Goal: Information Seeking & Learning: Learn about a topic

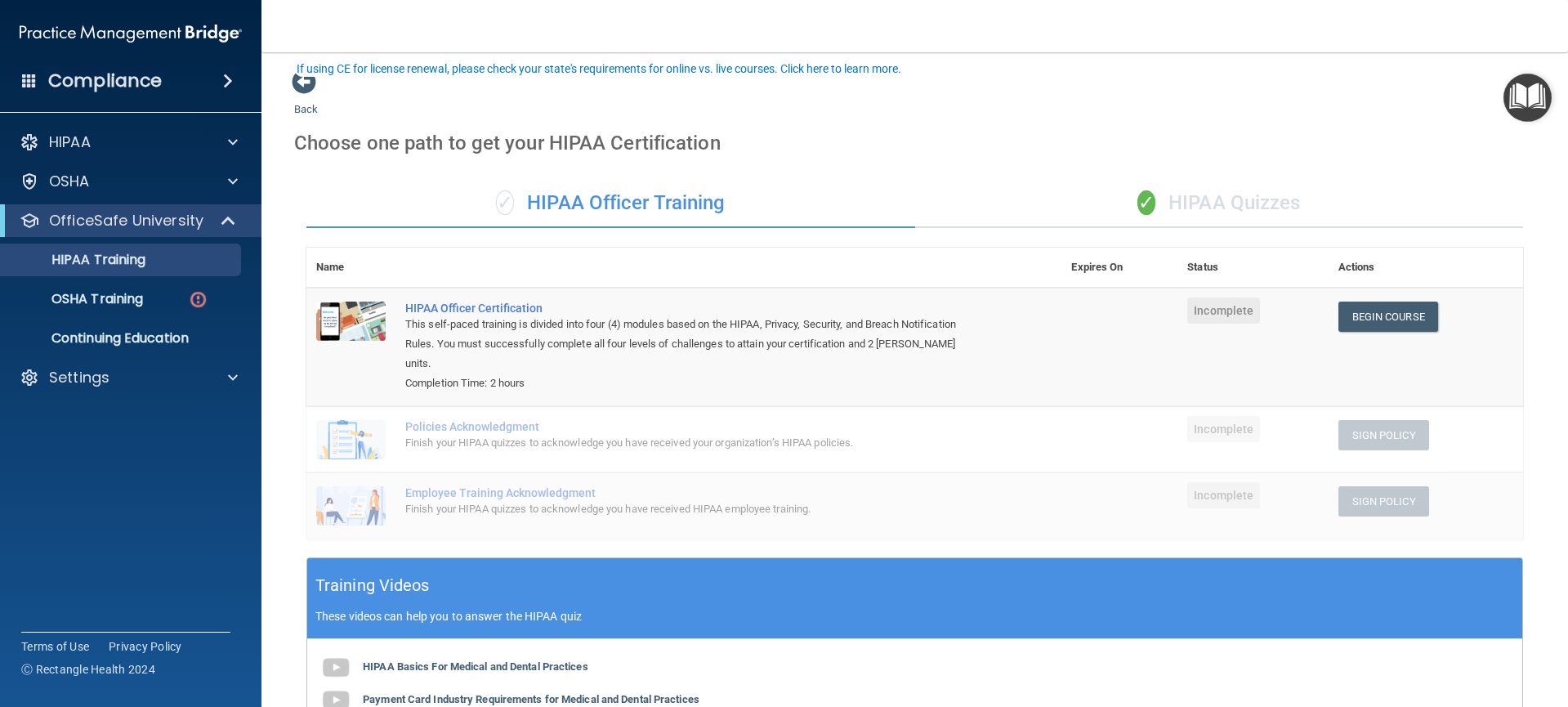
scroll to position [97, 0]
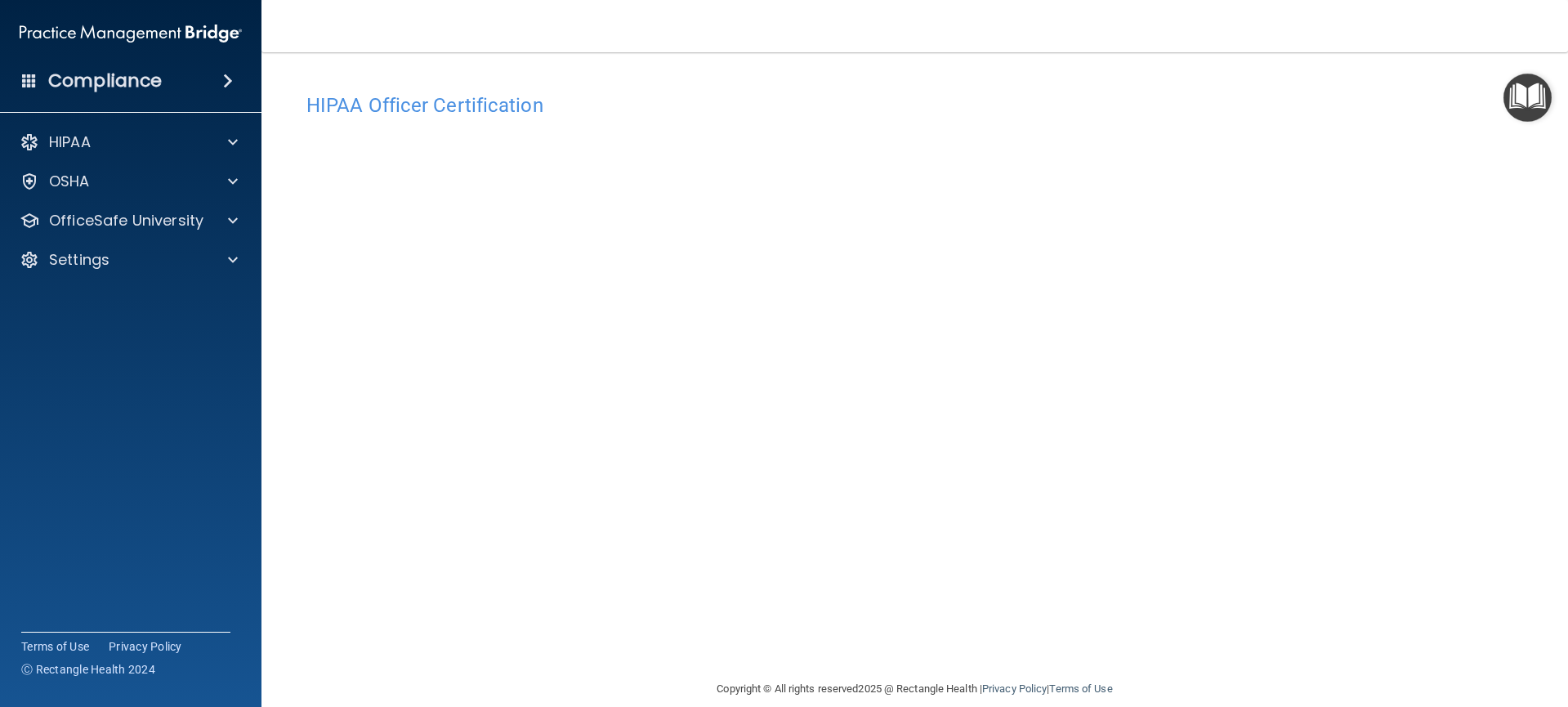
scroll to position [21, 0]
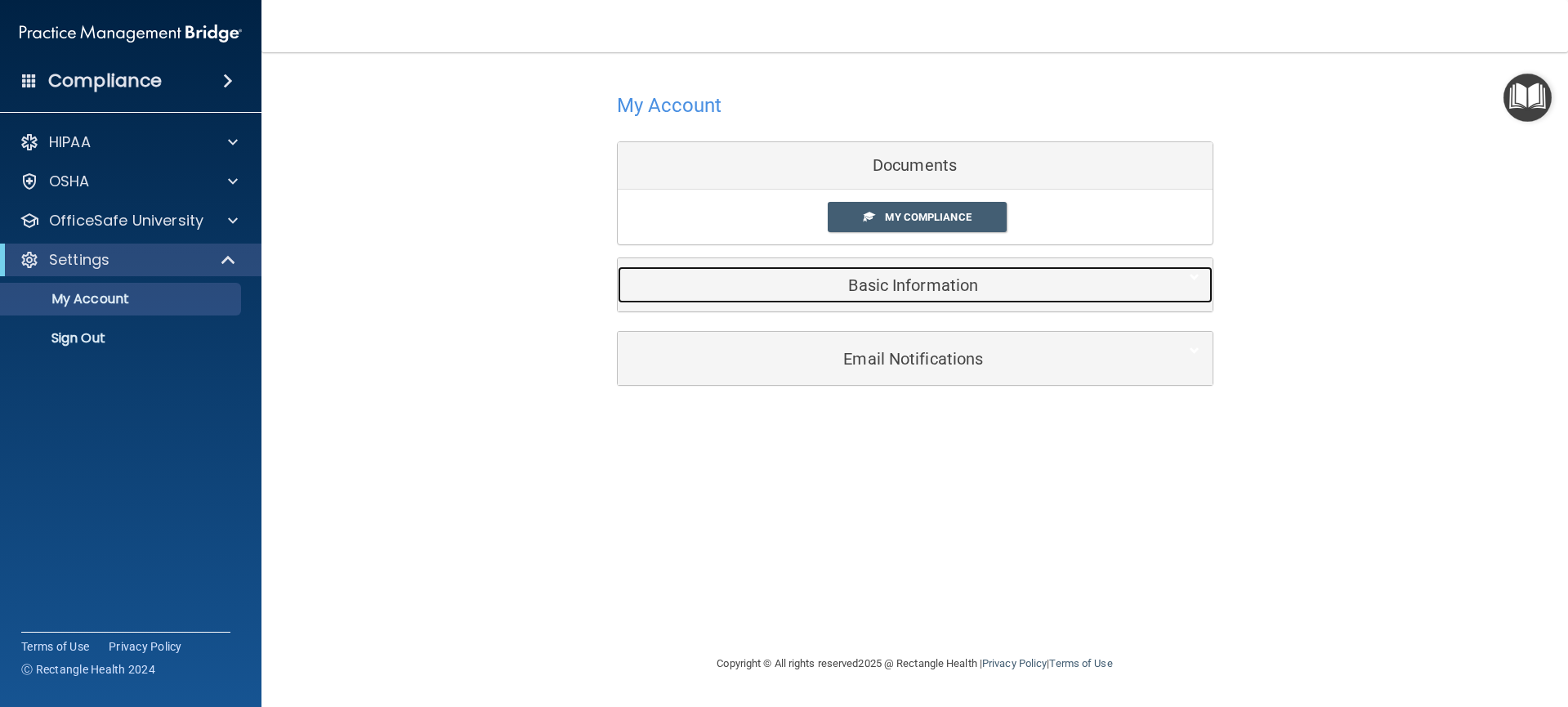
click at [871, 280] on h5 "Basic Information" at bounding box center [890, 285] width 520 height 18
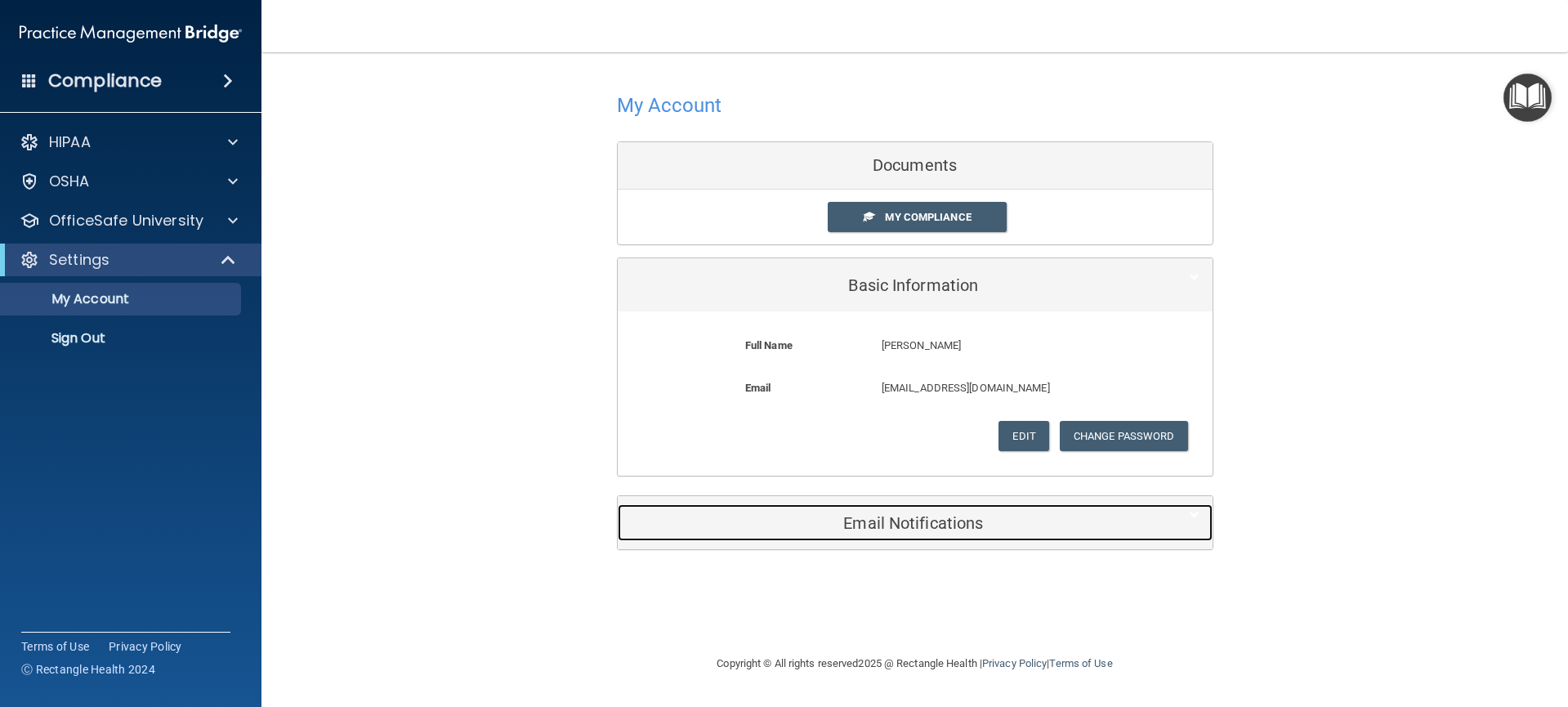
click at [895, 527] on h5 "Email Notifications" at bounding box center [890, 522] width 520 height 18
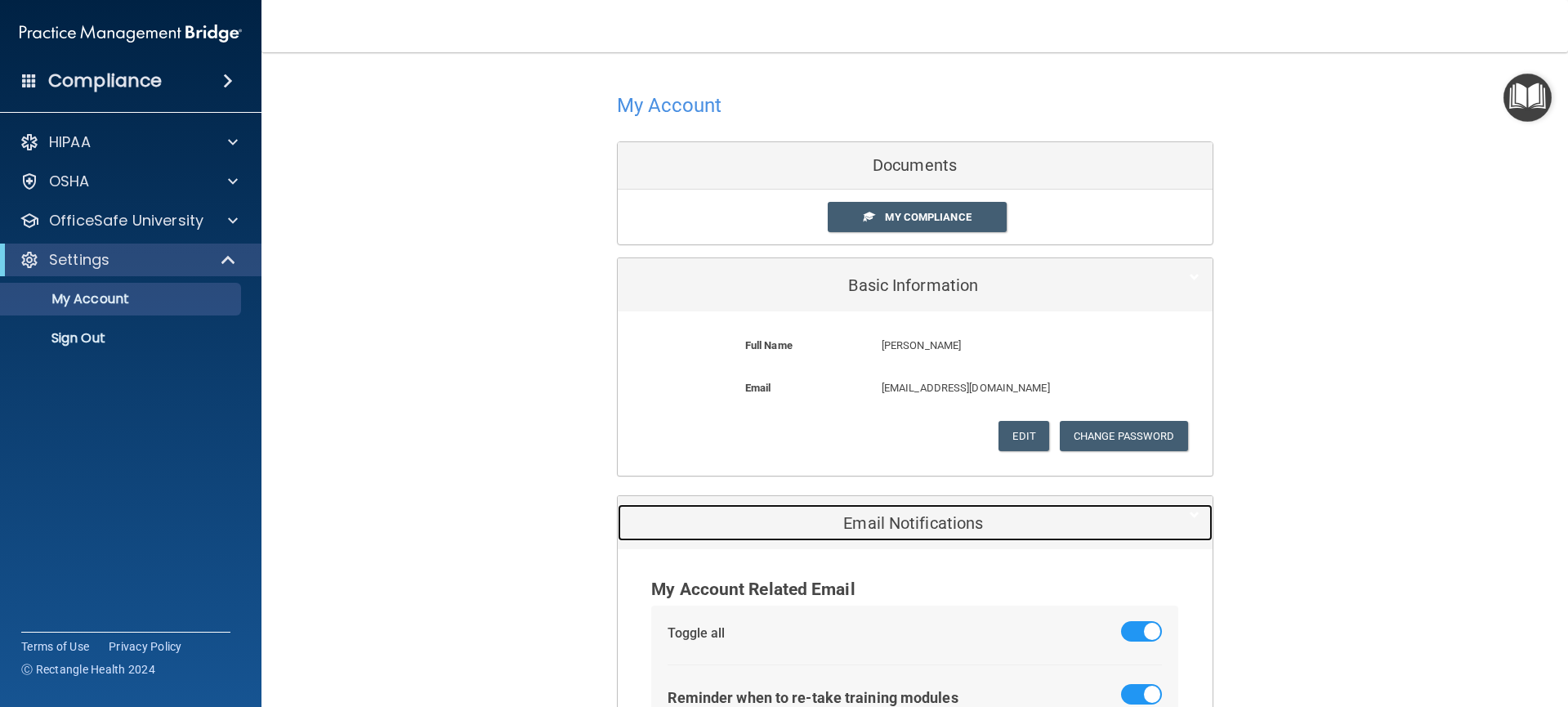
click at [895, 527] on h5 "Email Notifications" at bounding box center [890, 522] width 520 height 18
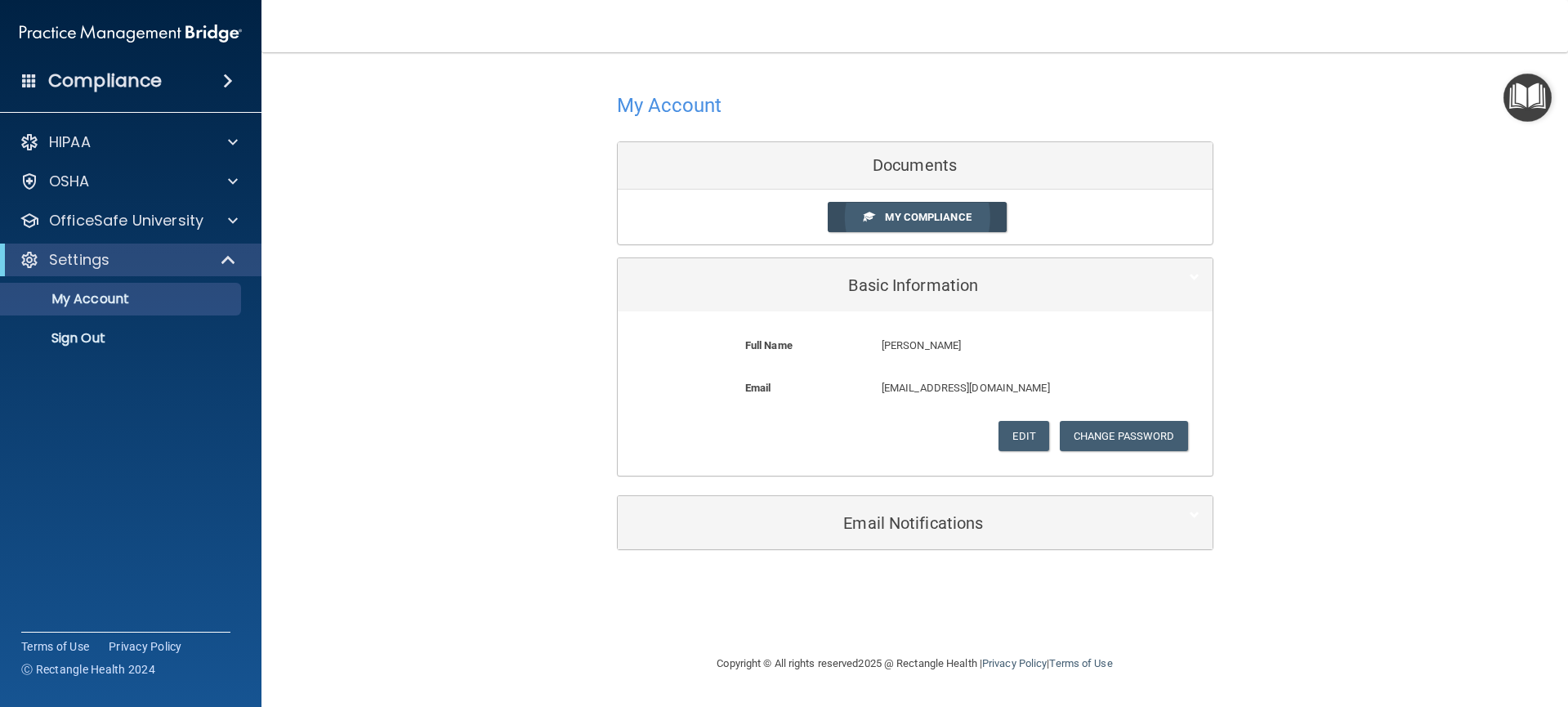
click at [927, 218] on span "My Compliance" at bounding box center [928, 217] width 86 height 12
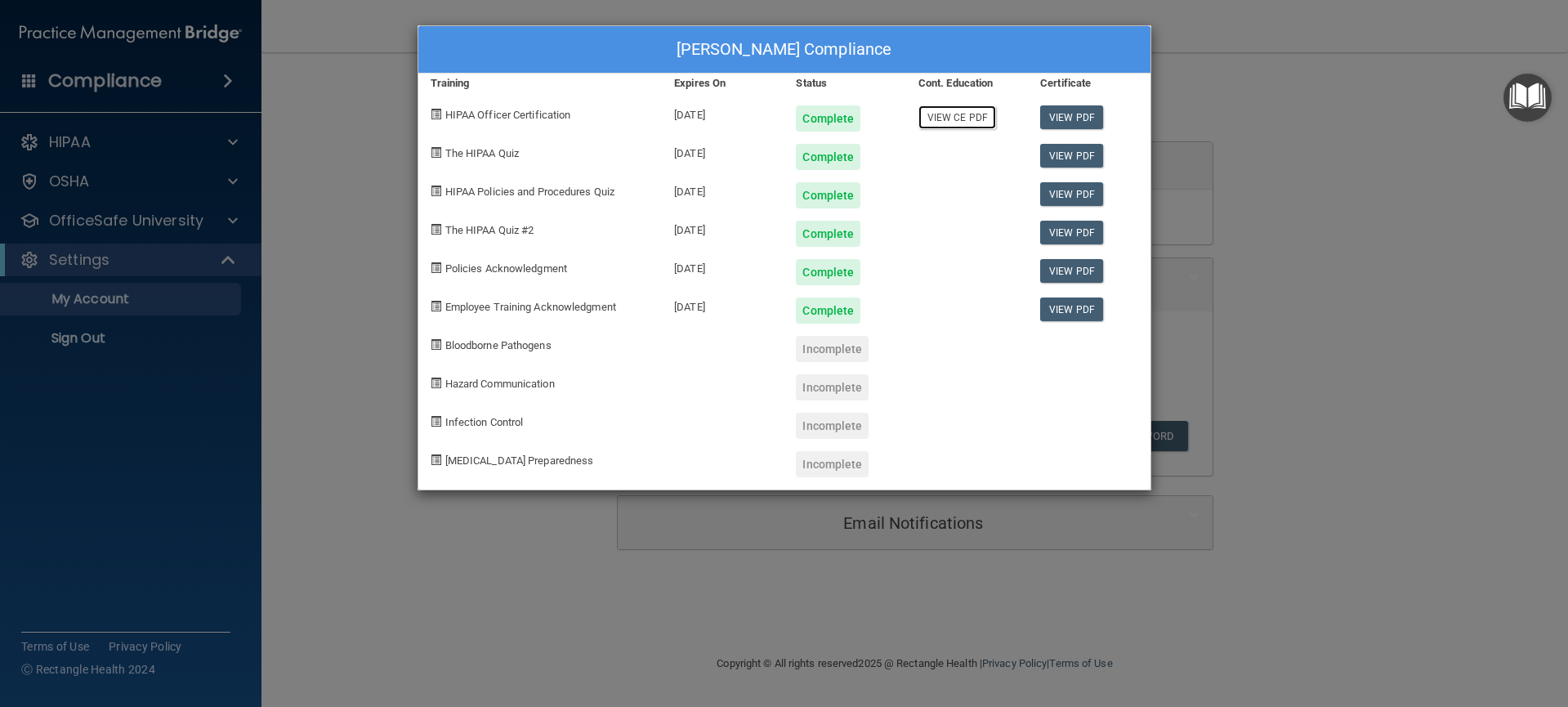
click at [959, 121] on link "View CE PDF" at bounding box center [957, 117] width 78 height 23
click at [824, 354] on div "Incomplete" at bounding box center [832, 349] width 73 height 26
click at [511, 347] on span "Bloodborne Pathogens" at bounding box center [499, 345] width 106 height 12
click at [484, 347] on span "Bloodborne Pathogens" at bounding box center [499, 345] width 106 height 12
click at [767, 335] on div at bounding box center [723, 343] width 121 height 38
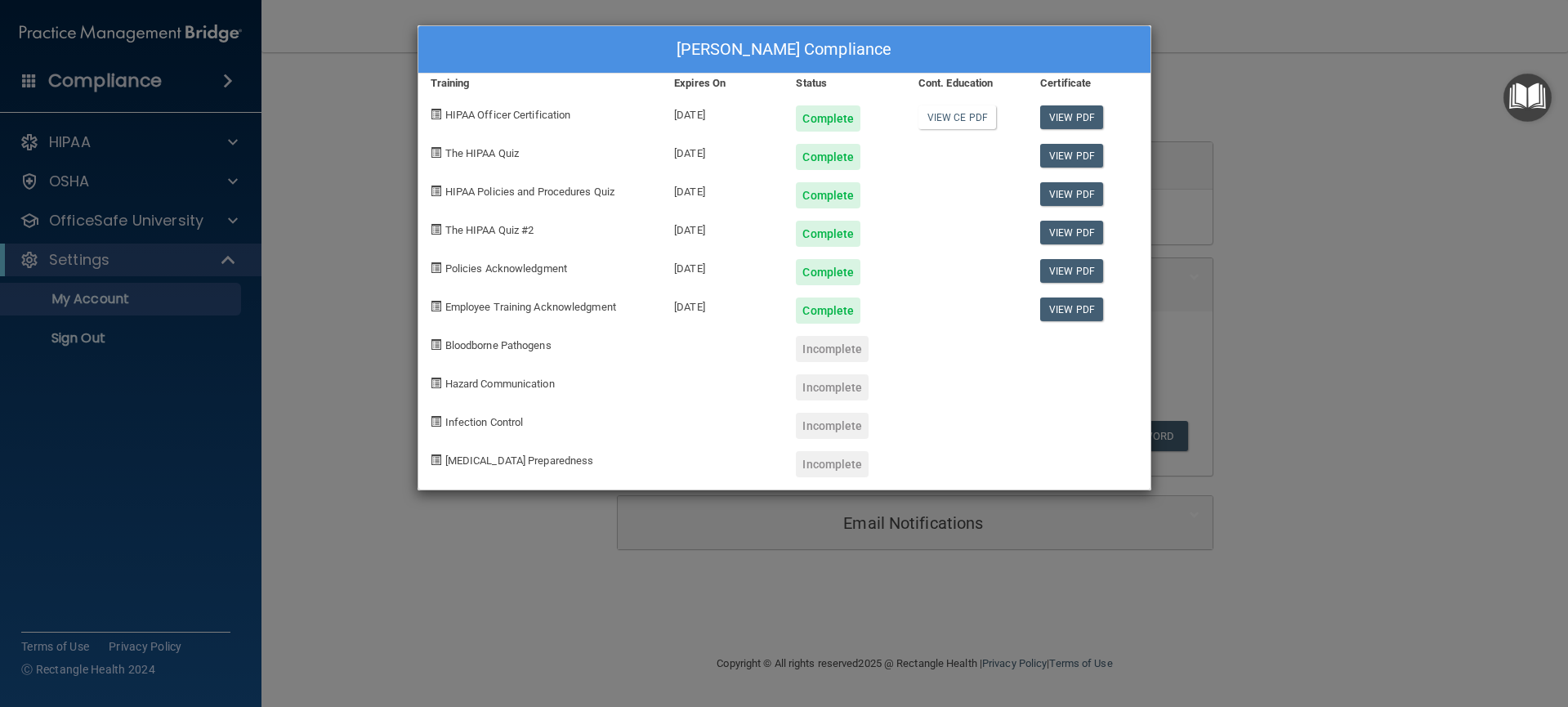
click at [951, 335] on div at bounding box center [968, 343] width 121 height 38
drag, startPoint x: 967, startPoint y: 262, endPoint x: 972, endPoint y: 163, distance: 99.1
click at [967, 262] on div at bounding box center [968, 265] width 121 height 38
click at [515, 344] on span "Bloodborne Pathogens" at bounding box center [499, 345] width 106 height 12
click at [1366, 54] on div "Zenia Smith's Compliance Training Expires On Status Cont. Education Certificate…" at bounding box center [784, 353] width 1568 height 707
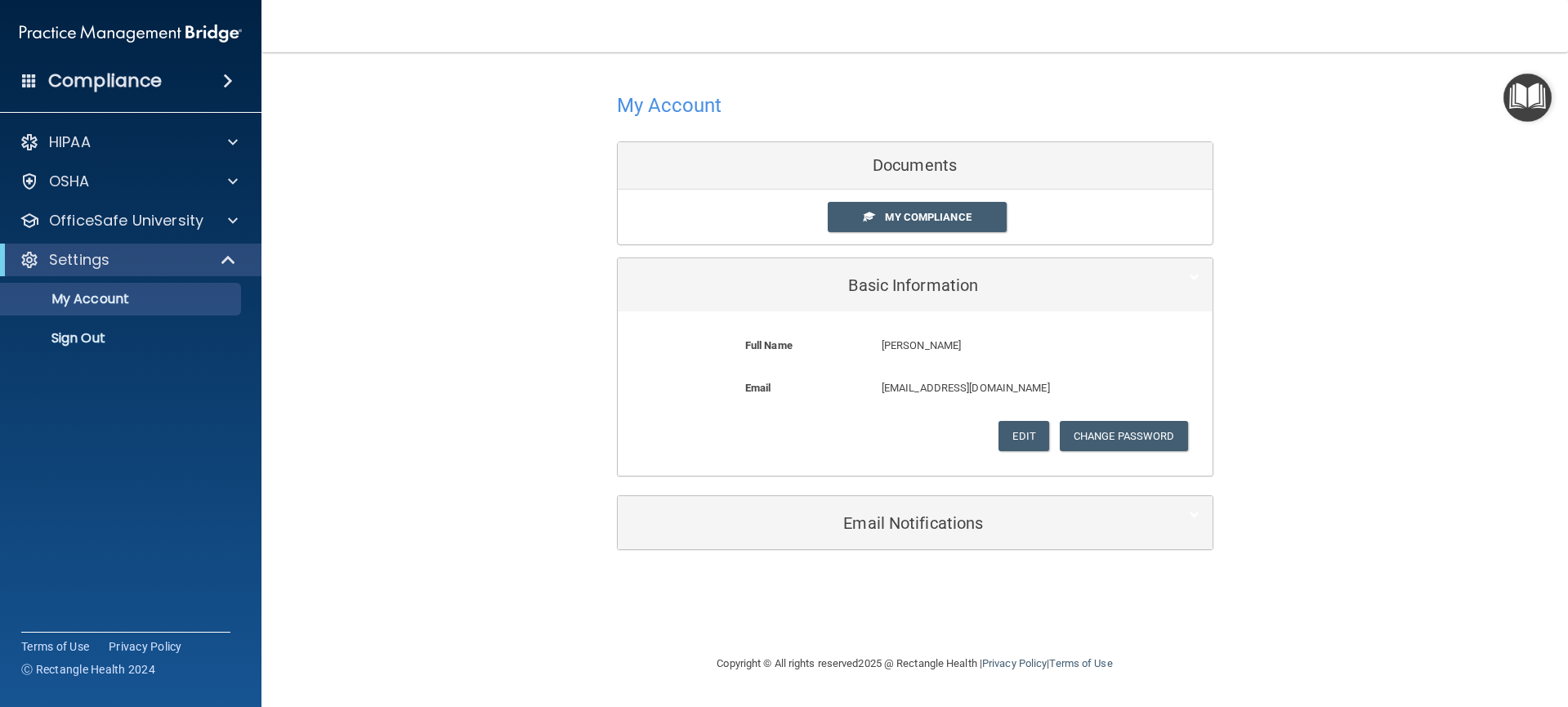
click at [1526, 110] on img "Open Resource Center" at bounding box center [1528, 98] width 49 height 49
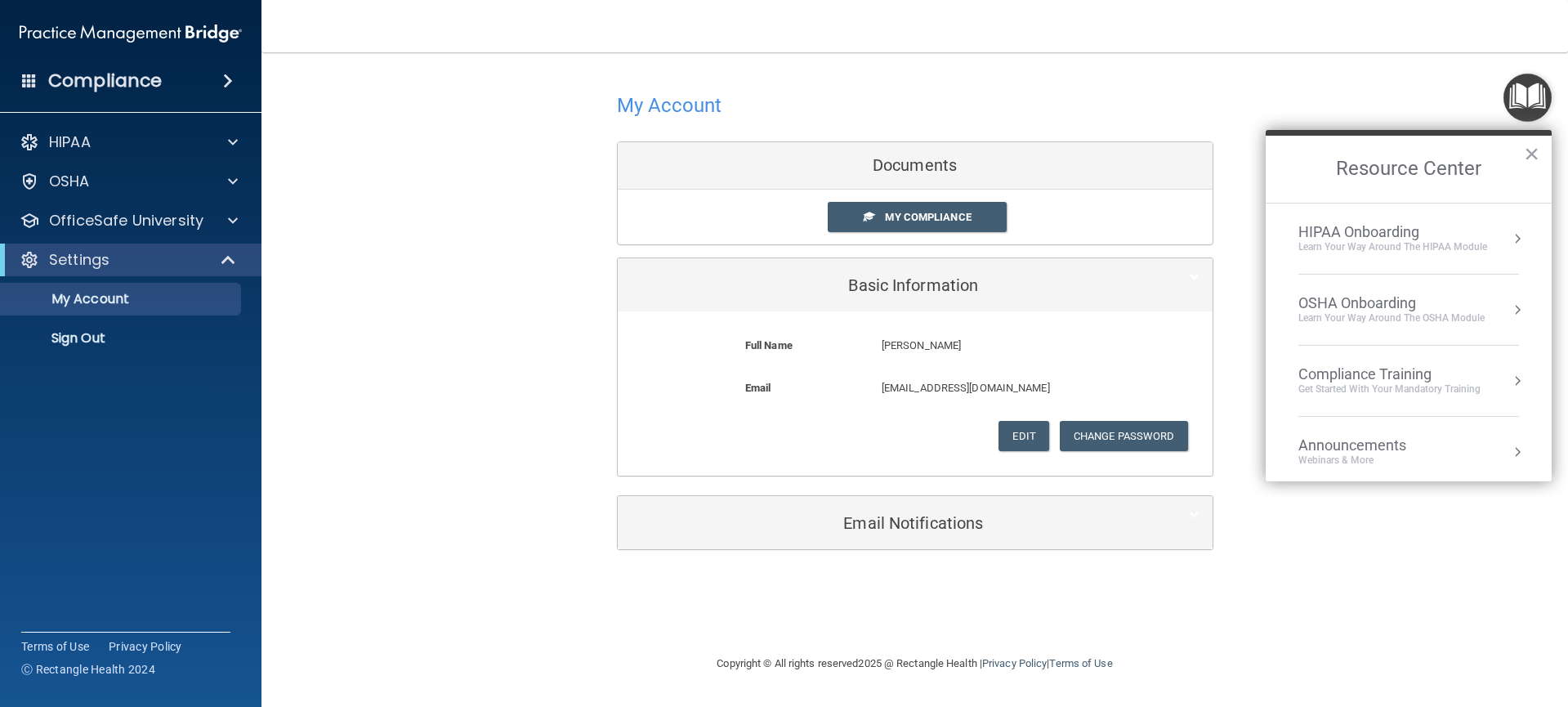
click at [1512, 245] on button "Resource Center" at bounding box center [1518, 239] width 17 height 17
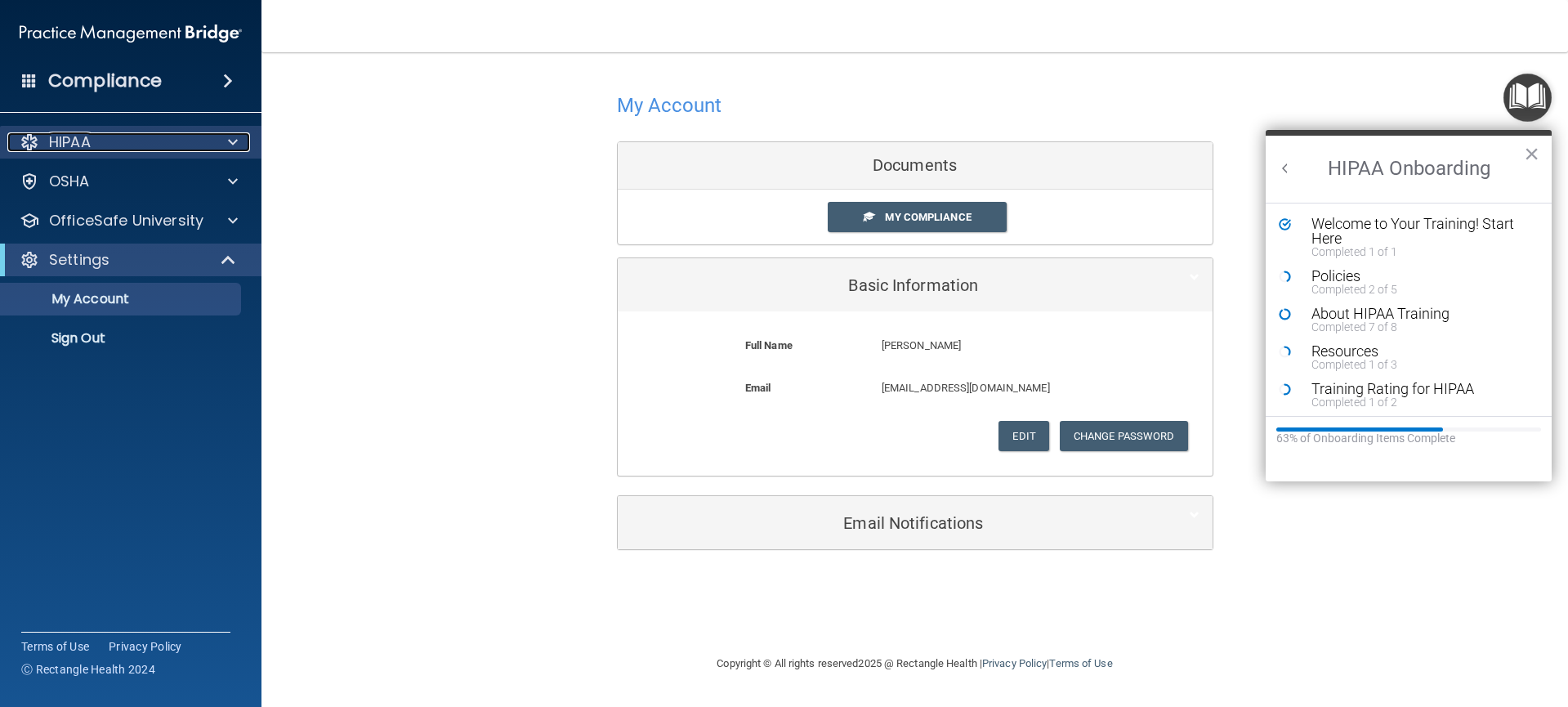
click at [222, 142] on div at bounding box center [231, 142] width 41 height 20
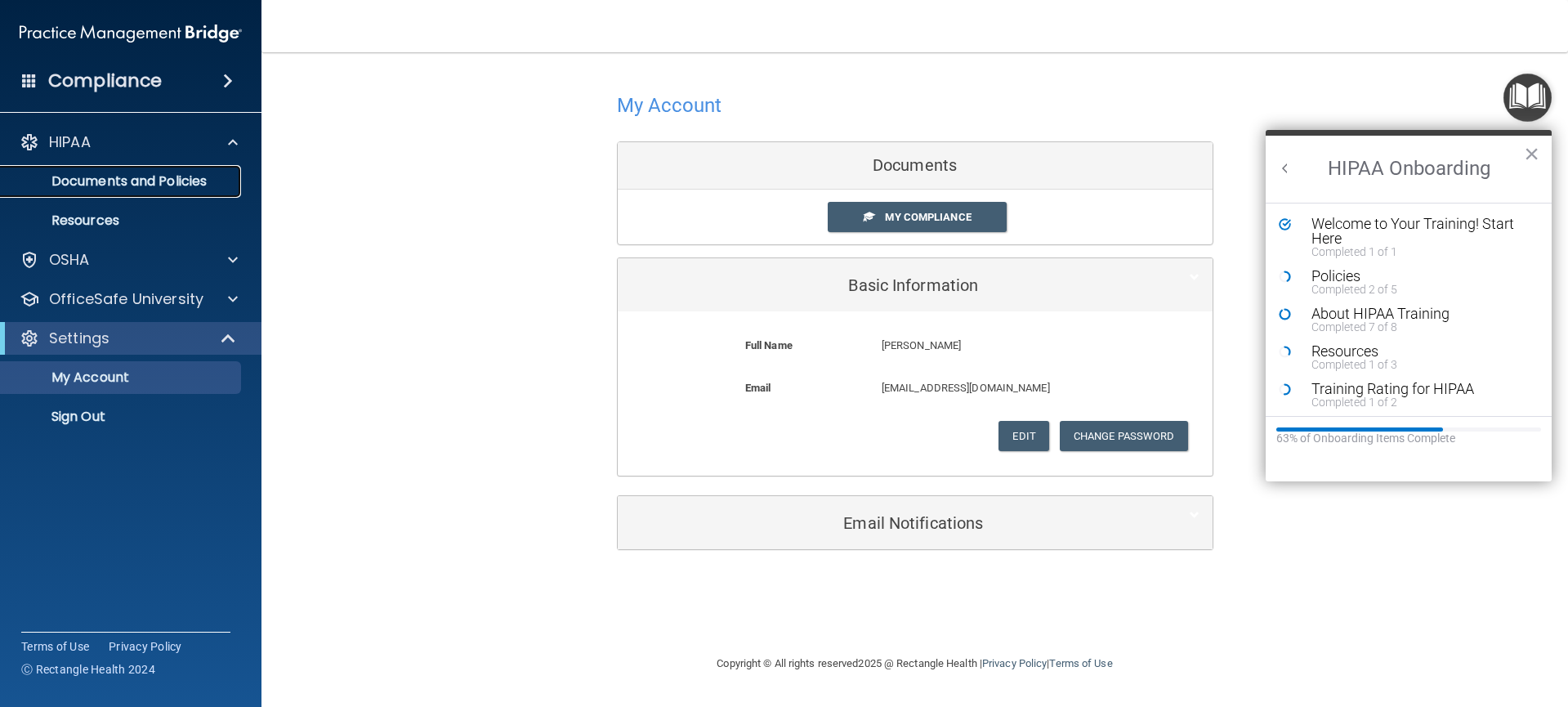
click at [207, 184] on p "Documents and Policies" at bounding box center [121, 182] width 223 height 17
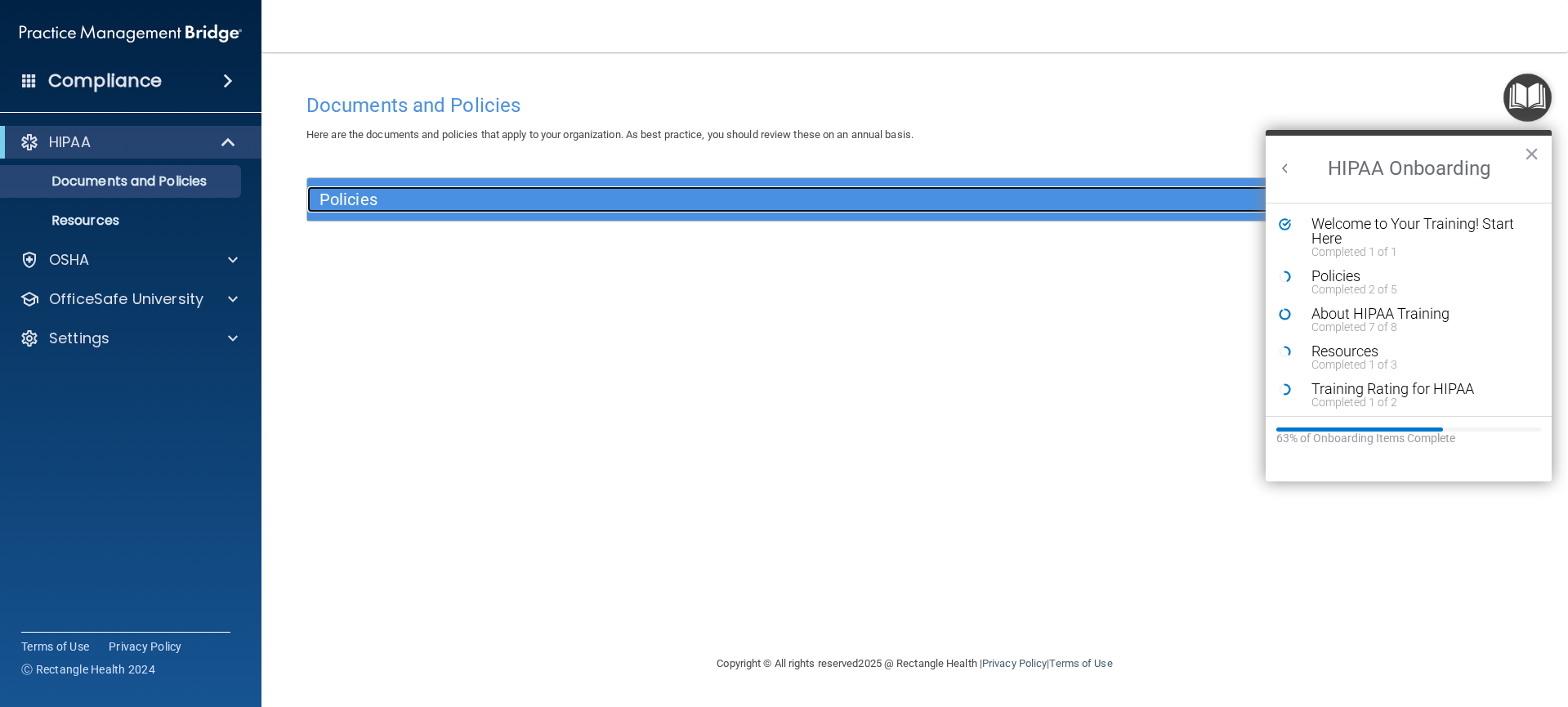
click at [379, 201] on h5 "Policies" at bounding box center [763, 199] width 887 height 18
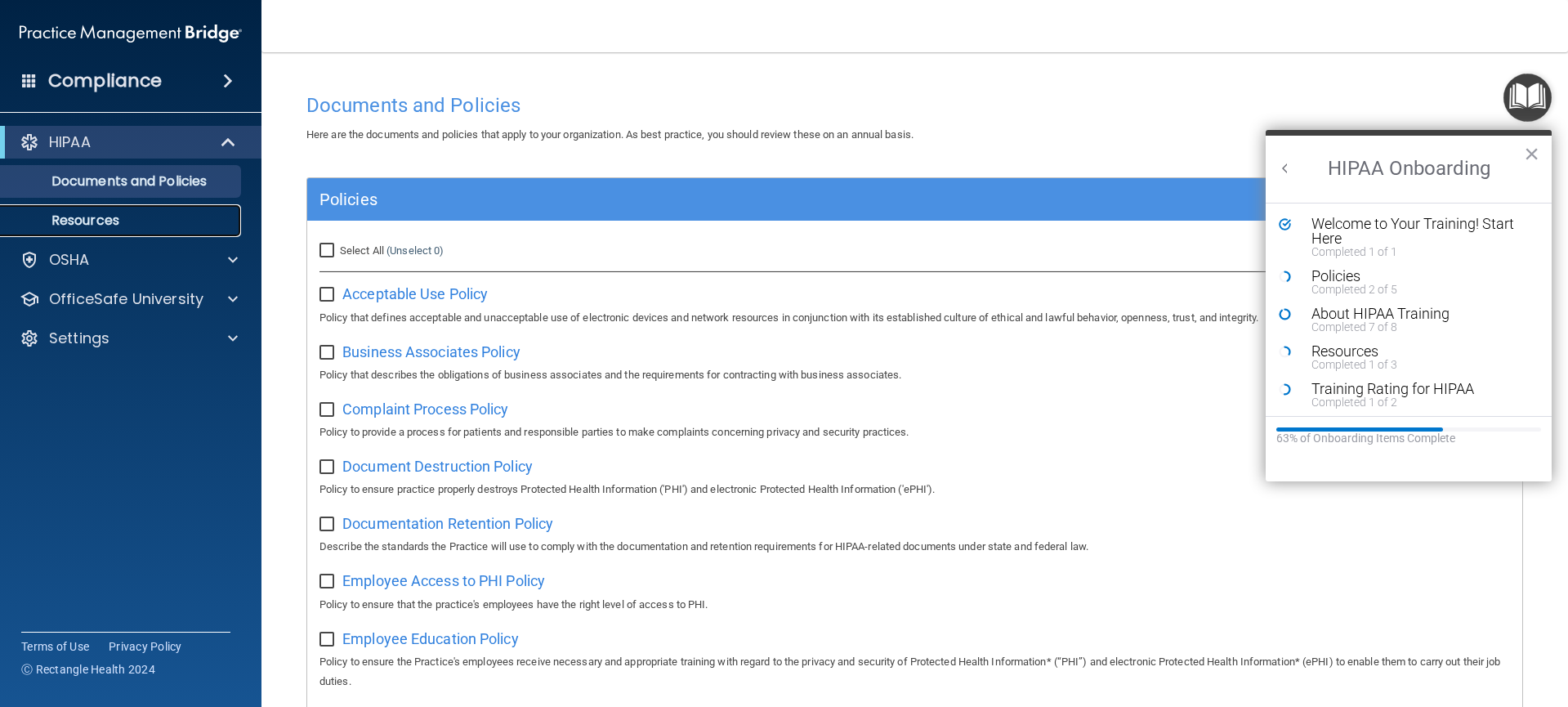
click at [135, 219] on p "Resources" at bounding box center [121, 221] width 223 height 17
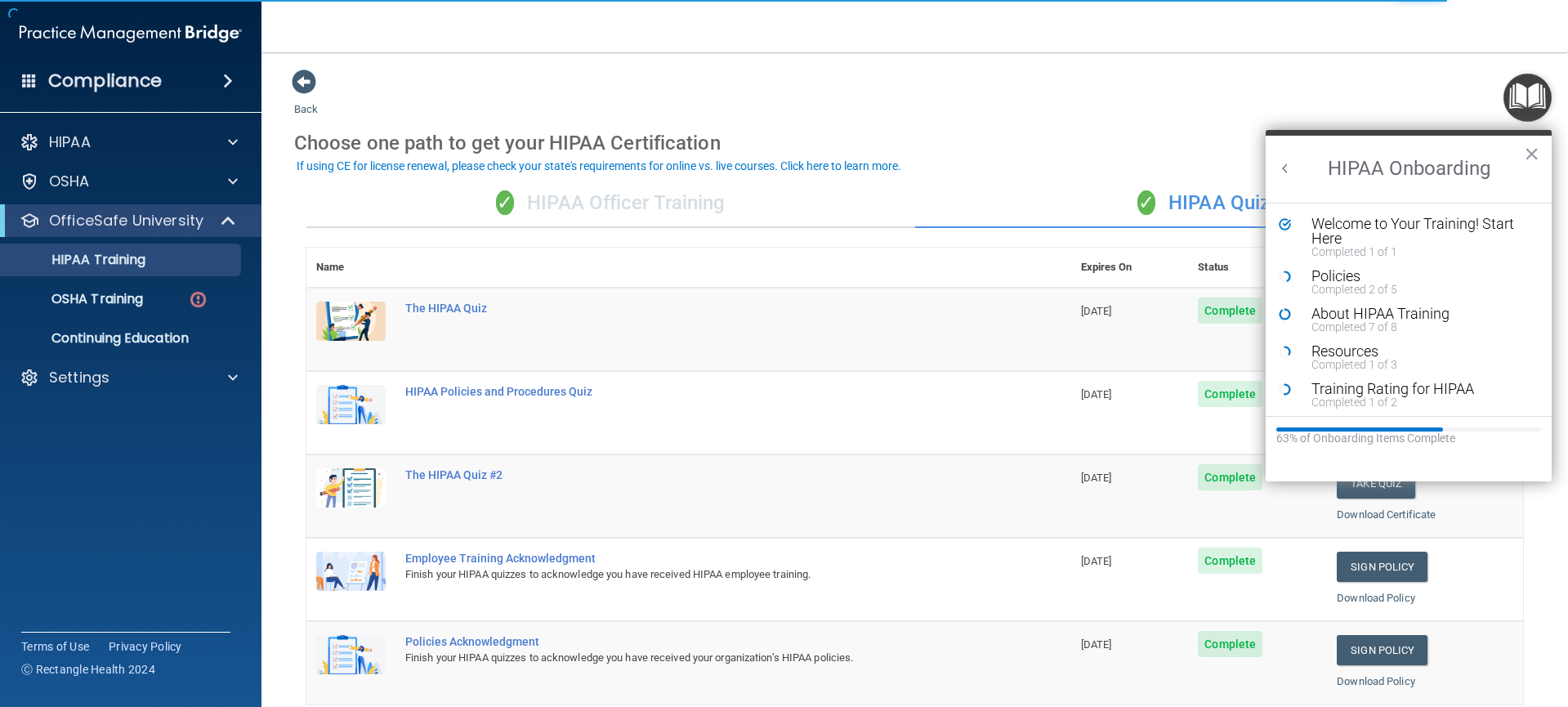
click at [559, 194] on div "✓ HIPAA Officer Training" at bounding box center [611, 204] width 609 height 49
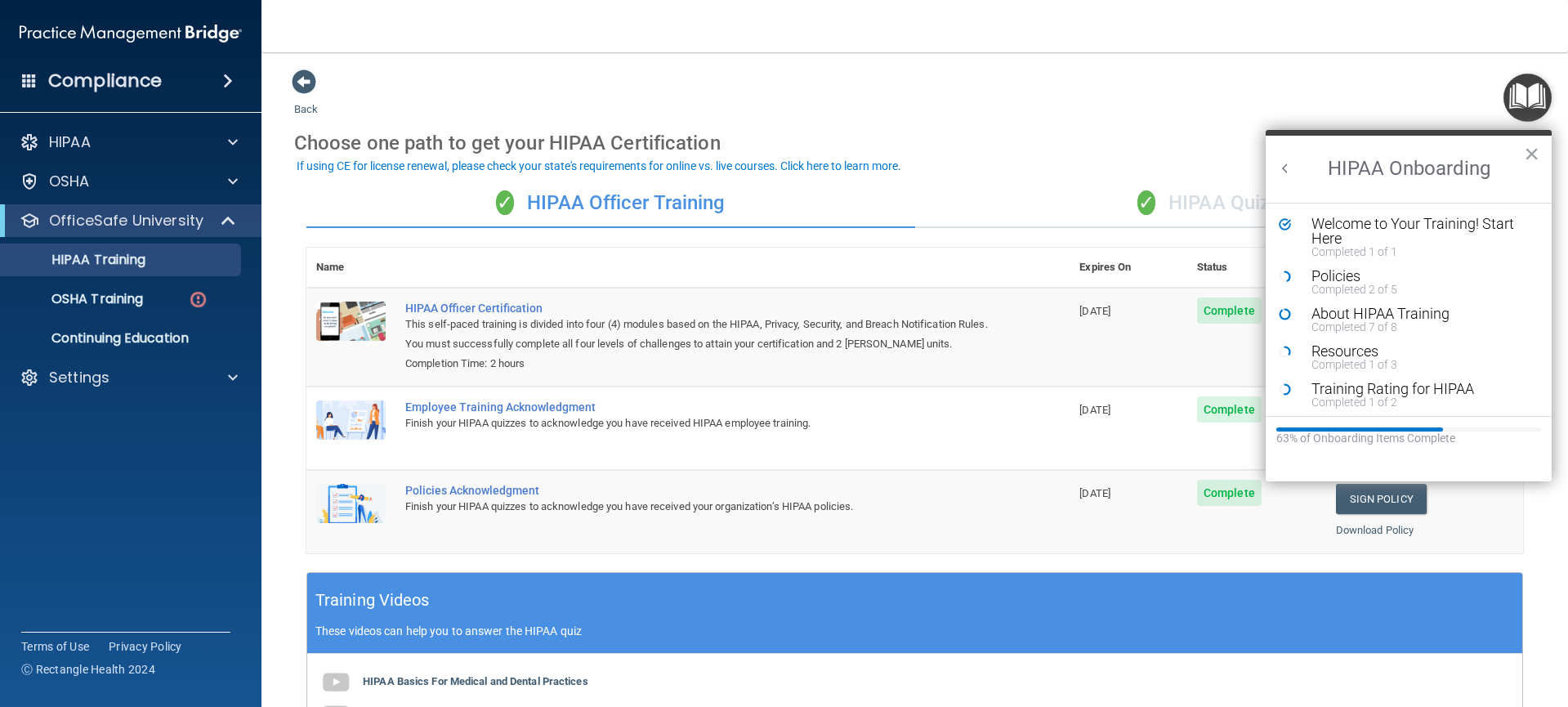
click at [1137, 200] on span "✓" at bounding box center [1146, 203] width 18 height 24
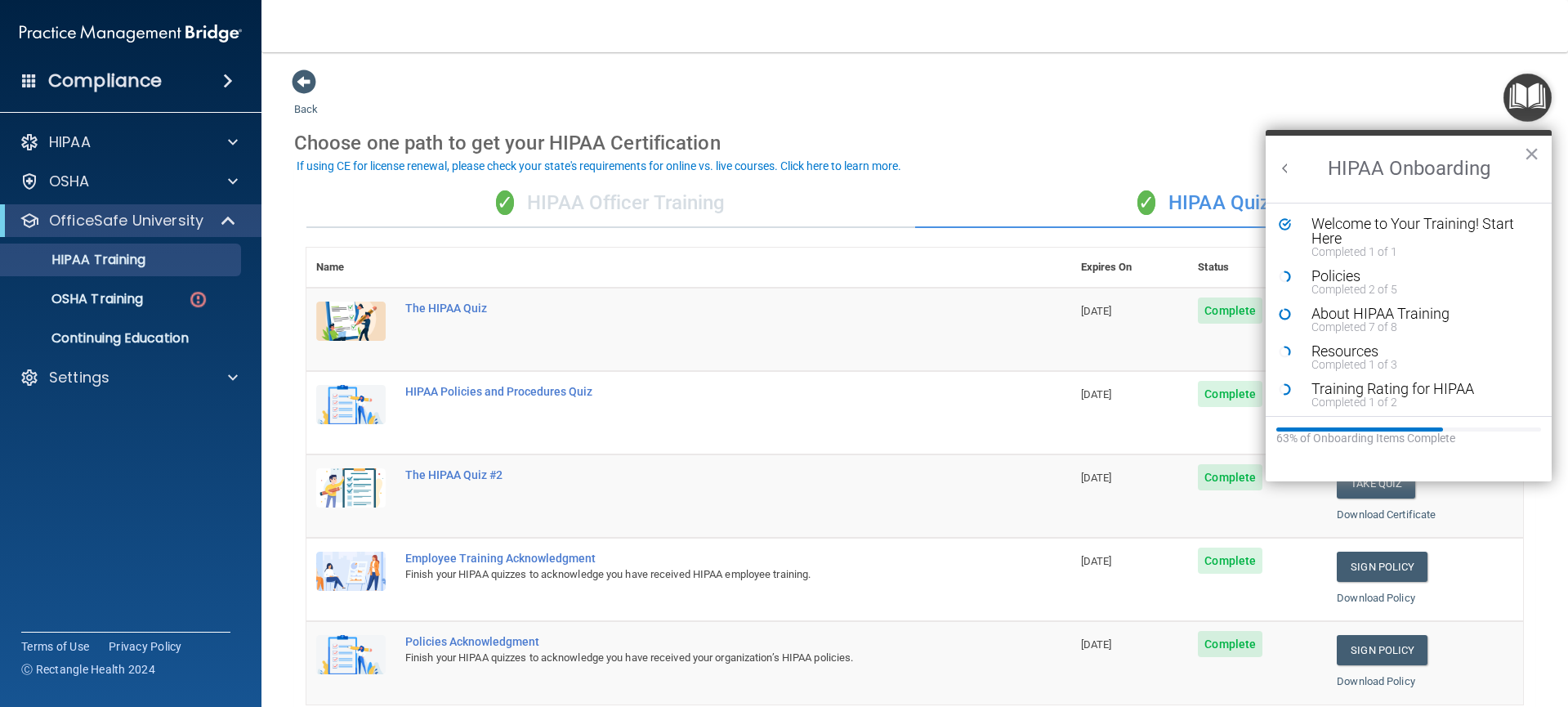
click at [559, 197] on div "✓ HIPAA Officer Training" at bounding box center [611, 204] width 609 height 49
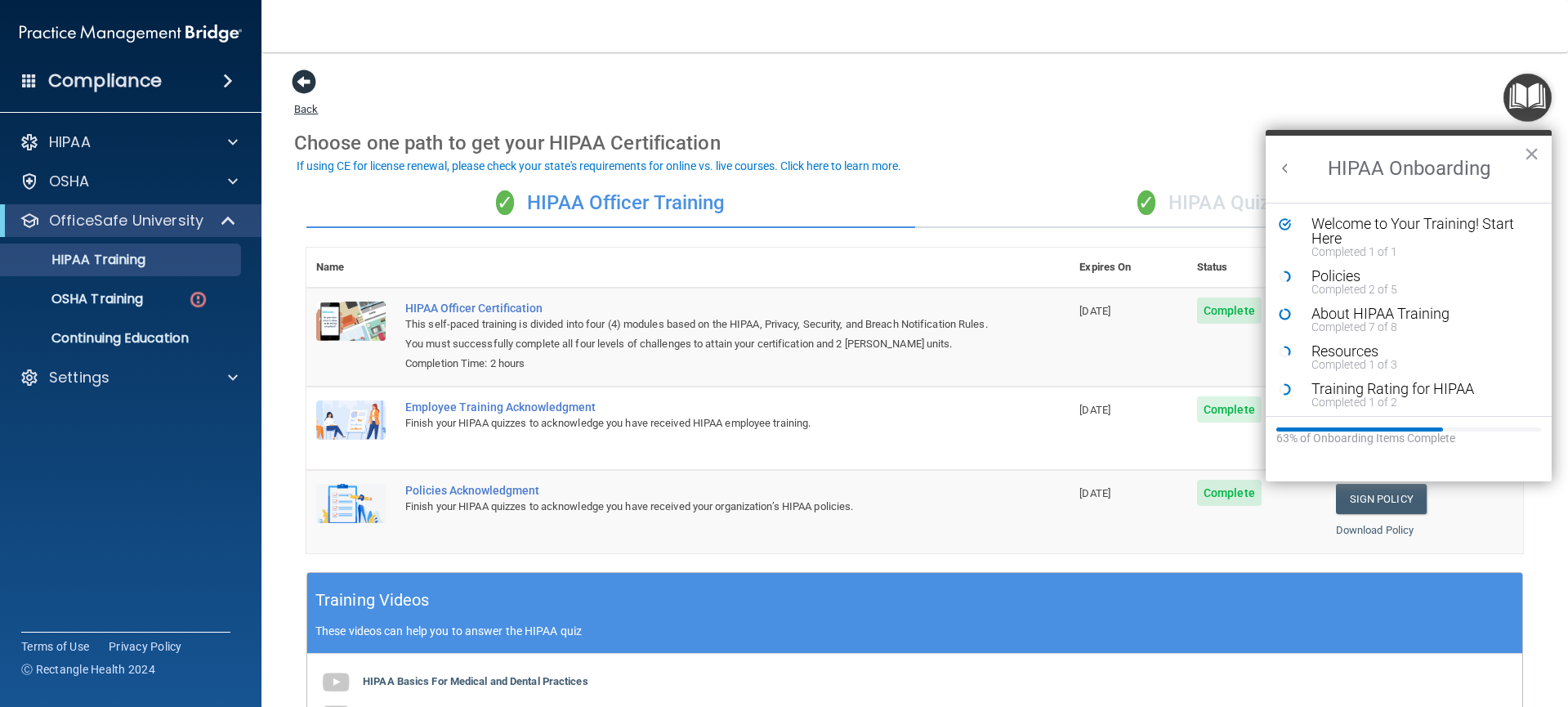
click at [304, 81] on span at bounding box center [304, 81] width 24 height 24
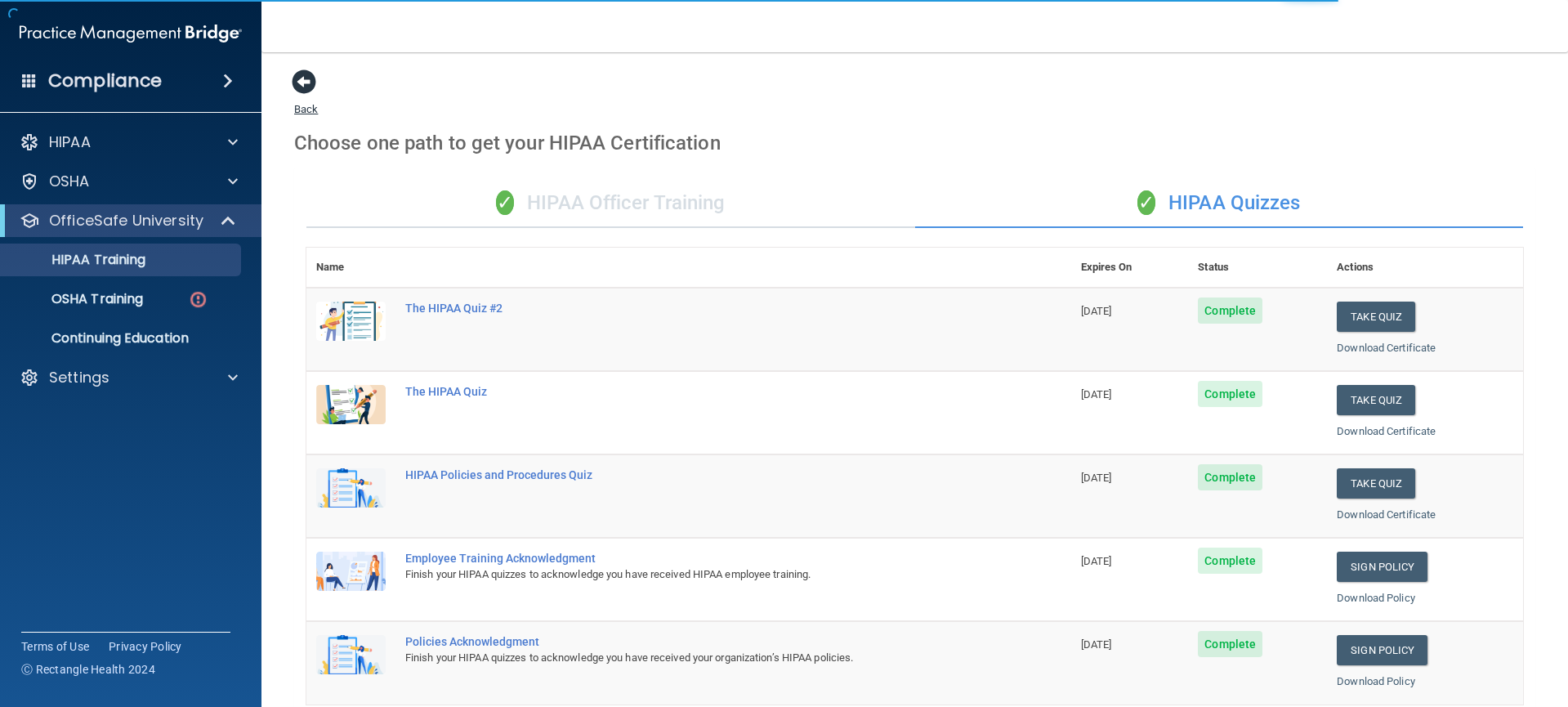
click at [305, 94] on span at bounding box center [304, 81] width 24 height 24
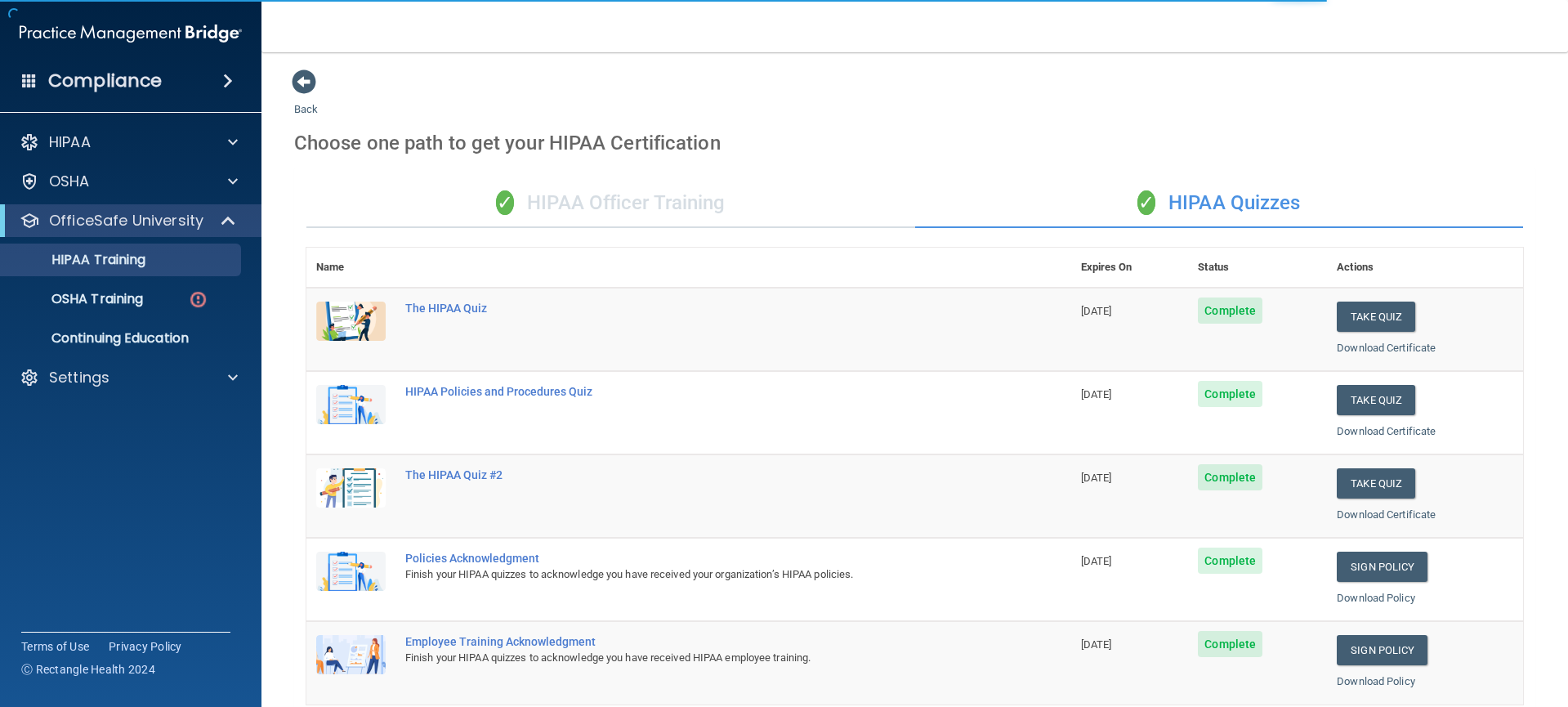
click at [653, 217] on div "✓ HIPAA Officer Training" at bounding box center [611, 204] width 609 height 49
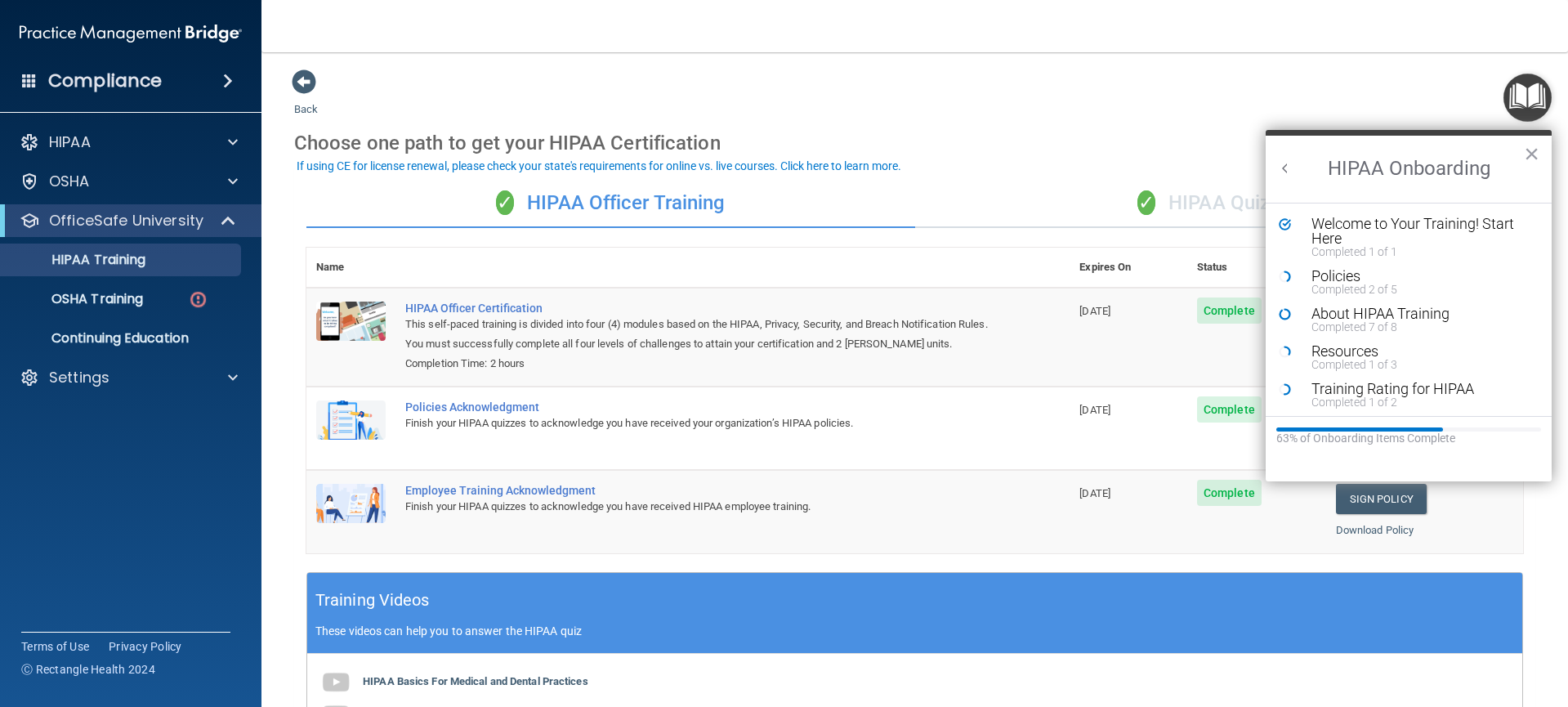
click at [1223, 207] on div "✓ HIPAA Quizzes" at bounding box center [1220, 204] width 609 height 49
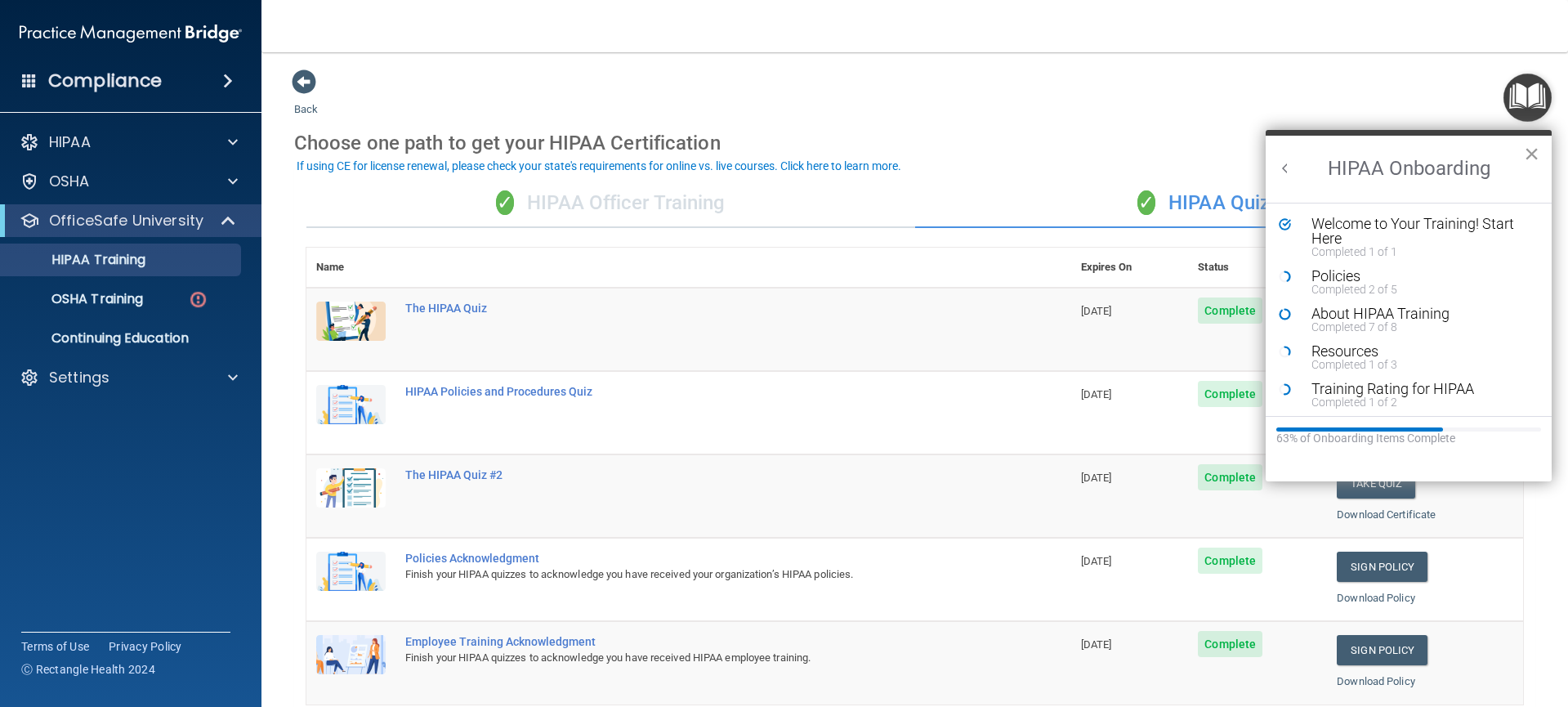
click at [1531, 155] on button "×" at bounding box center [1532, 154] width 16 height 26
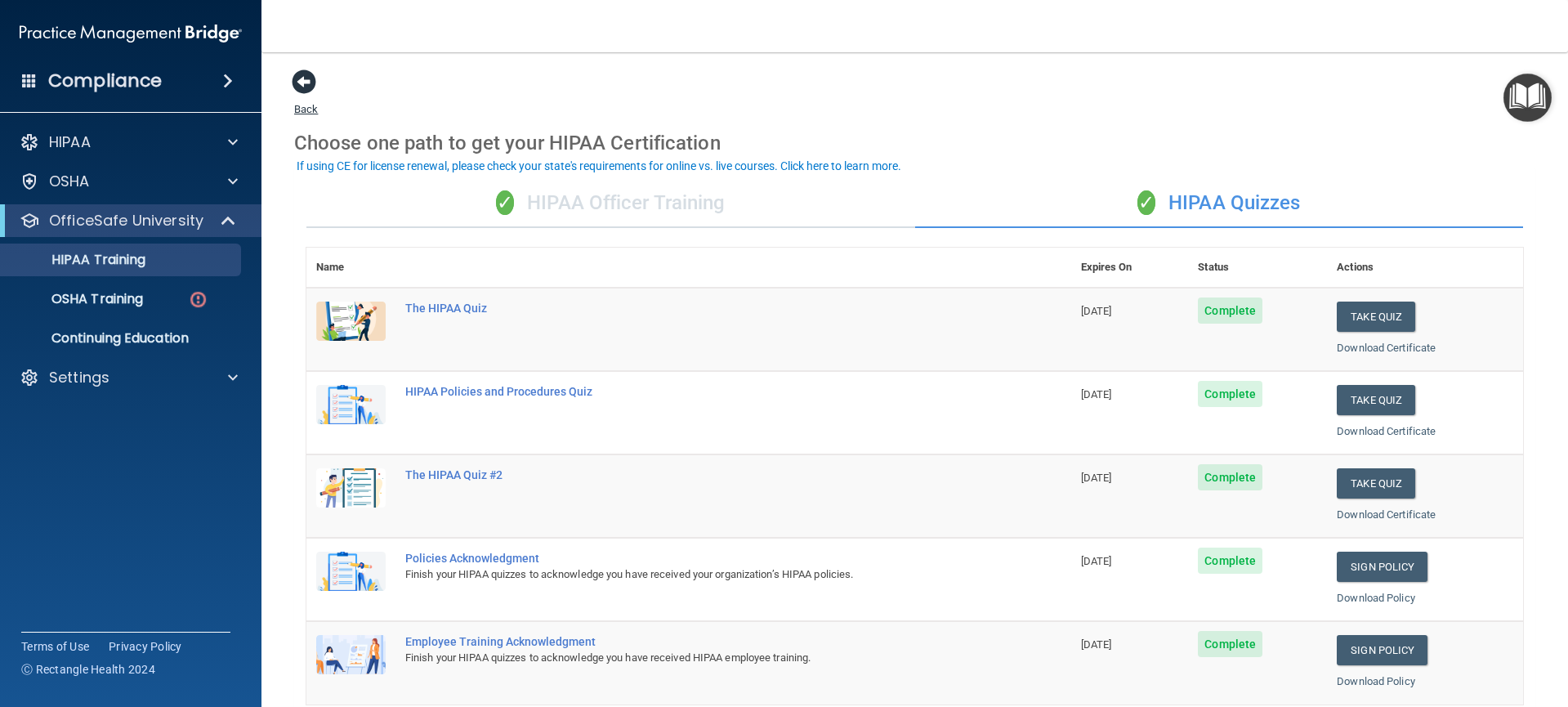
click at [298, 83] on span at bounding box center [304, 81] width 24 height 24
click at [629, 197] on div "✓ HIPAA Officer Training" at bounding box center [611, 204] width 609 height 49
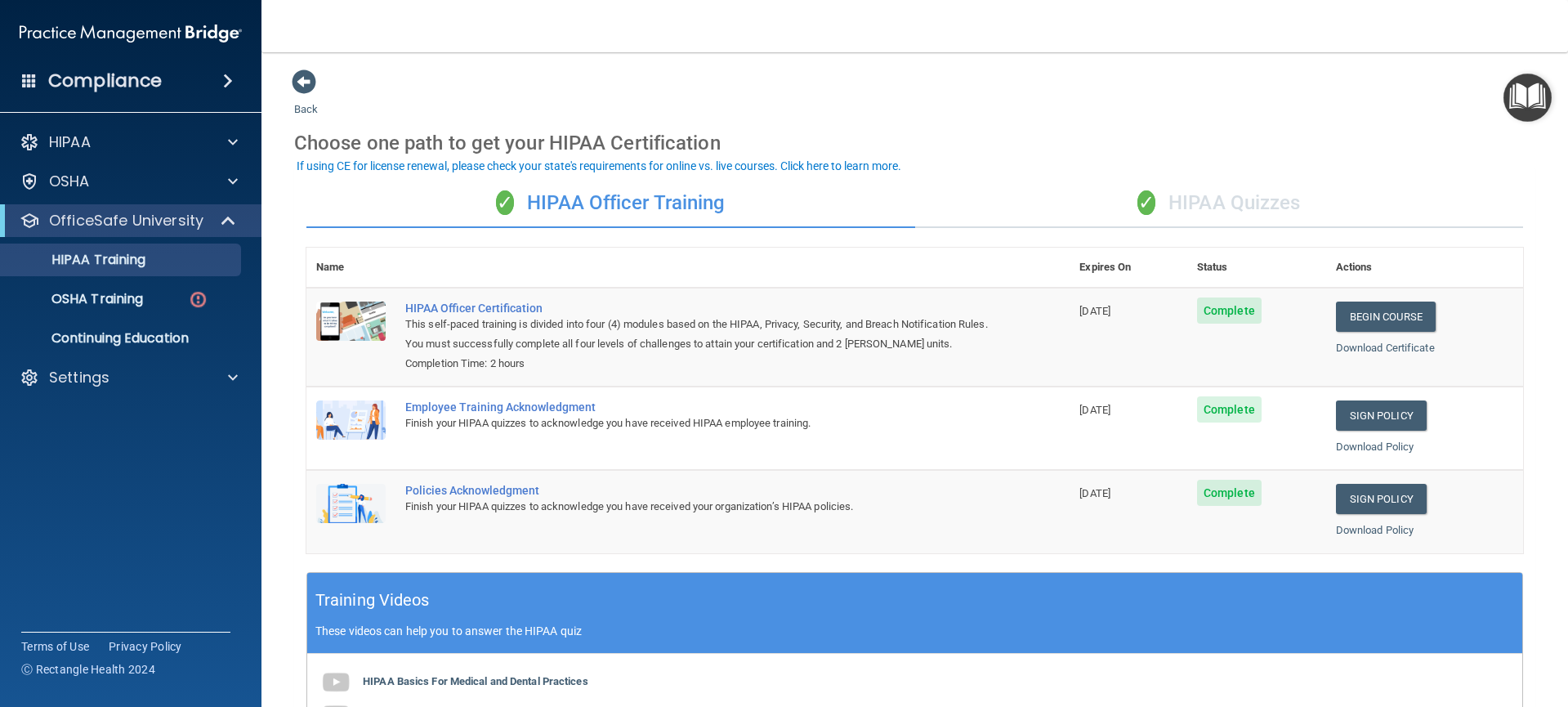
click at [1137, 196] on span "✓" at bounding box center [1146, 203] width 18 height 24
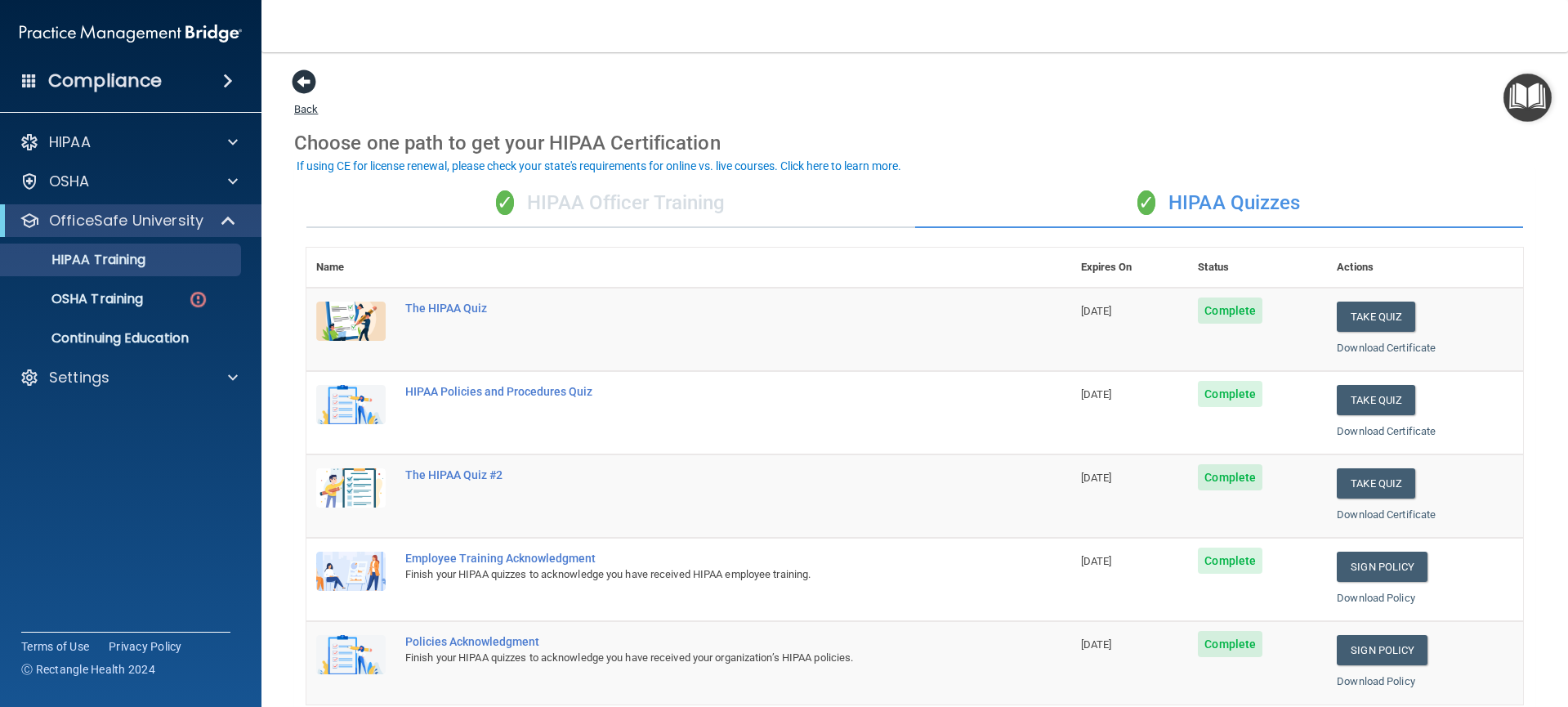
click at [304, 94] on span at bounding box center [304, 81] width 24 height 24
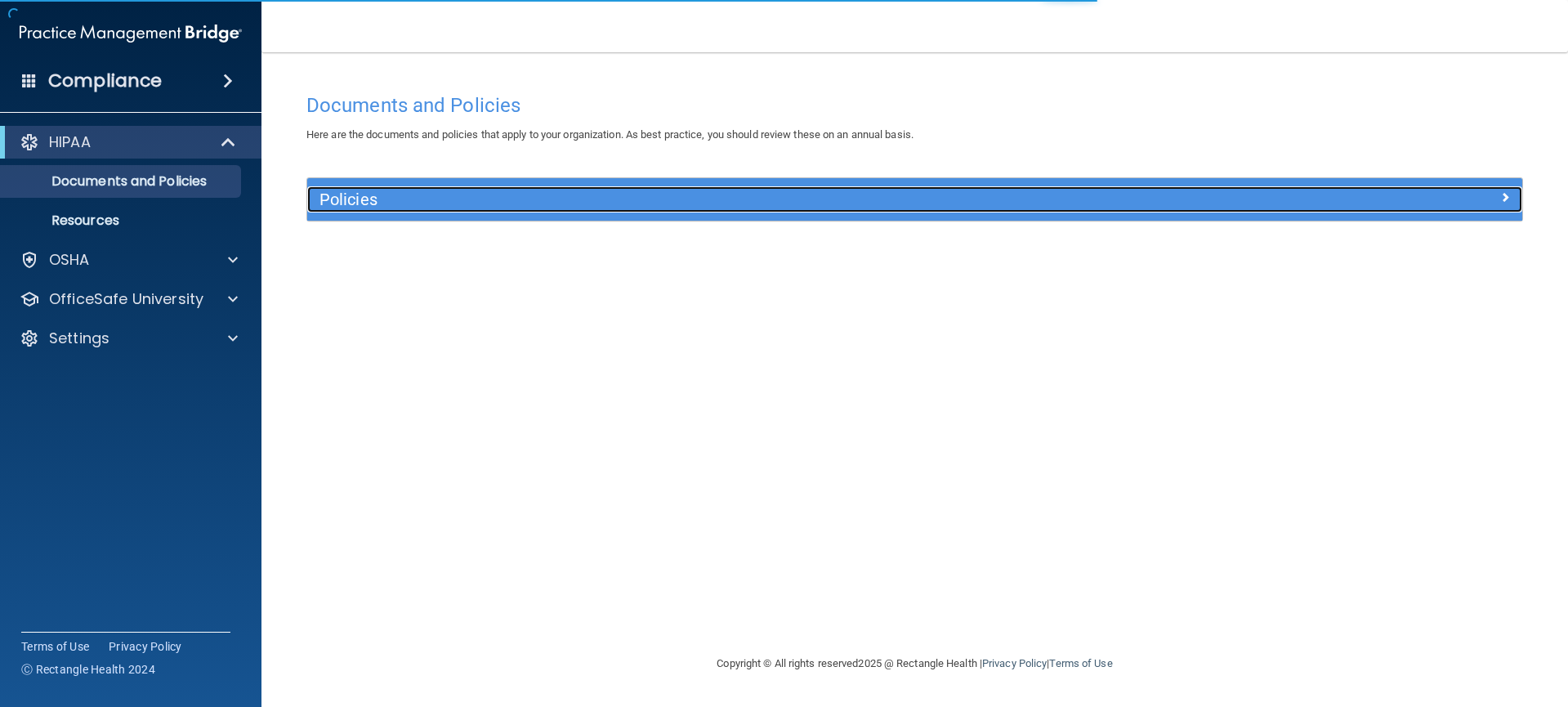
click at [528, 193] on h5 "Policies" at bounding box center [763, 199] width 887 height 18
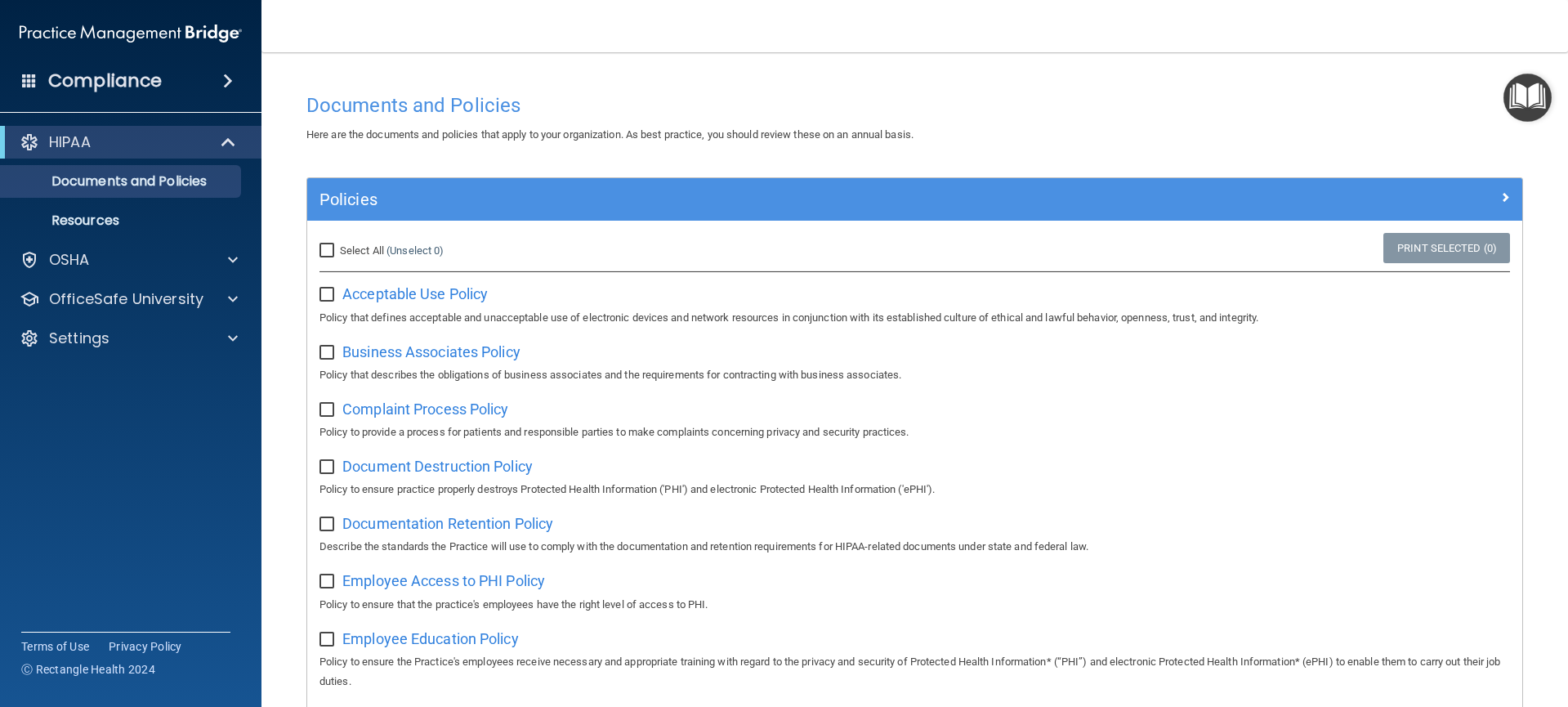
click at [1529, 105] on img "Open Resource Center" at bounding box center [1528, 98] width 49 height 49
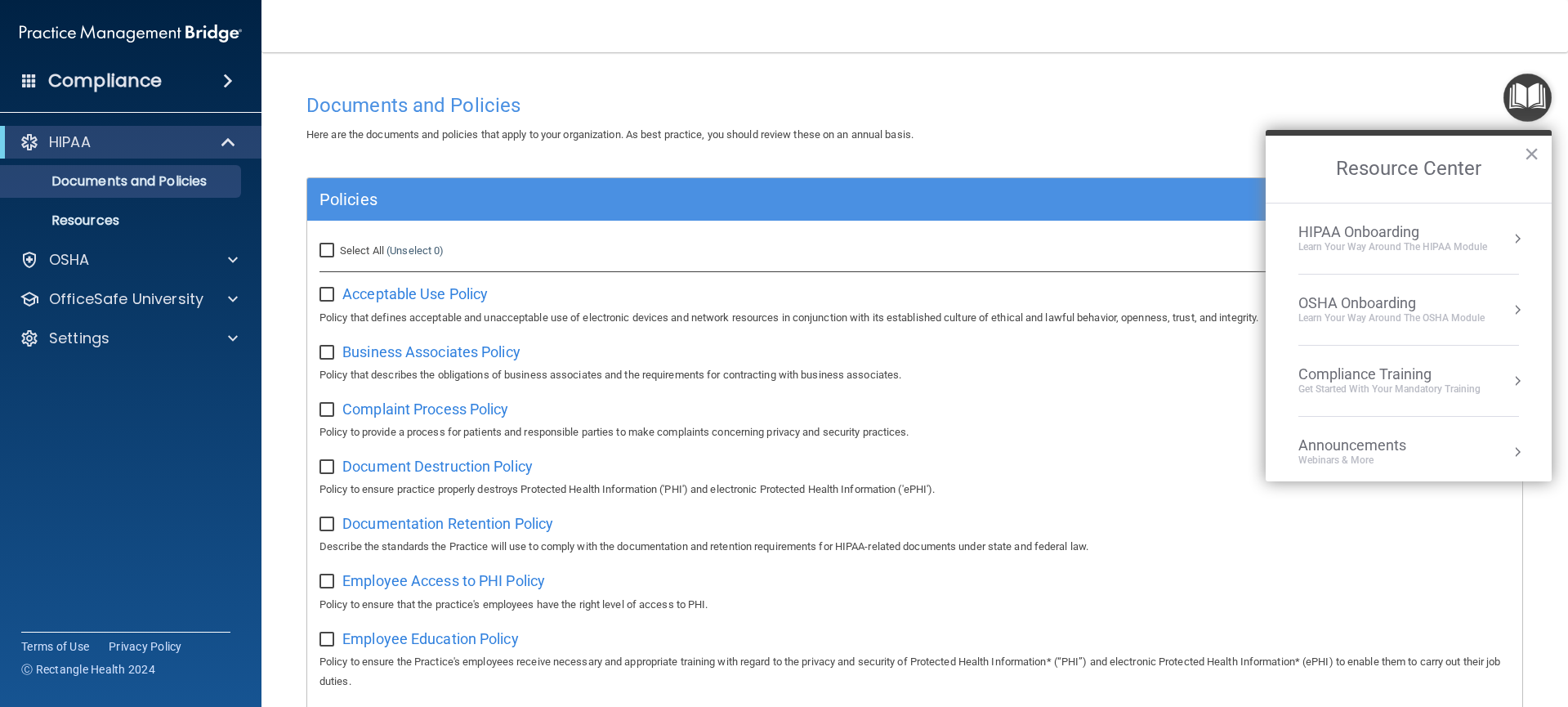
click at [1509, 246] on ol "HIPAA Onboarding Learn Your Way around the HIPAA module OSHA Onboarding Learn y…" at bounding box center [1409, 342] width 286 height 278
click at [1509, 239] on button "Resource Center" at bounding box center [1518, 239] width 17 height 17
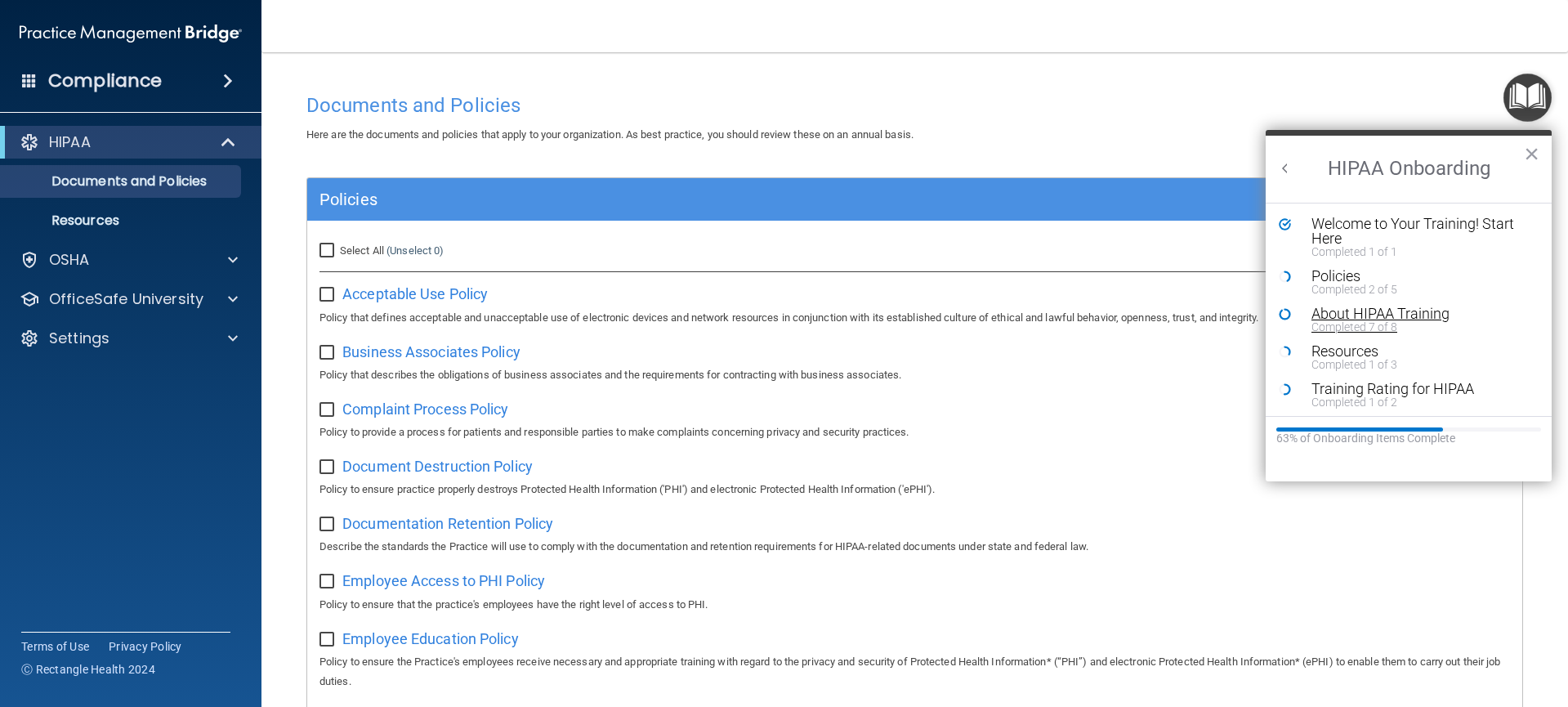
scroll to position [4, 0]
click at [1354, 318] on div "Completed 7 of 8" at bounding box center [1415, 323] width 206 height 11
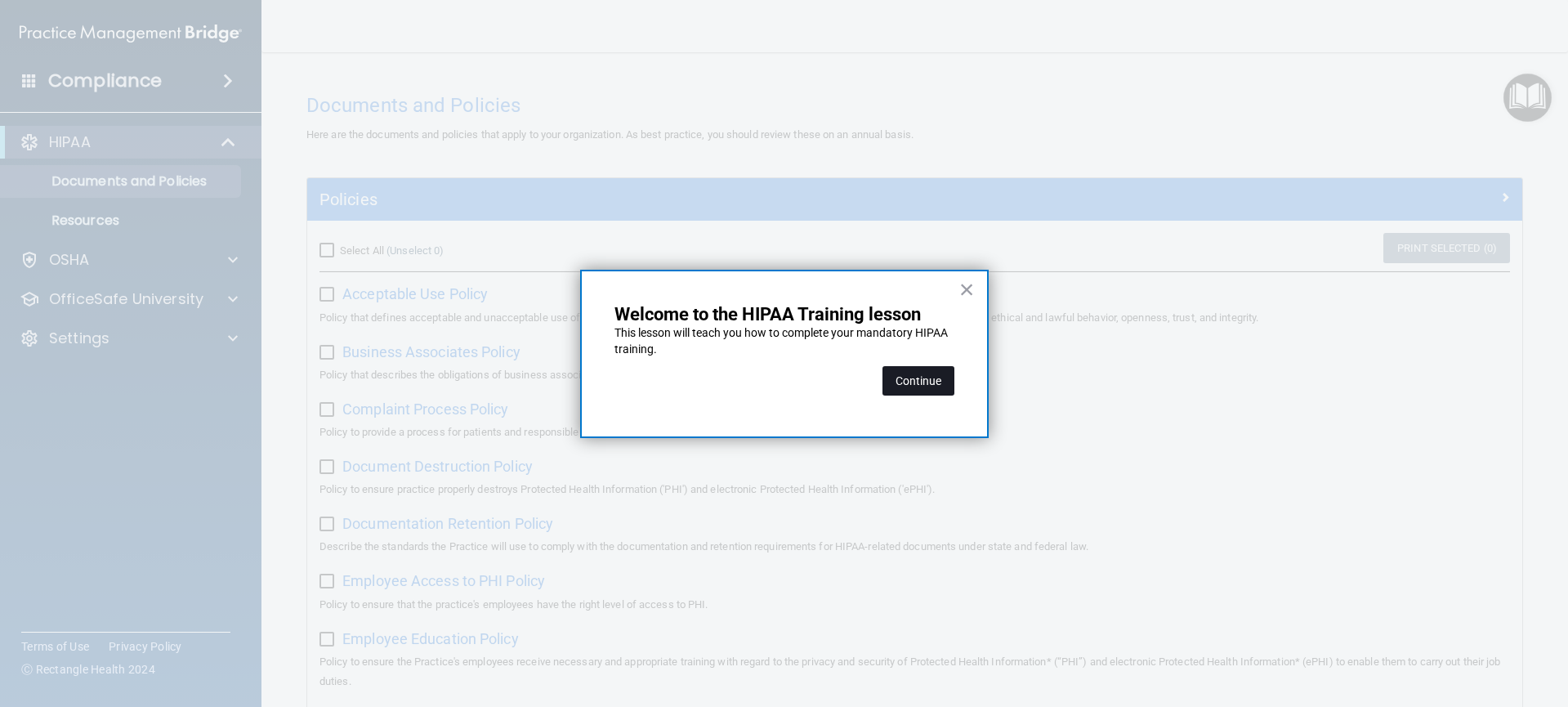
click at [926, 383] on button "Continue" at bounding box center [918, 381] width 72 height 30
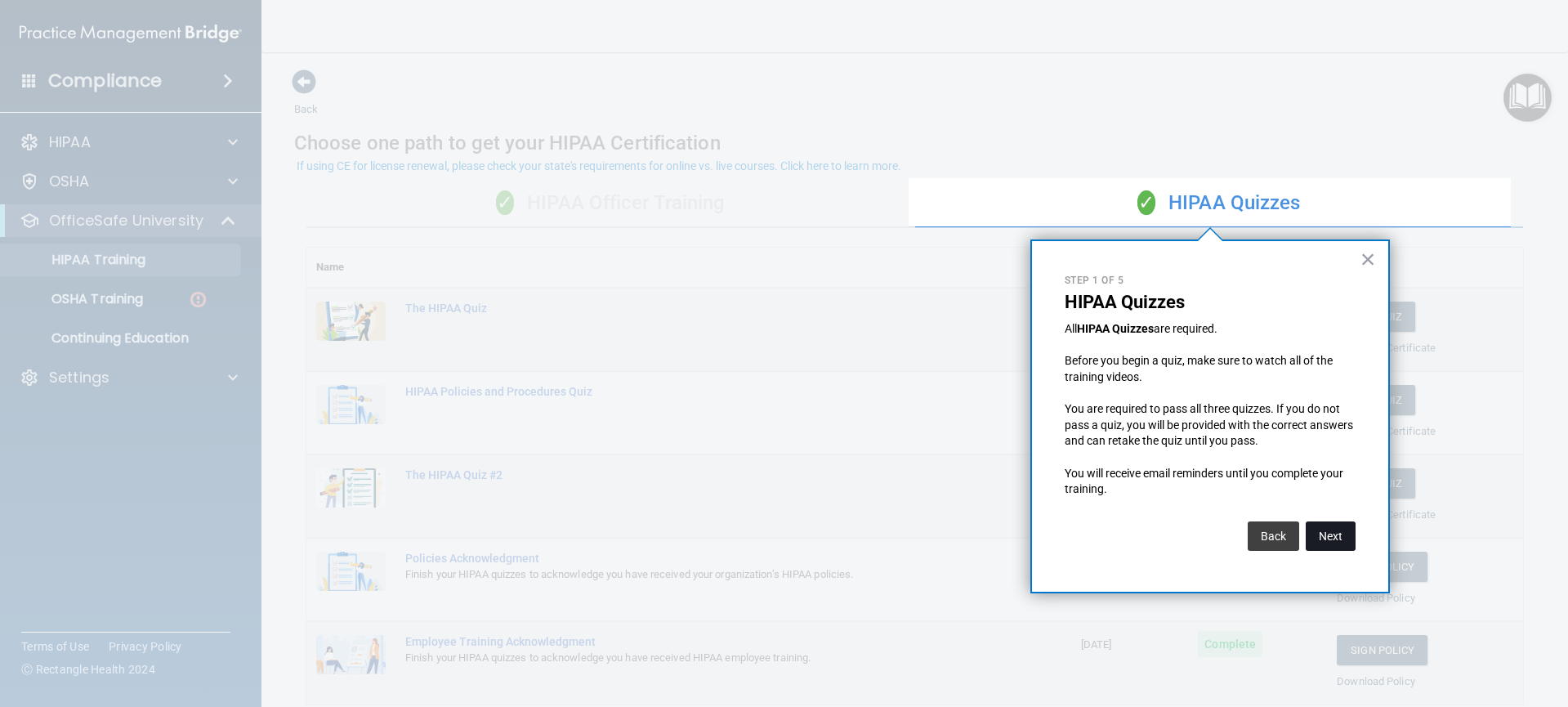
click at [1328, 533] on button "Next" at bounding box center [1330, 536] width 49 height 30
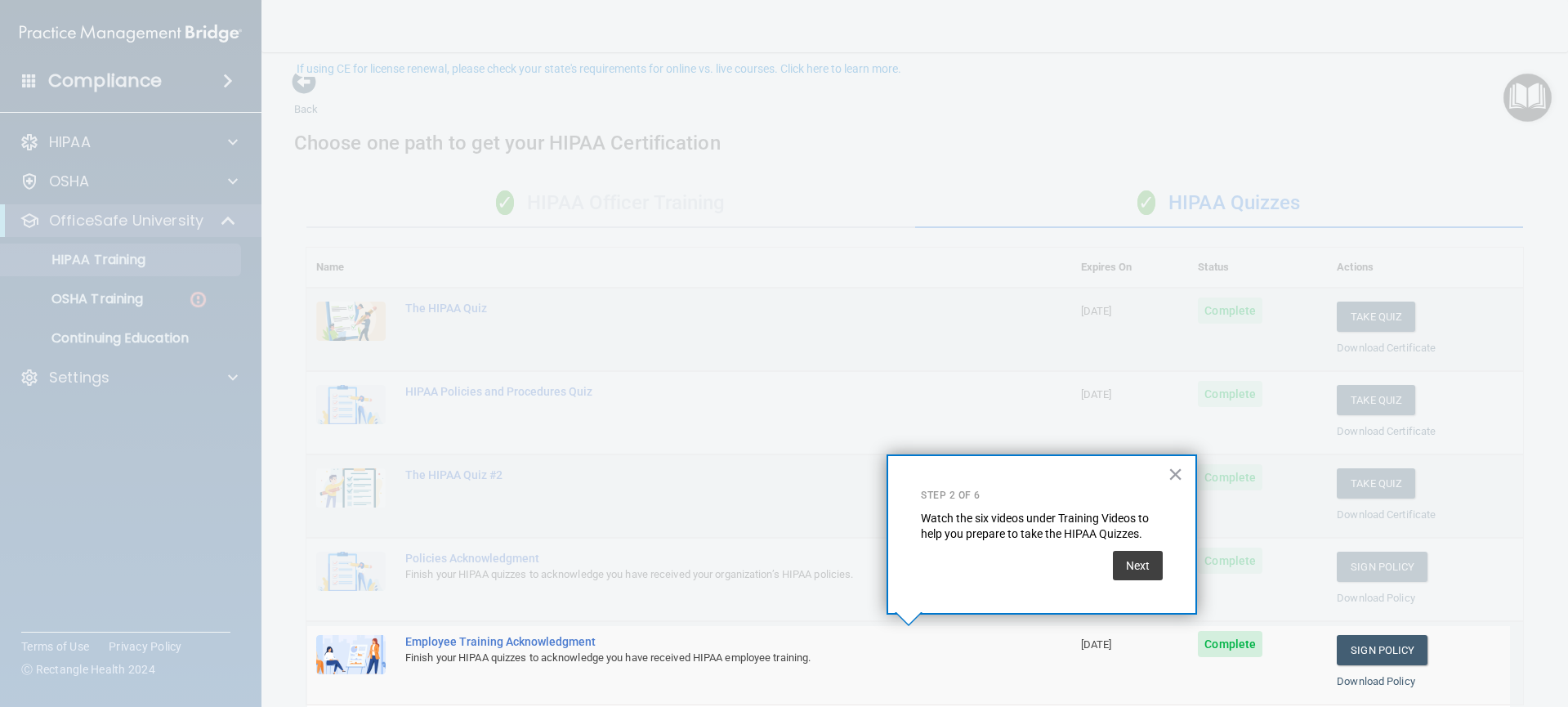
scroll to position [97, 0]
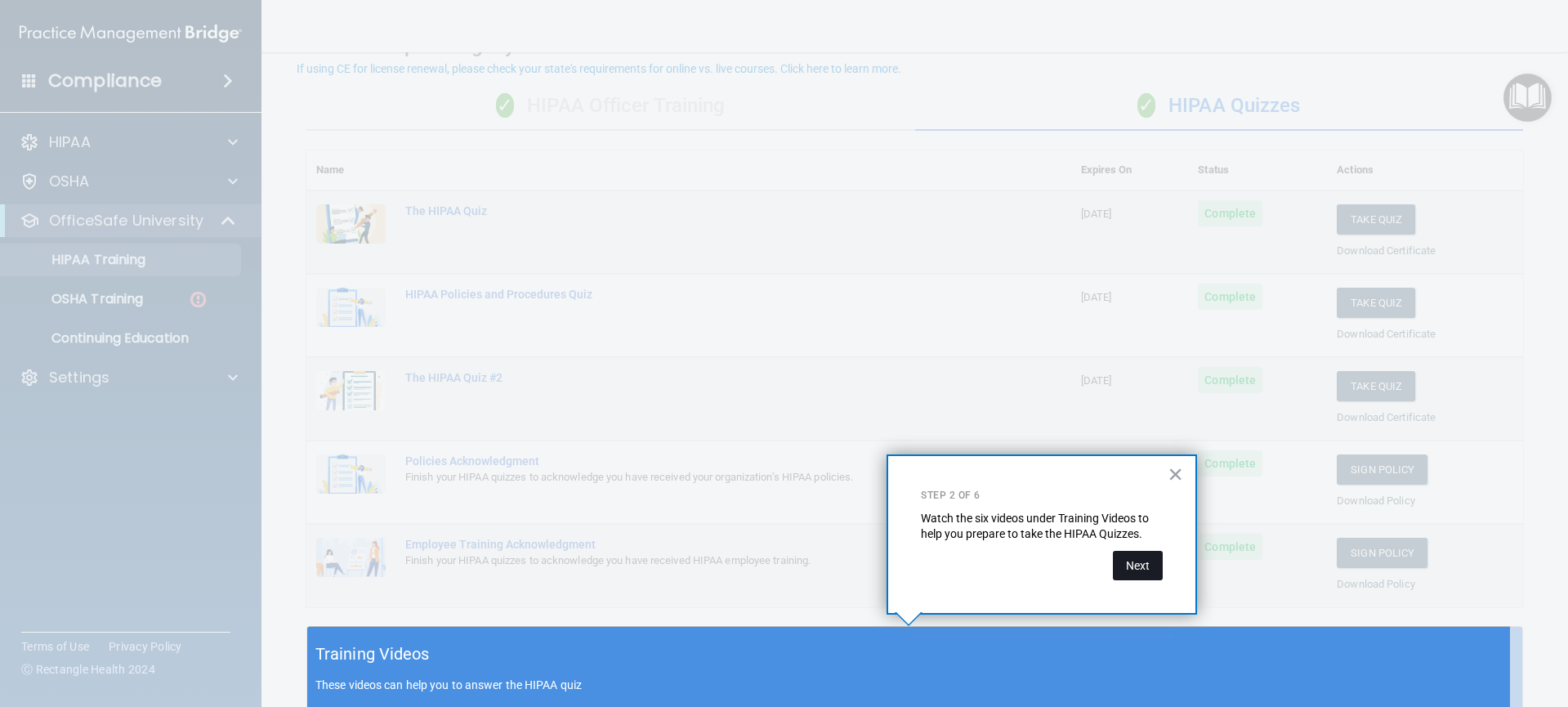
click at [1135, 569] on button "Next" at bounding box center [1137, 566] width 49 height 30
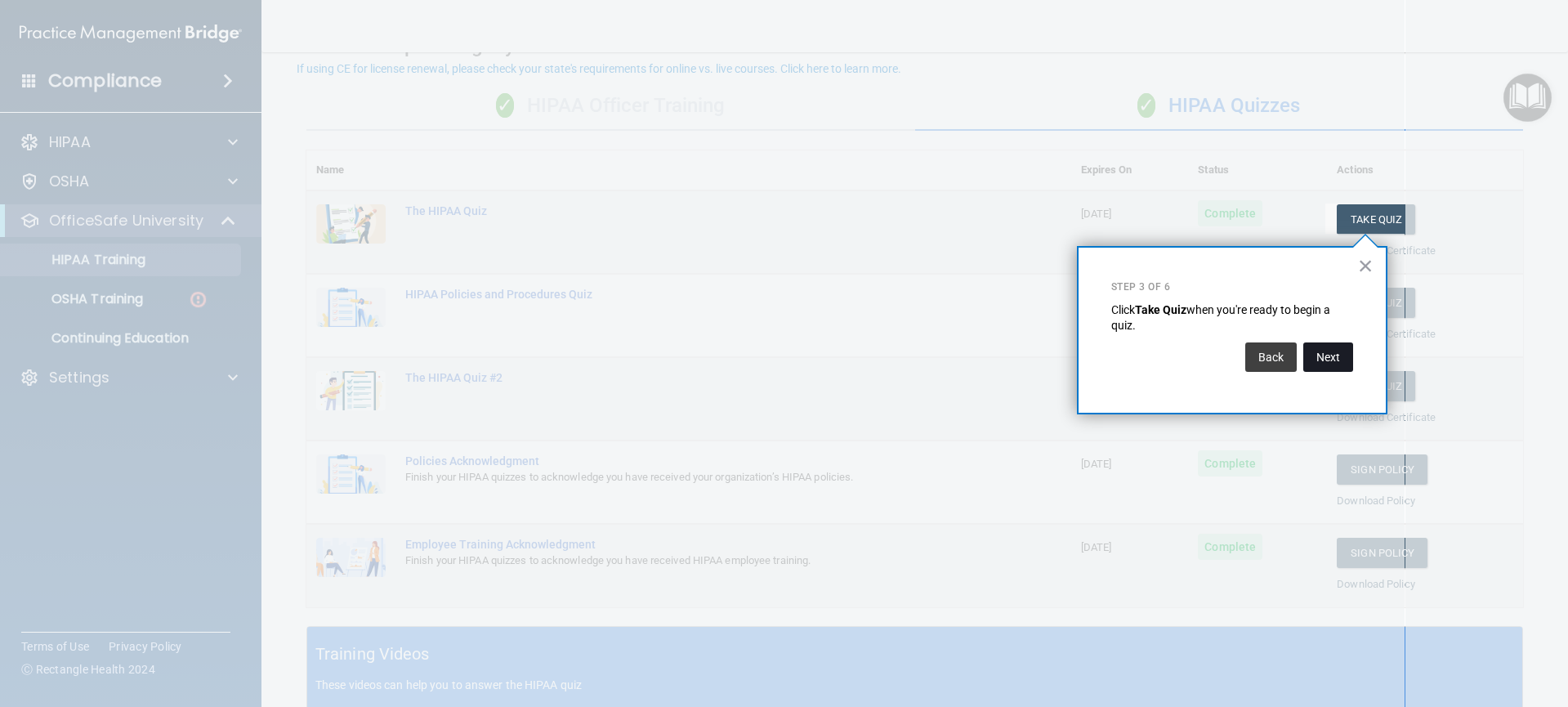
click at [1330, 360] on button "Next" at bounding box center [1328, 358] width 49 height 30
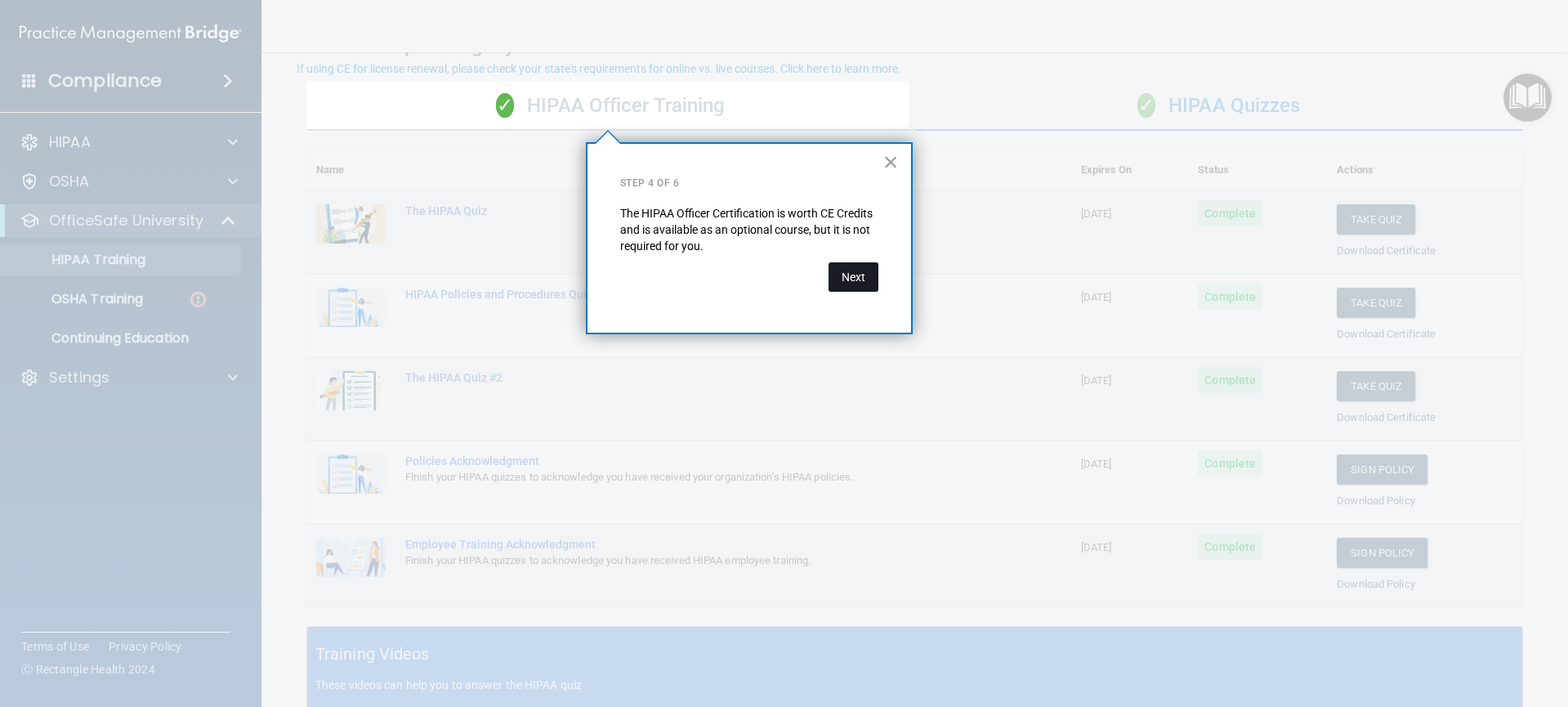
click at [850, 286] on button "Next" at bounding box center [853, 277] width 49 height 30
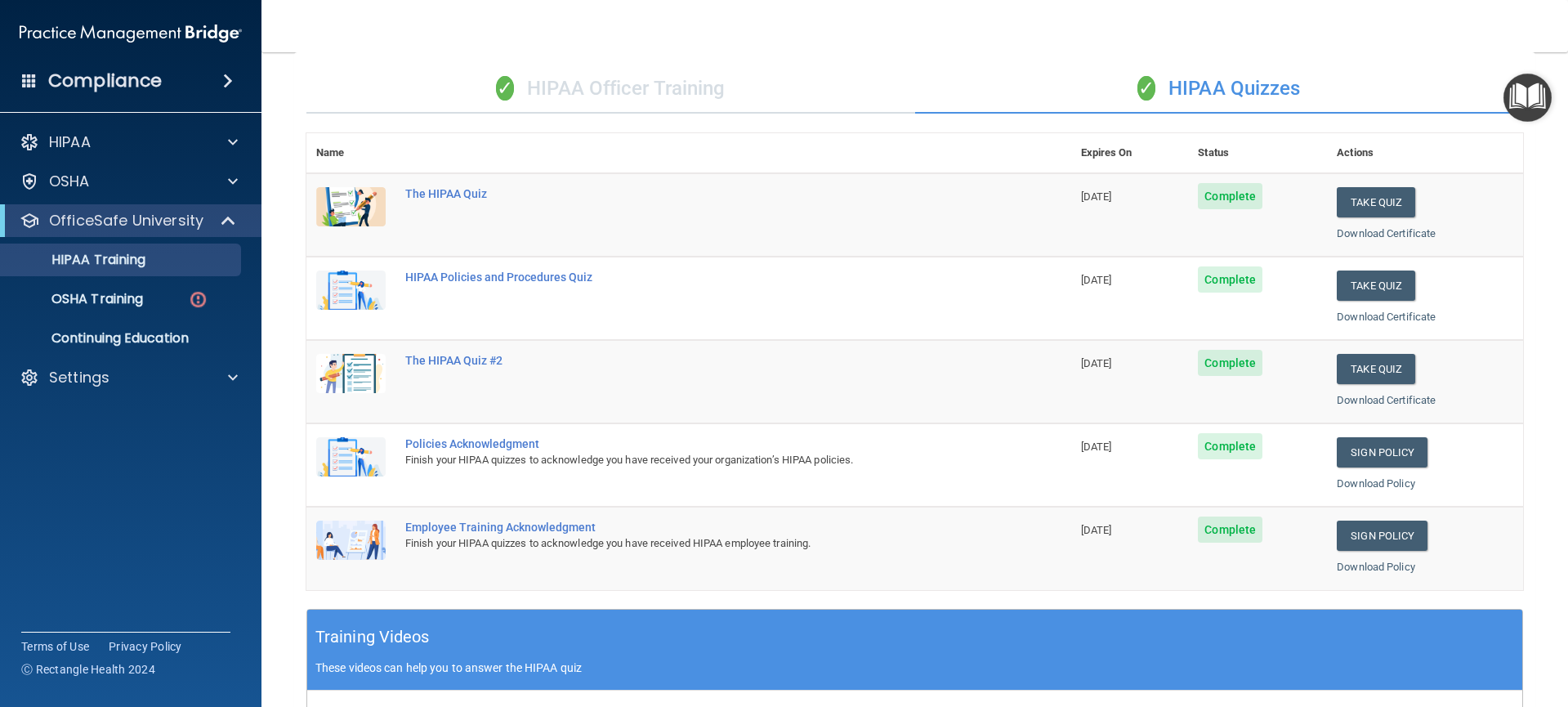
scroll to position [0, 0]
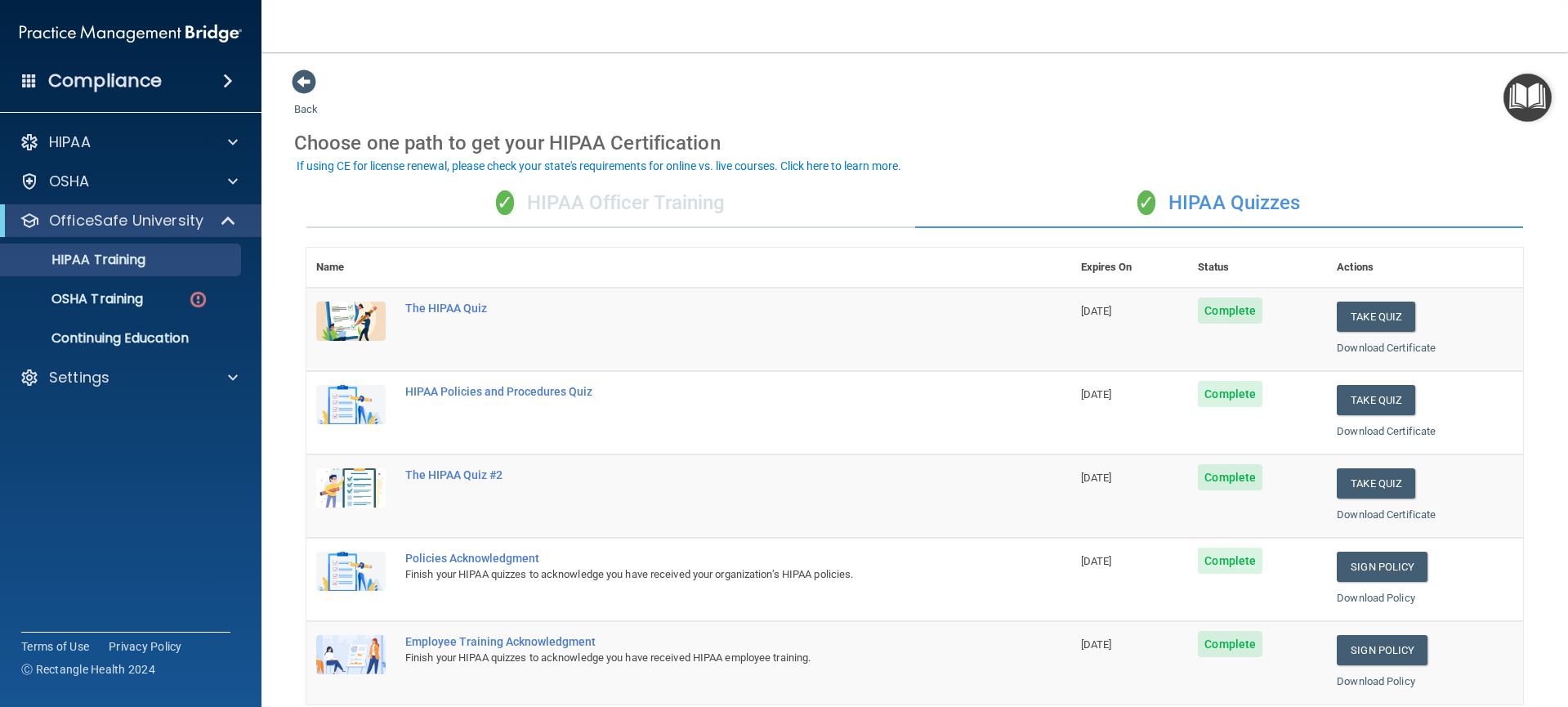
click at [797, 168] on div "If using CE for license renewal, please check your state's requirements for onl…" at bounding box center [600, 166] width 605 height 11
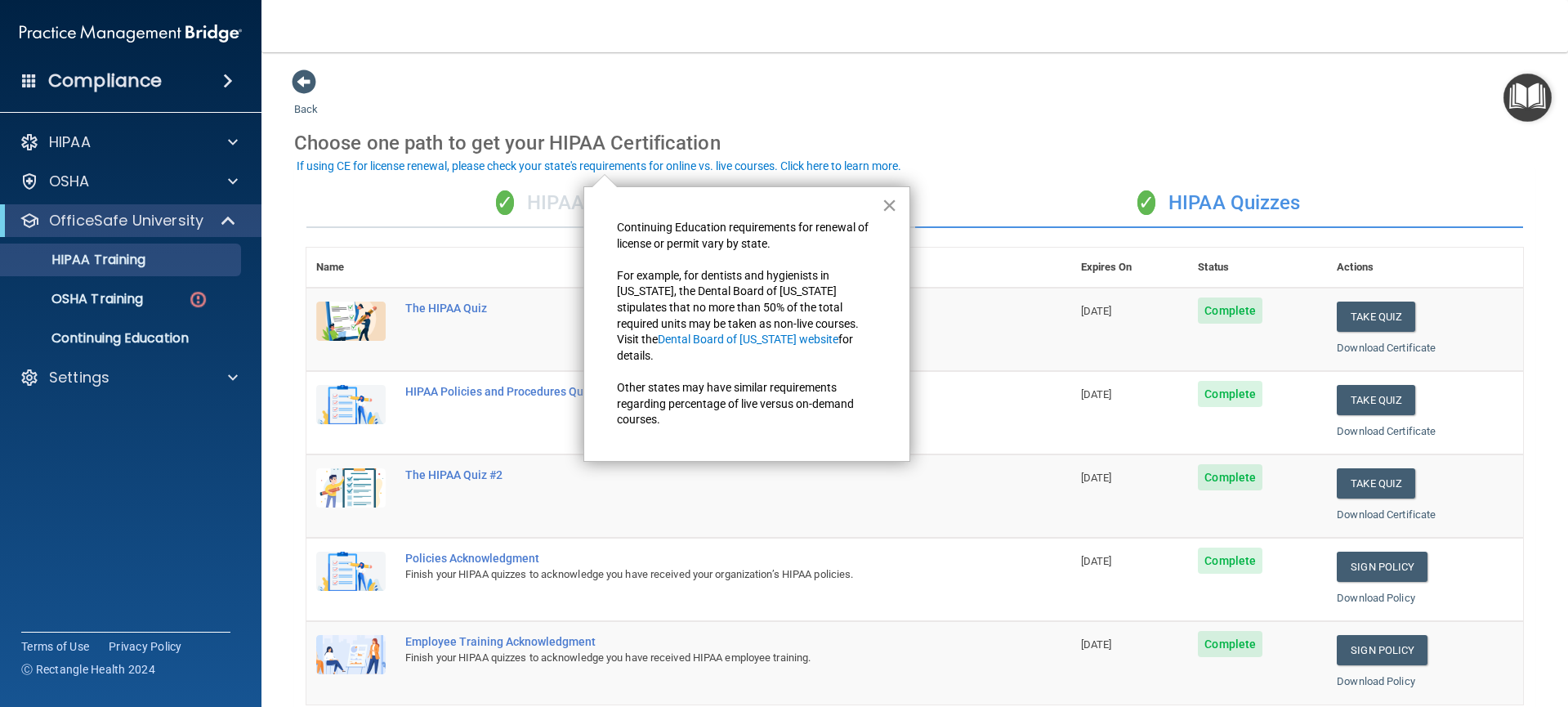
click at [886, 211] on button "×" at bounding box center [889, 205] width 16 height 26
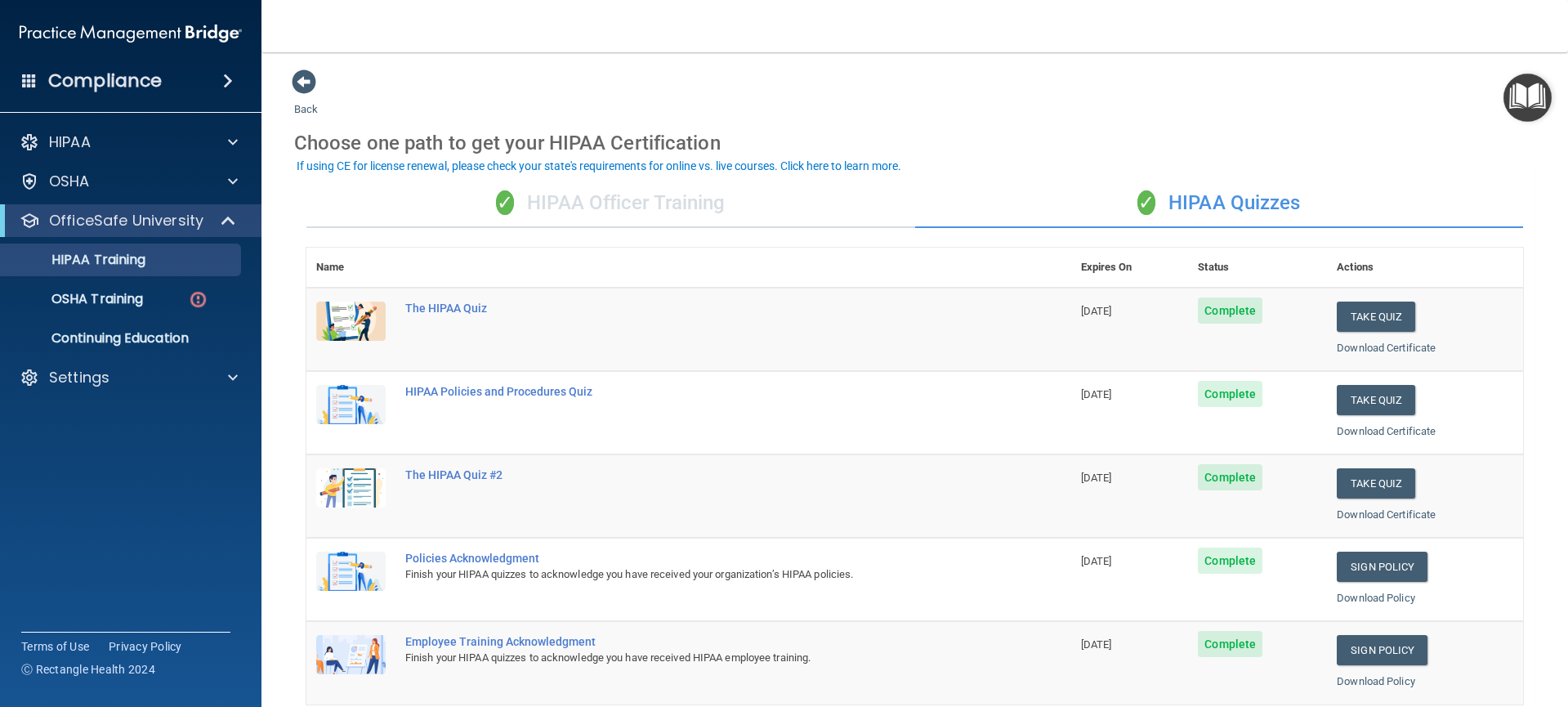
click at [874, 164] on div "If using CE for license renewal, please check your state's requirements for onl…" at bounding box center [600, 166] width 605 height 11
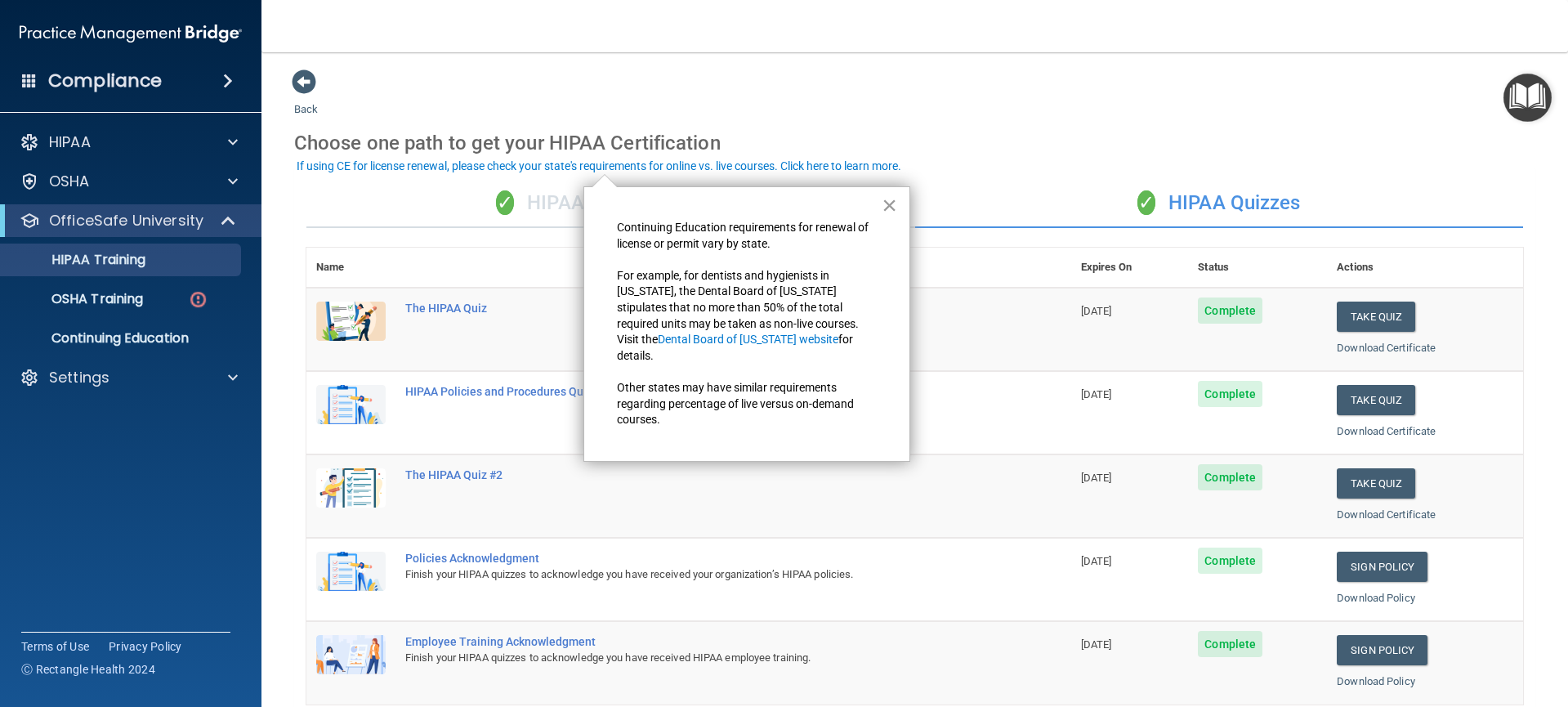
click at [888, 209] on button "×" at bounding box center [889, 205] width 16 height 26
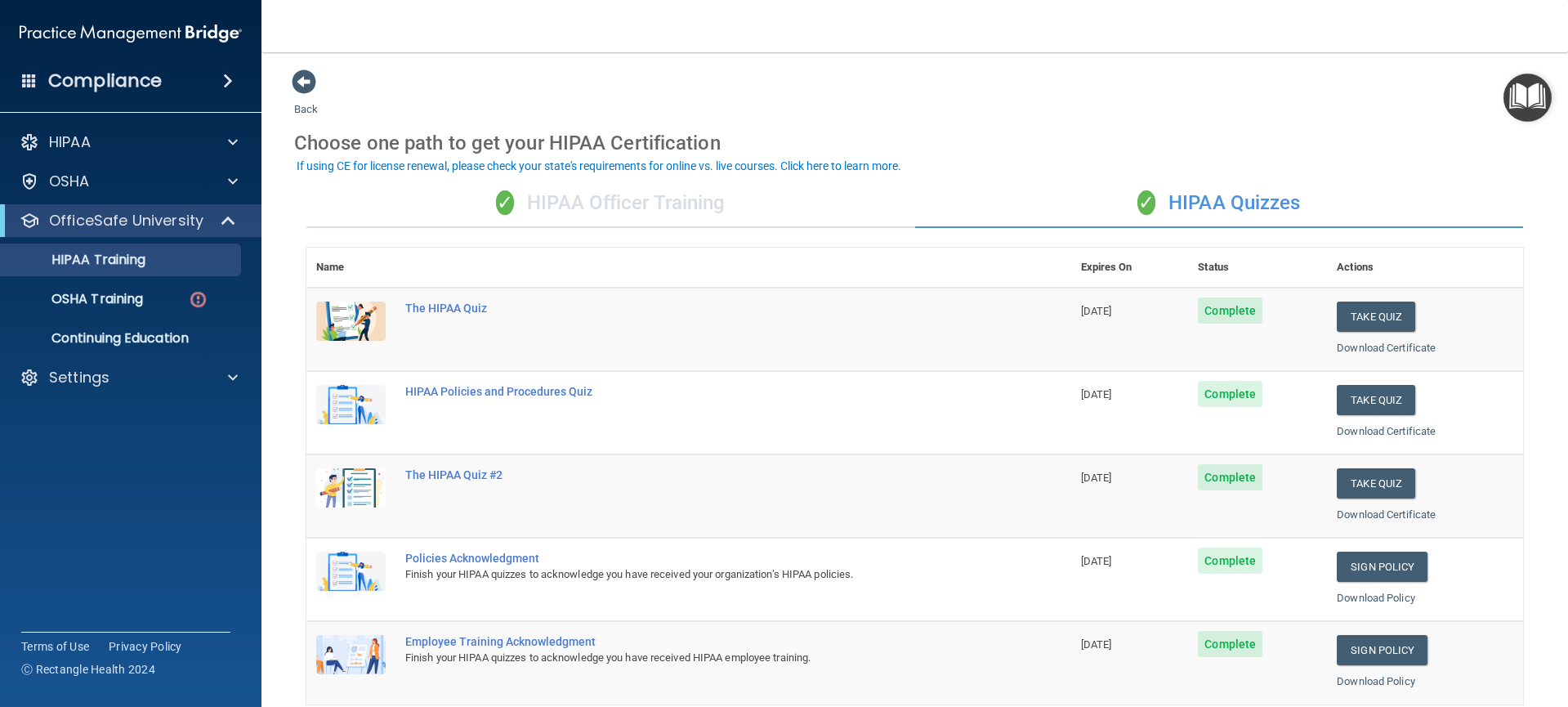
click at [1523, 103] on img "Open Resource Center" at bounding box center [1528, 98] width 49 height 49
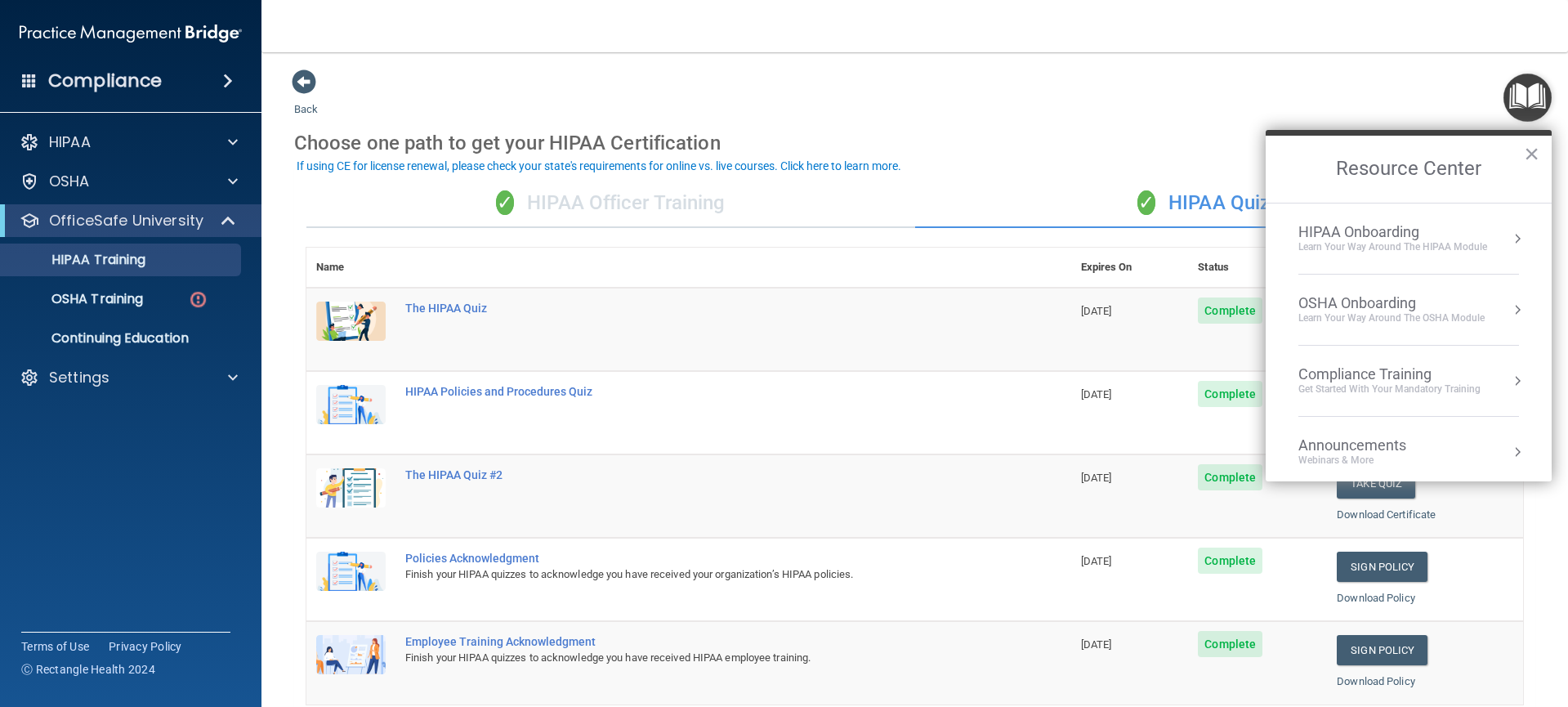
click at [1509, 445] on button "Resource Center" at bounding box center [1518, 452] width 17 height 17
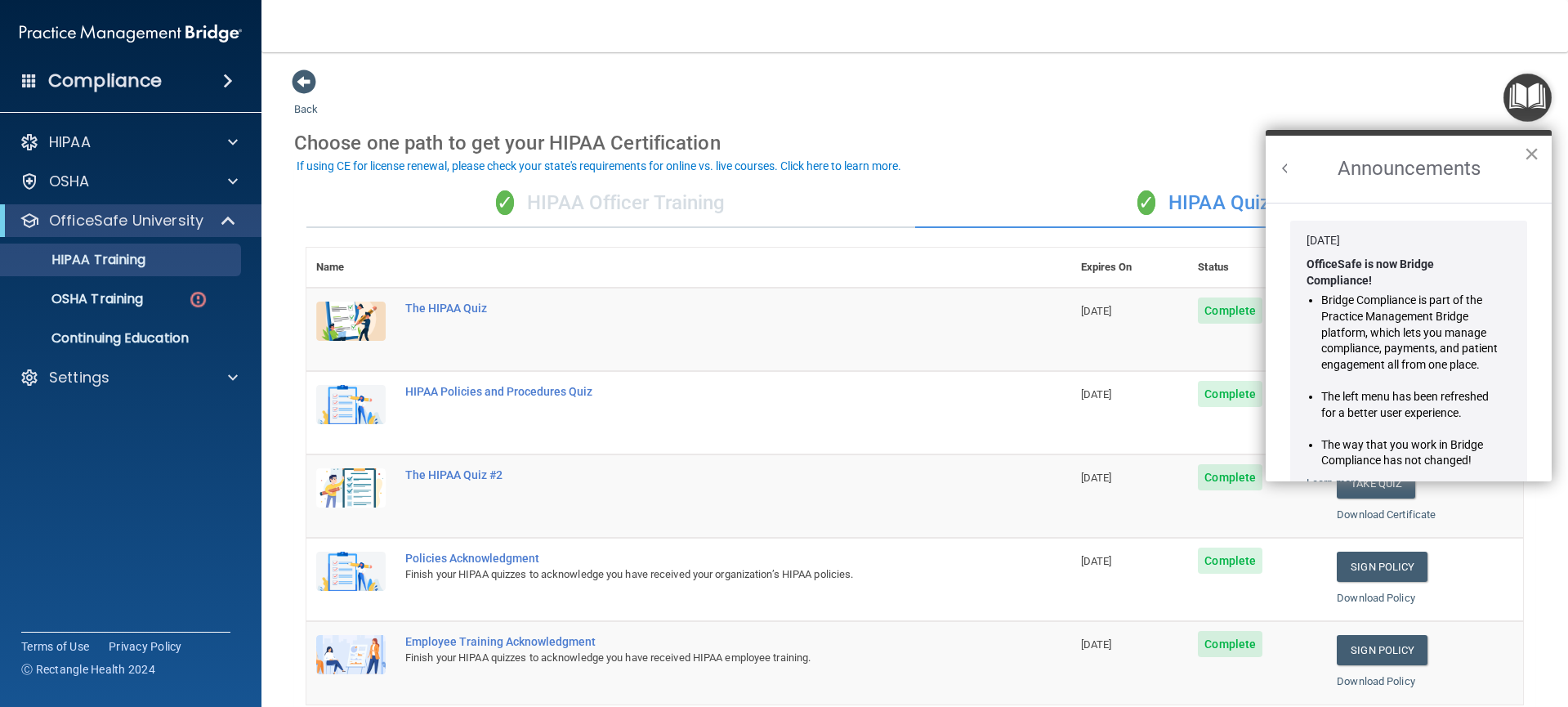
click at [1533, 158] on button "×" at bounding box center [1532, 154] width 16 height 26
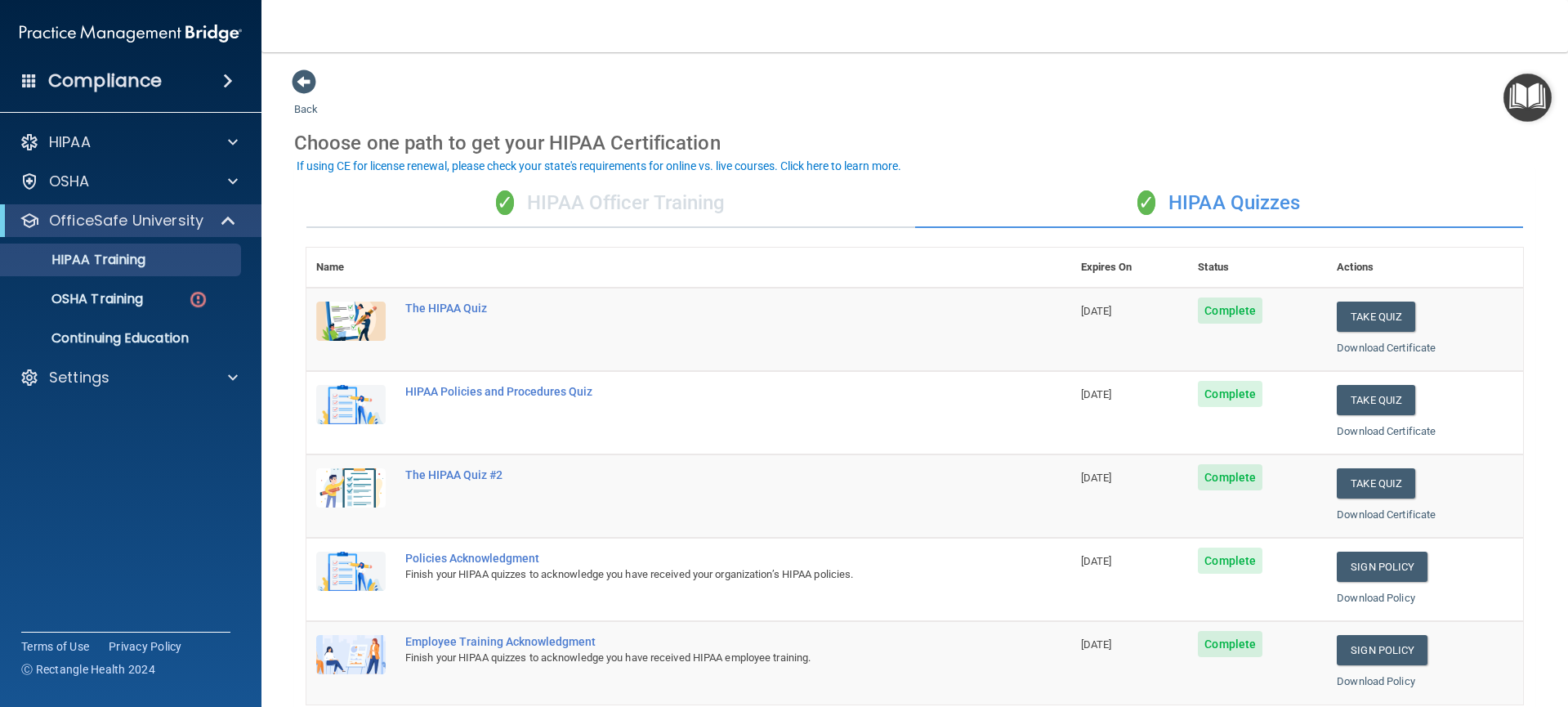
click at [1539, 100] on img "Open Resource Center" at bounding box center [1528, 98] width 49 height 49
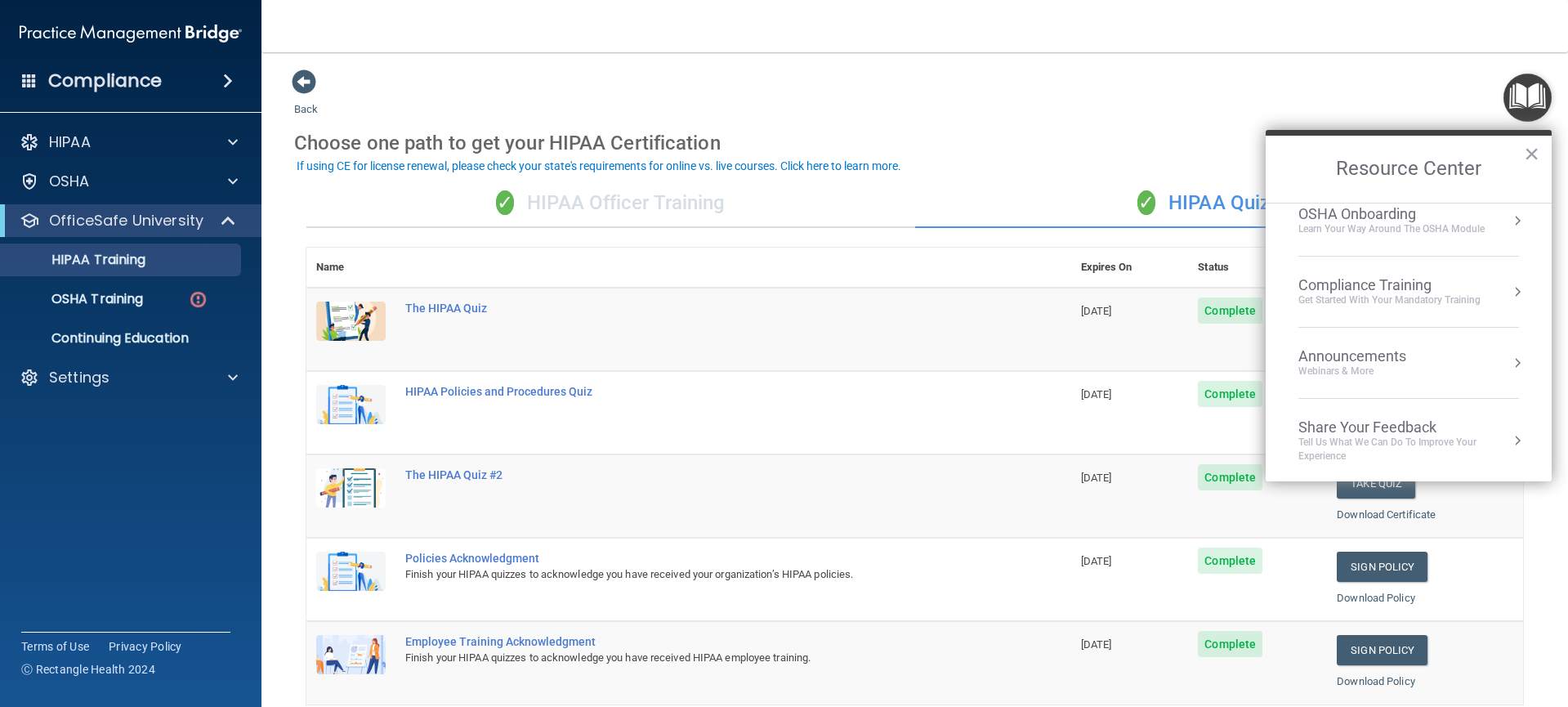
scroll to position [92, 0]
click at [1509, 293] on button "Resource Center" at bounding box center [1518, 290] width 17 height 17
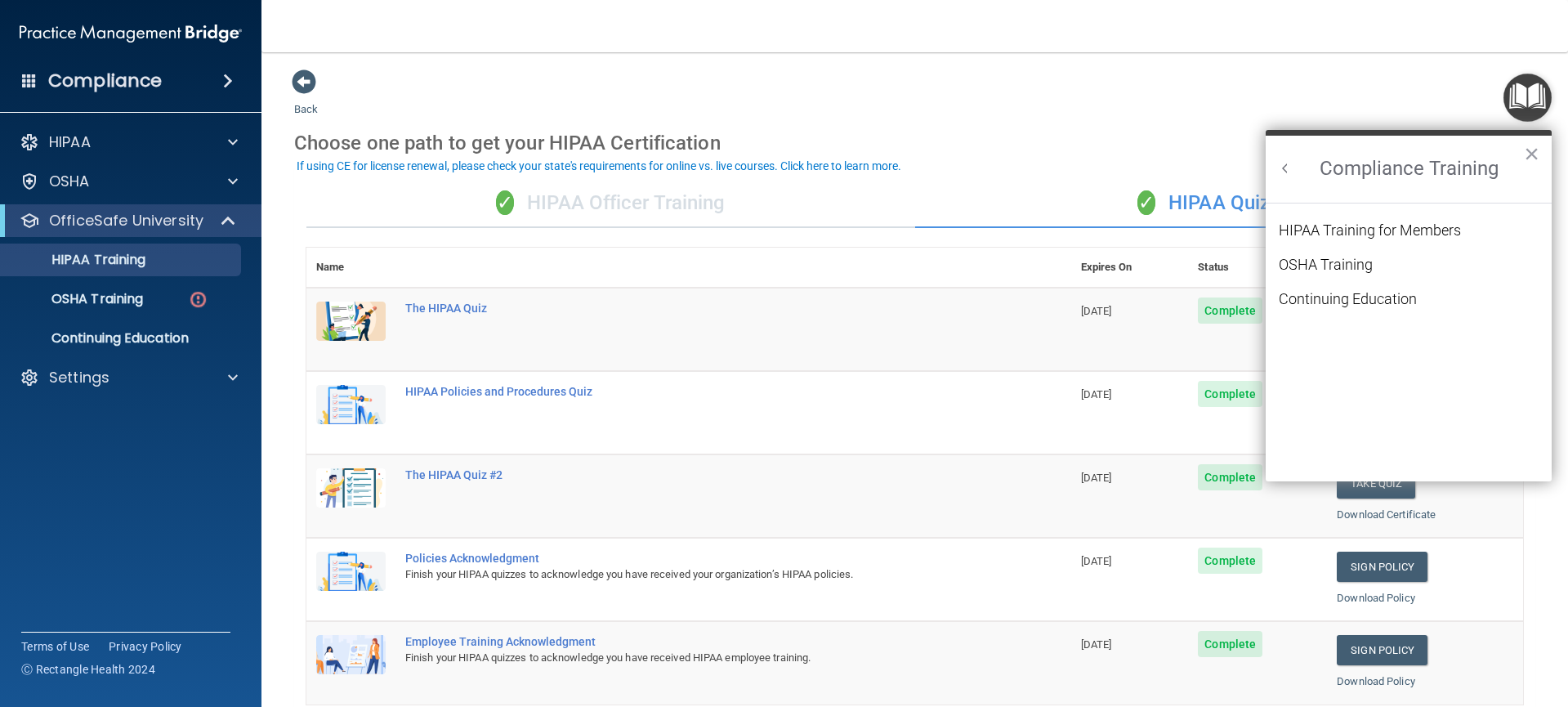
scroll to position [0, 0]
click at [1352, 233] on div "HIPAA Training for Members" at bounding box center [1370, 231] width 182 height 15
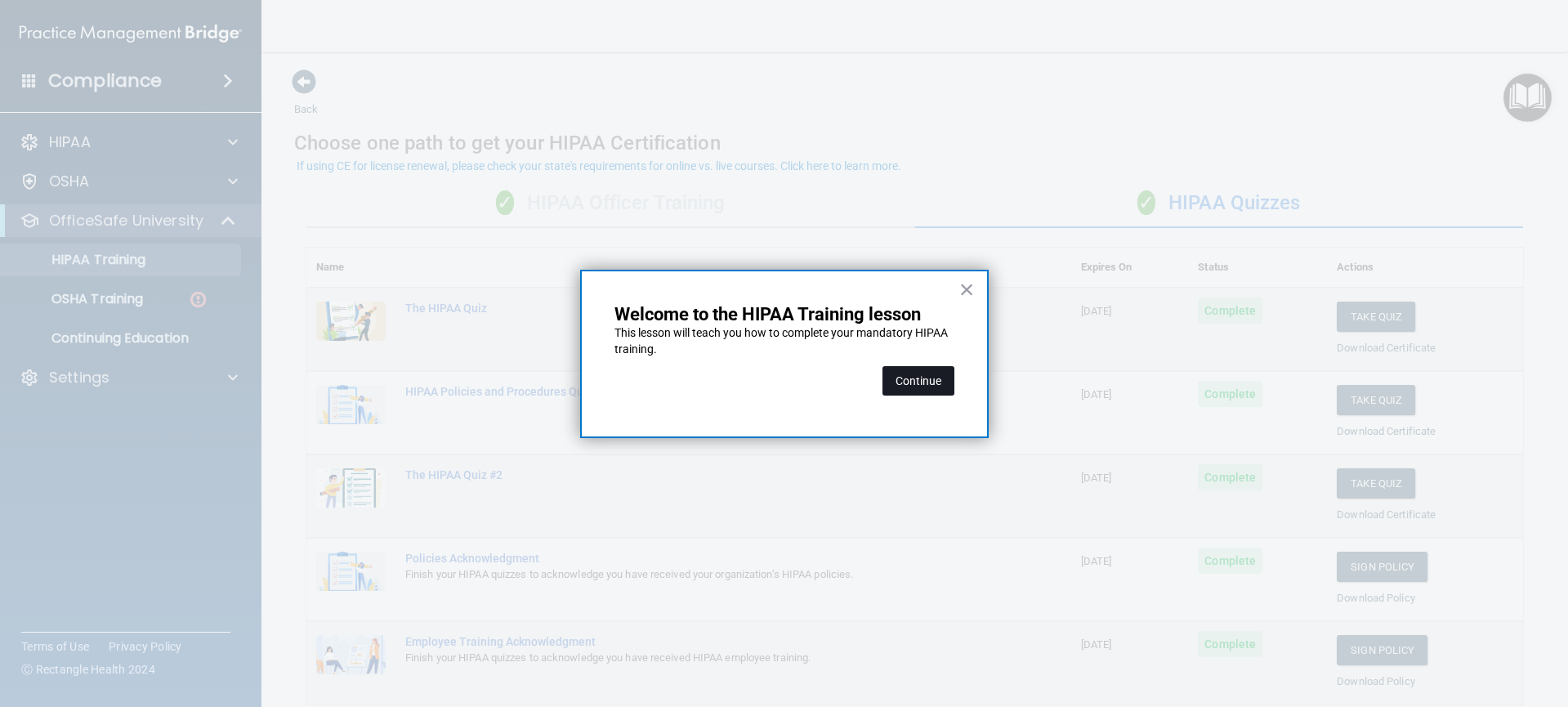
click at [935, 389] on button "Continue" at bounding box center [918, 381] width 72 height 30
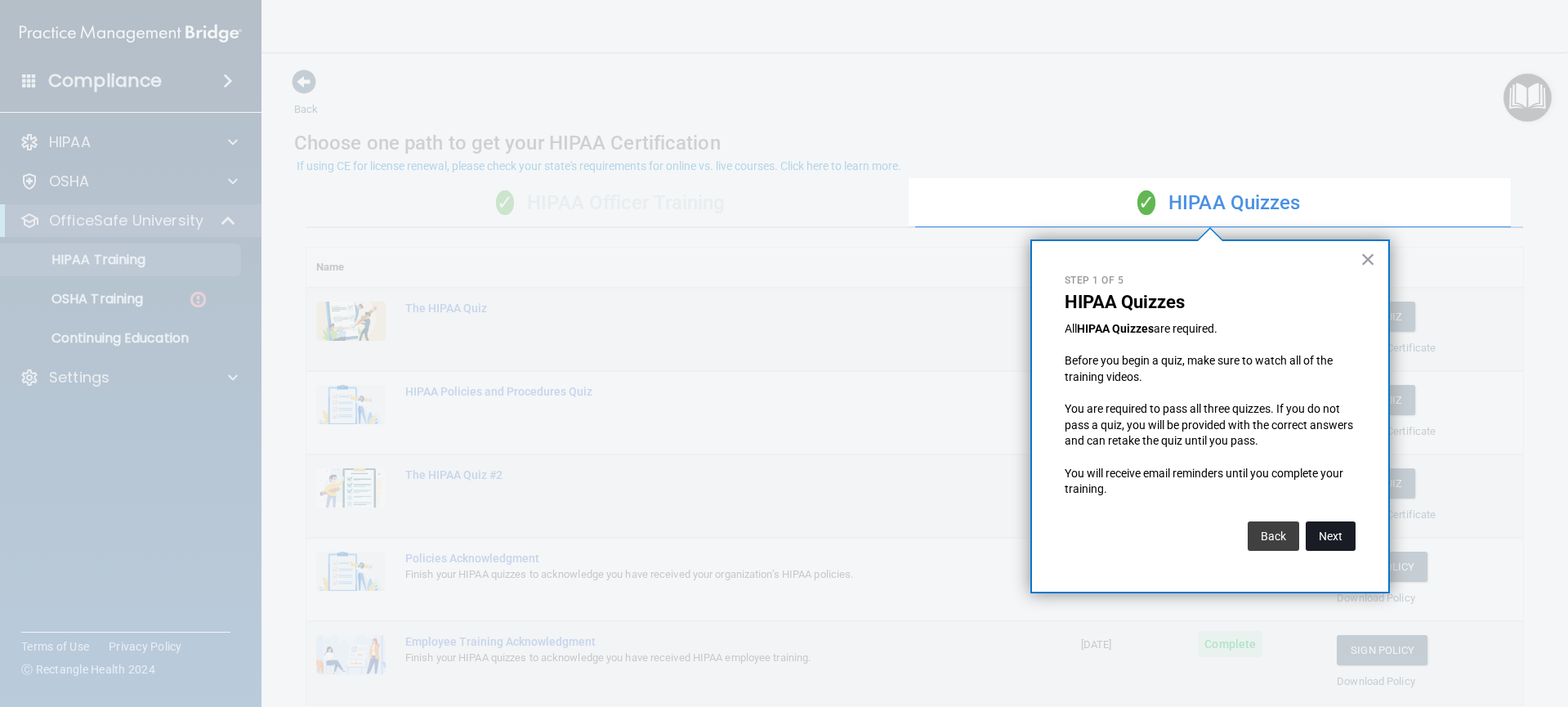
click at [1325, 538] on button "Next" at bounding box center [1330, 536] width 49 height 30
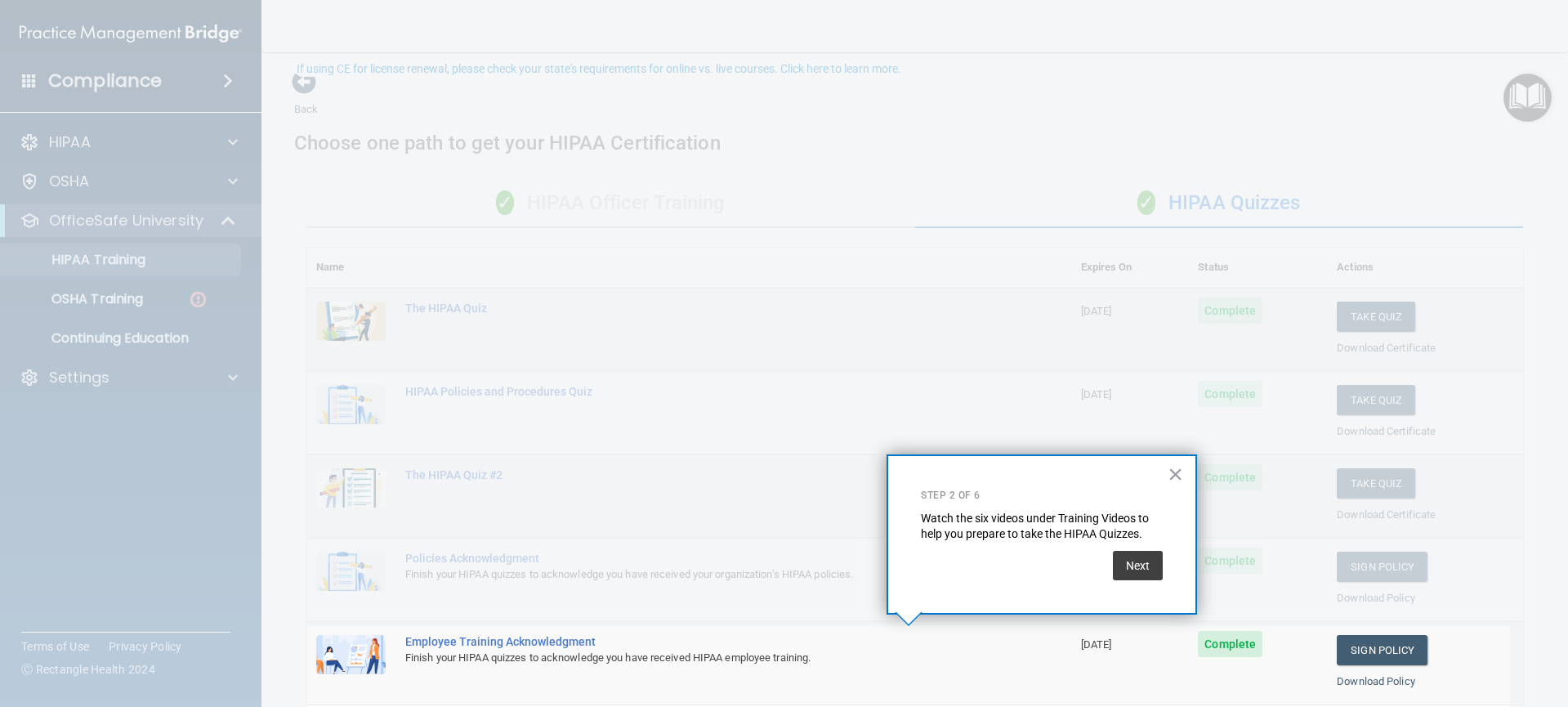
scroll to position [97, 0]
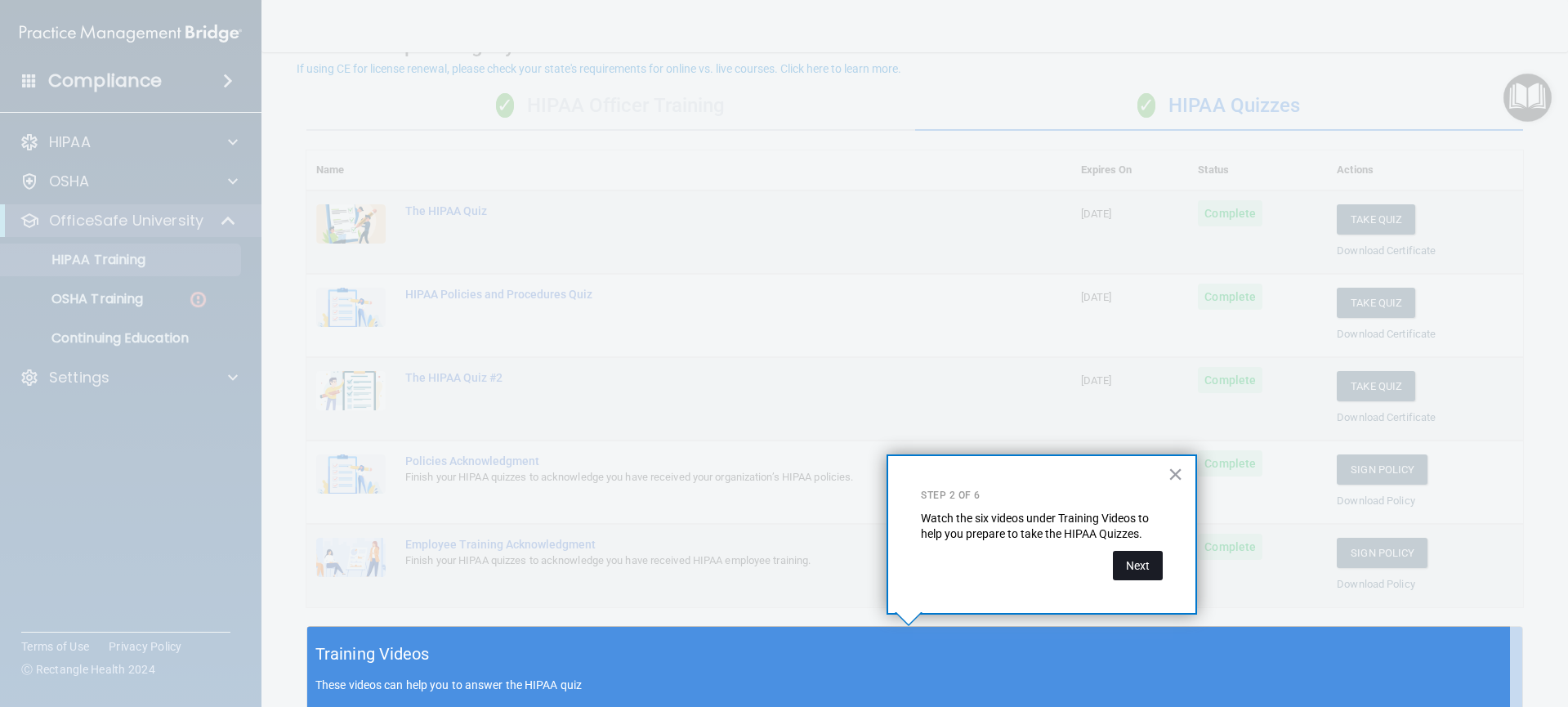
click at [1147, 567] on button "Next" at bounding box center [1137, 566] width 49 height 30
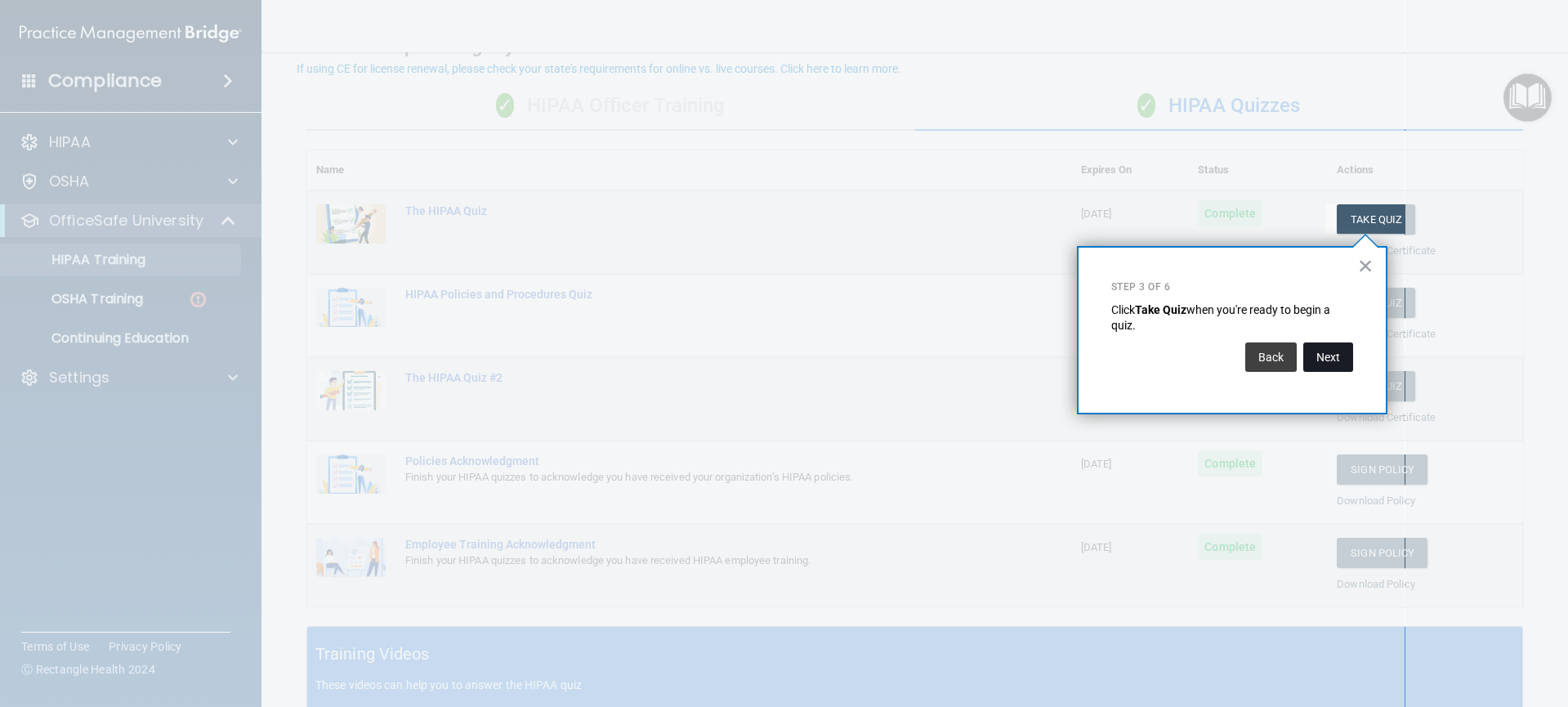
click at [1320, 355] on button "Next" at bounding box center [1328, 358] width 49 height 30
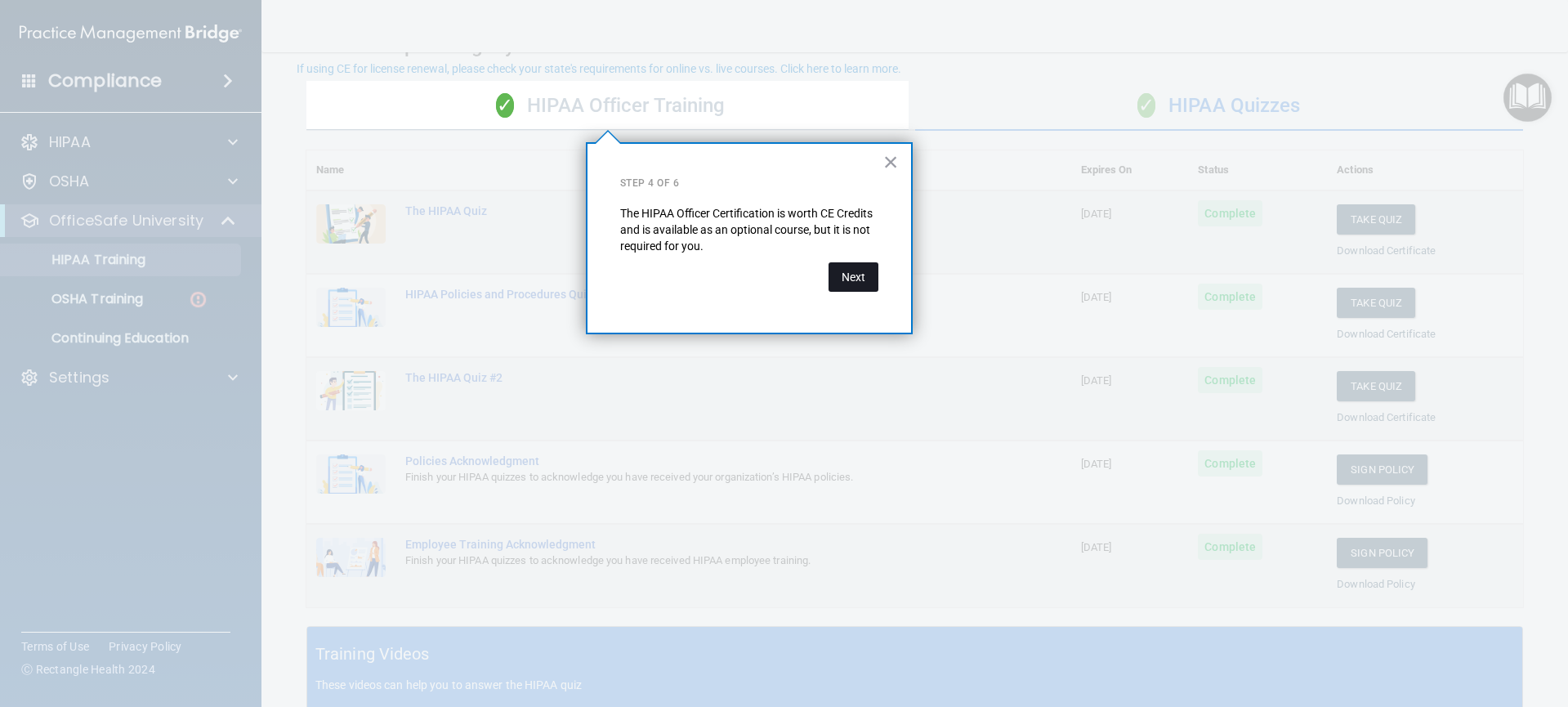
click at [854, 281] on button "Next" at bounding box center [853, 277] width 49 height 30
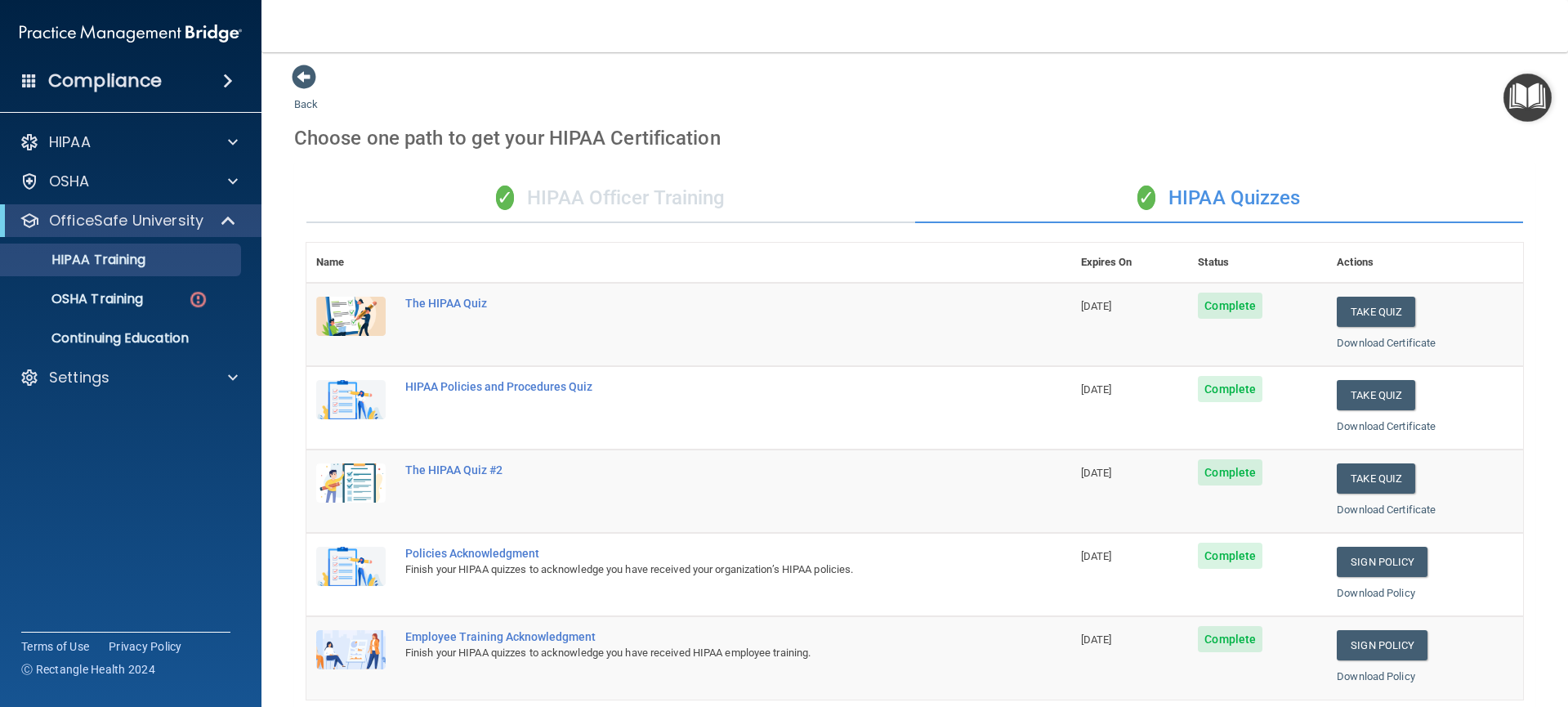
scroll to position [0, 0]
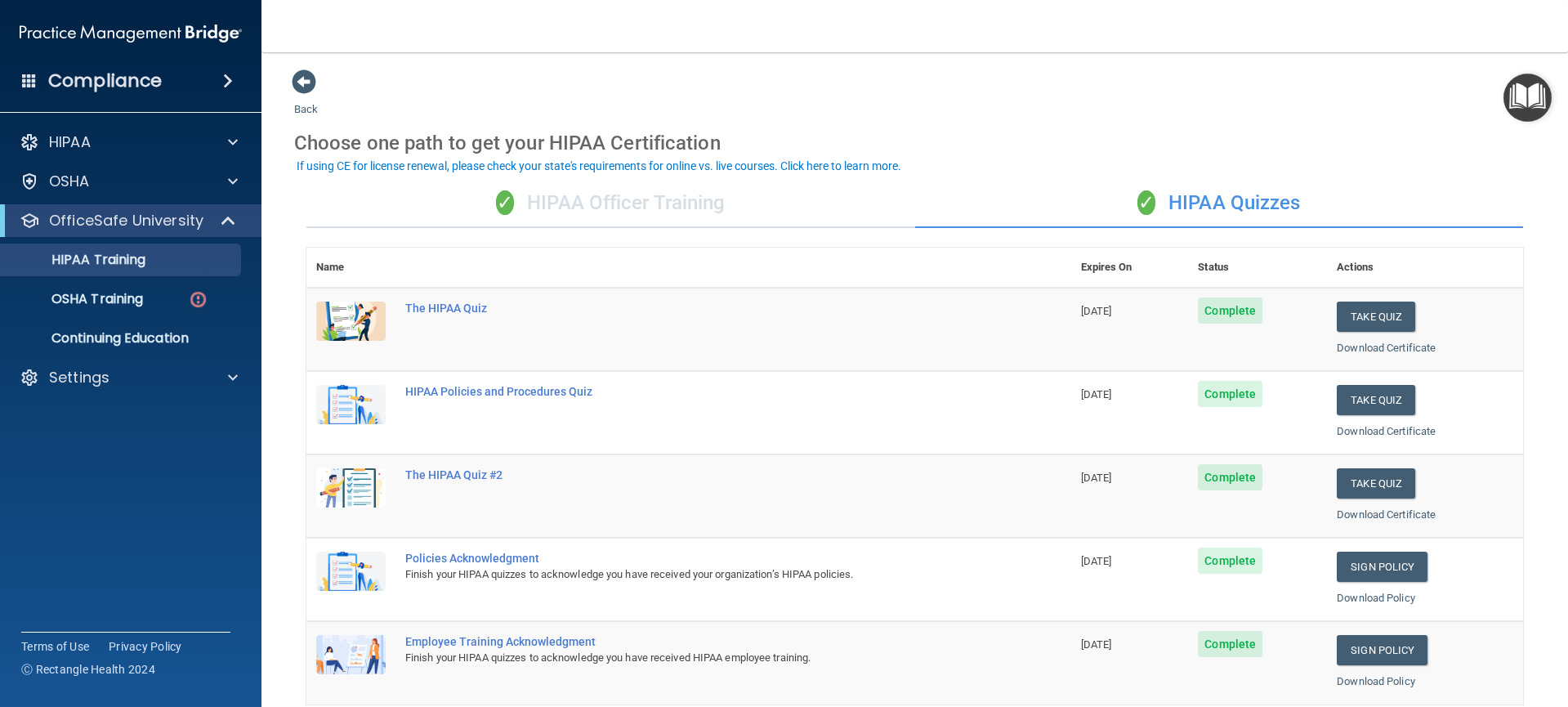
click at [546, 197] on div "✓ HIPAA Officer Training" at bounding box center [611, 204] width 609 height 49
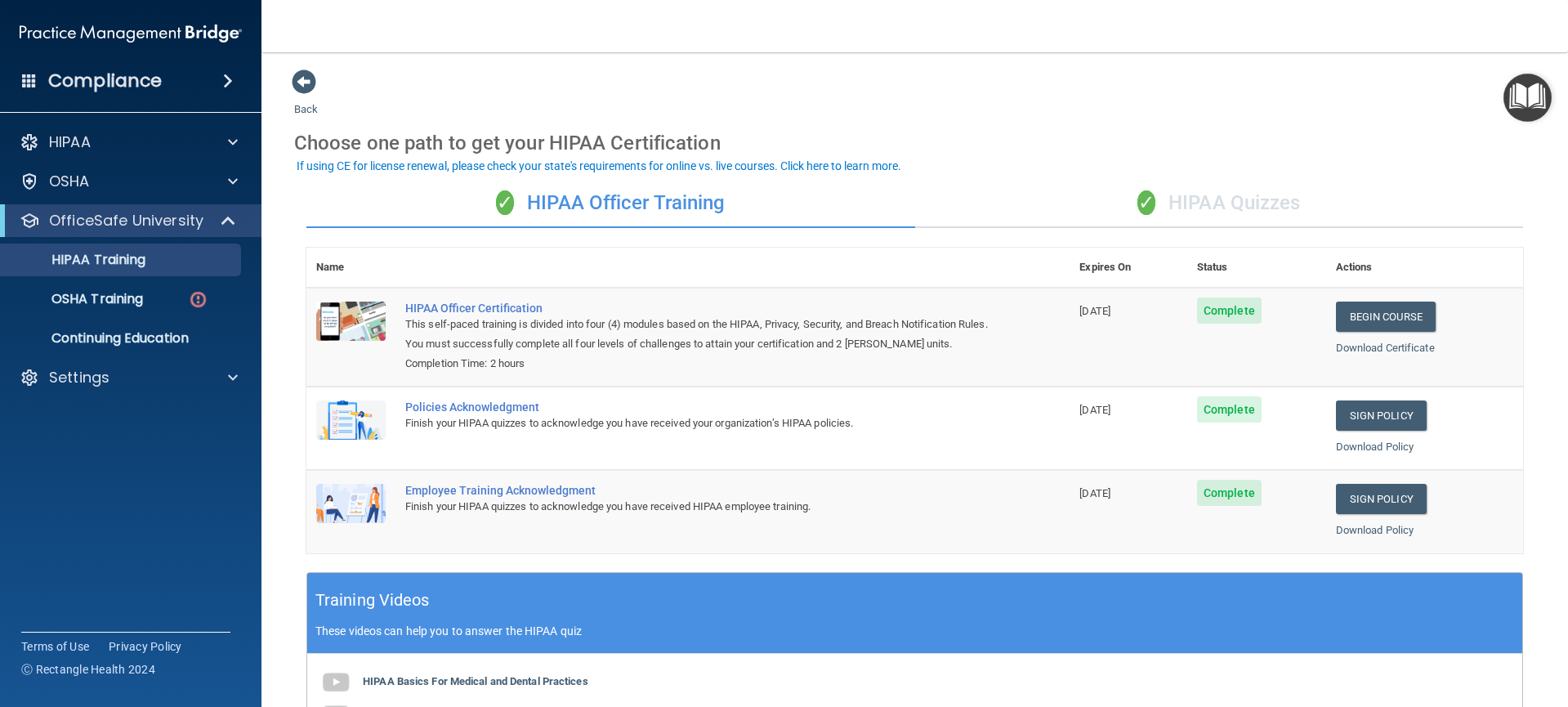
click at [1522, 112] on img "Open Resource Center" at bounding box center [1528, 98] width 49 height 49
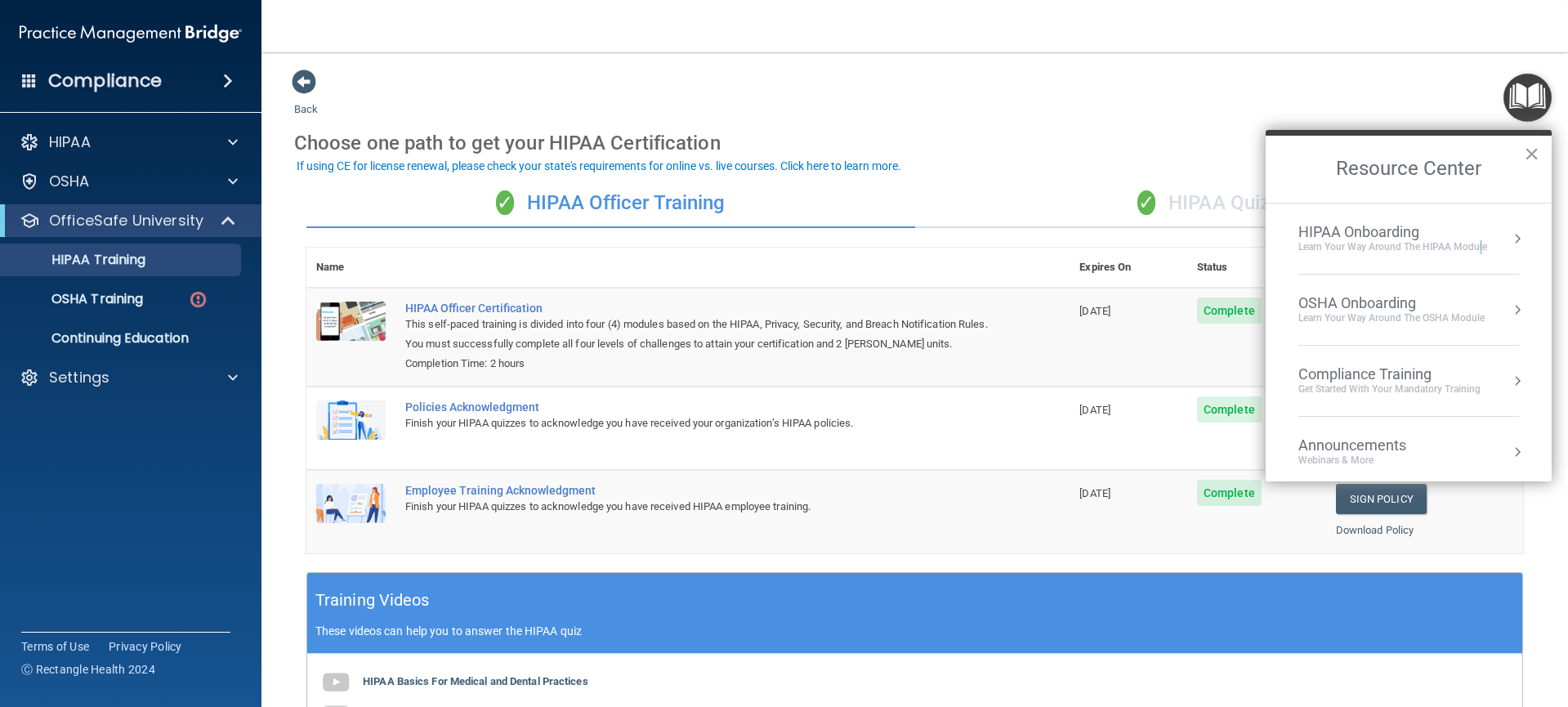
click at [1480, 245] on div "Learn Your Way around the HIPAA module" at bounding box center [1393, 247] width 189 height 14
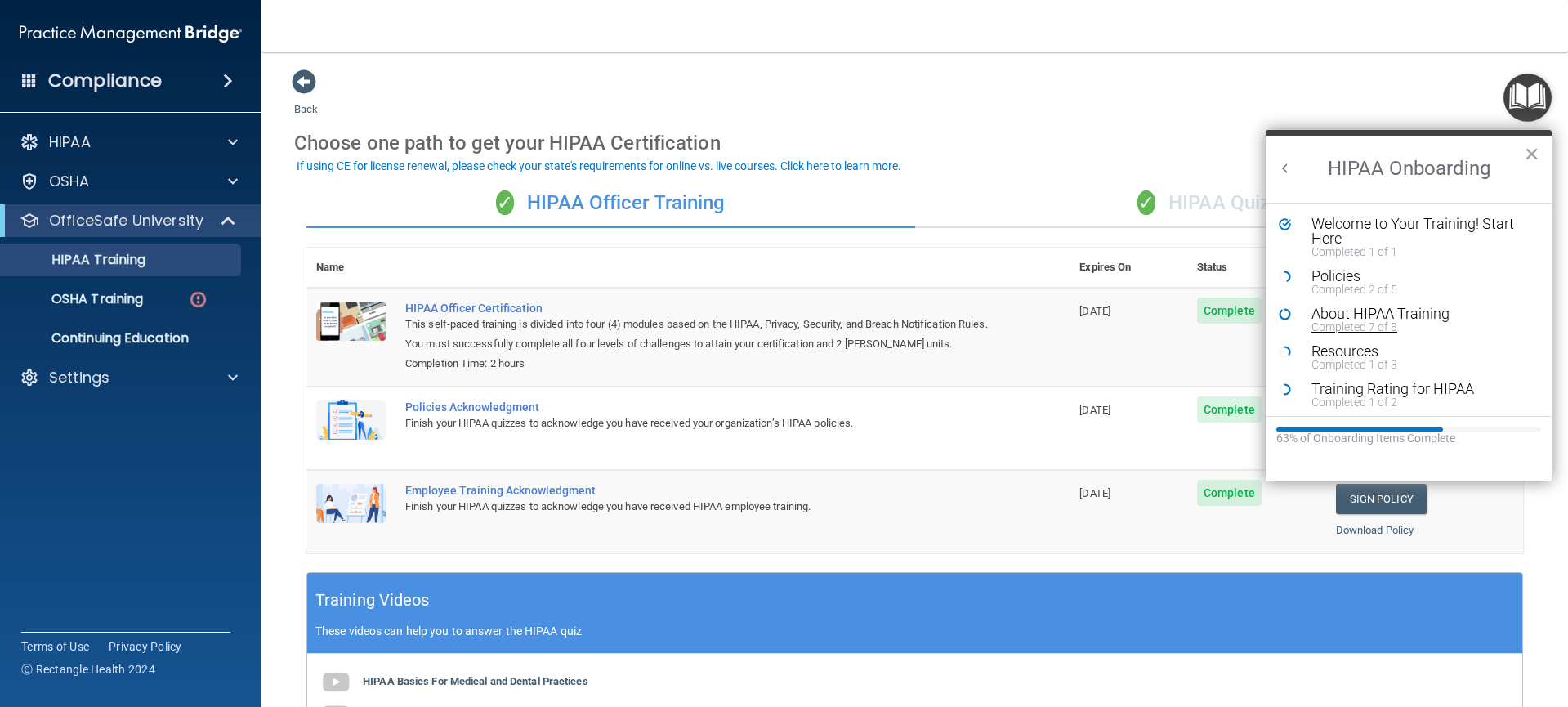
click at [1336, 331] on div "Completed 7 of 8" at bounding box center [1415, 327] width 206 height 11
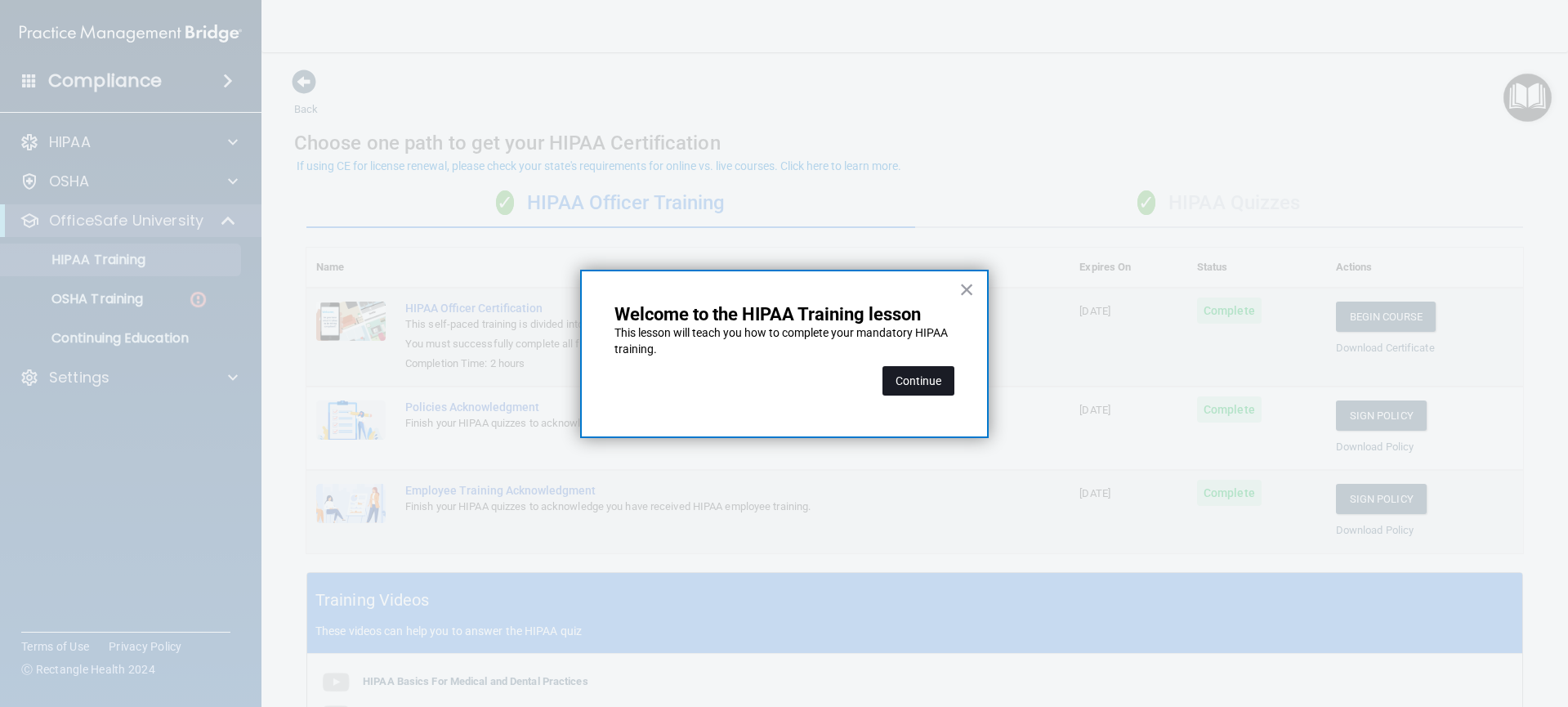
click at [909, 377] on button "Continue" at bounding box center [918, 381] width 72 height 30
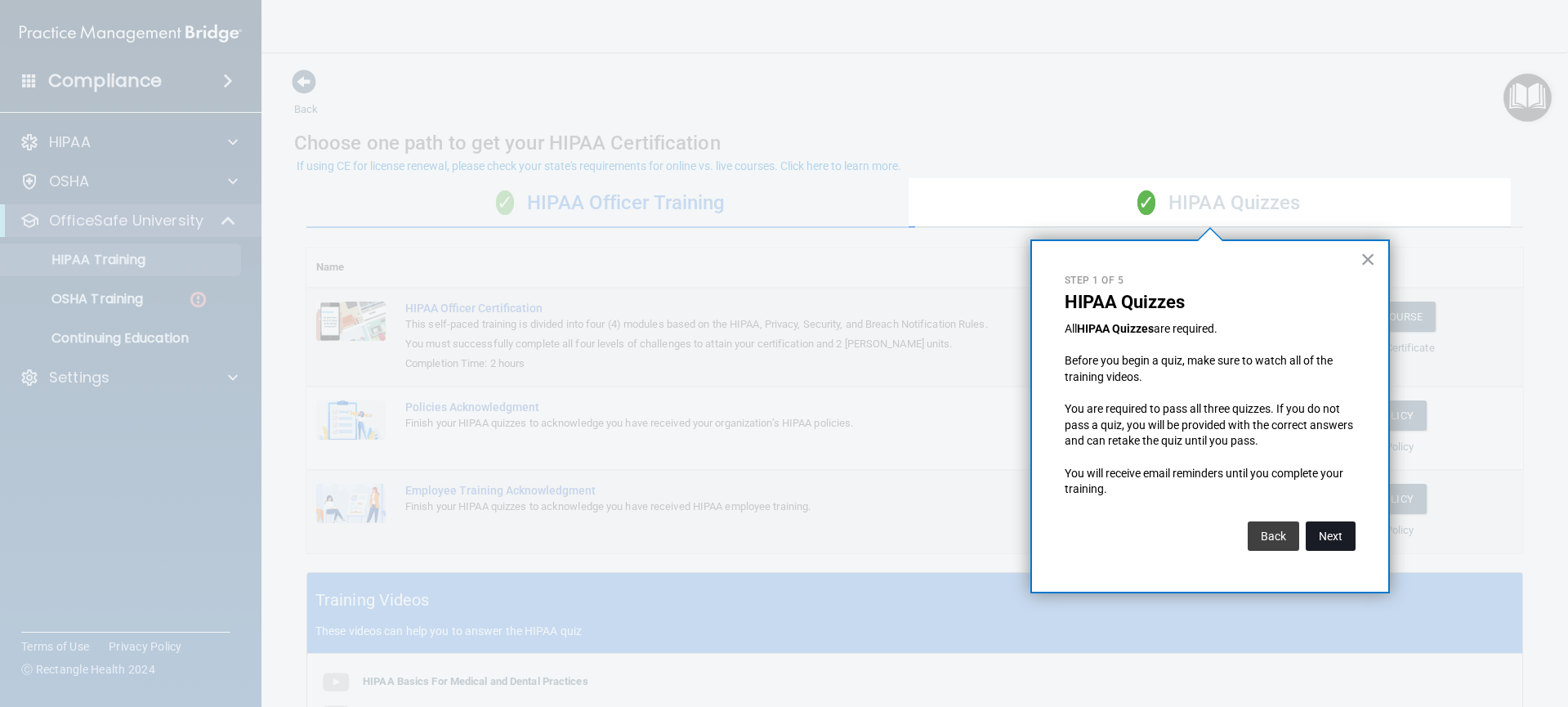
click at [1320, 537] on button "Next" at bounding box center [1330, 536] width 49 height 30
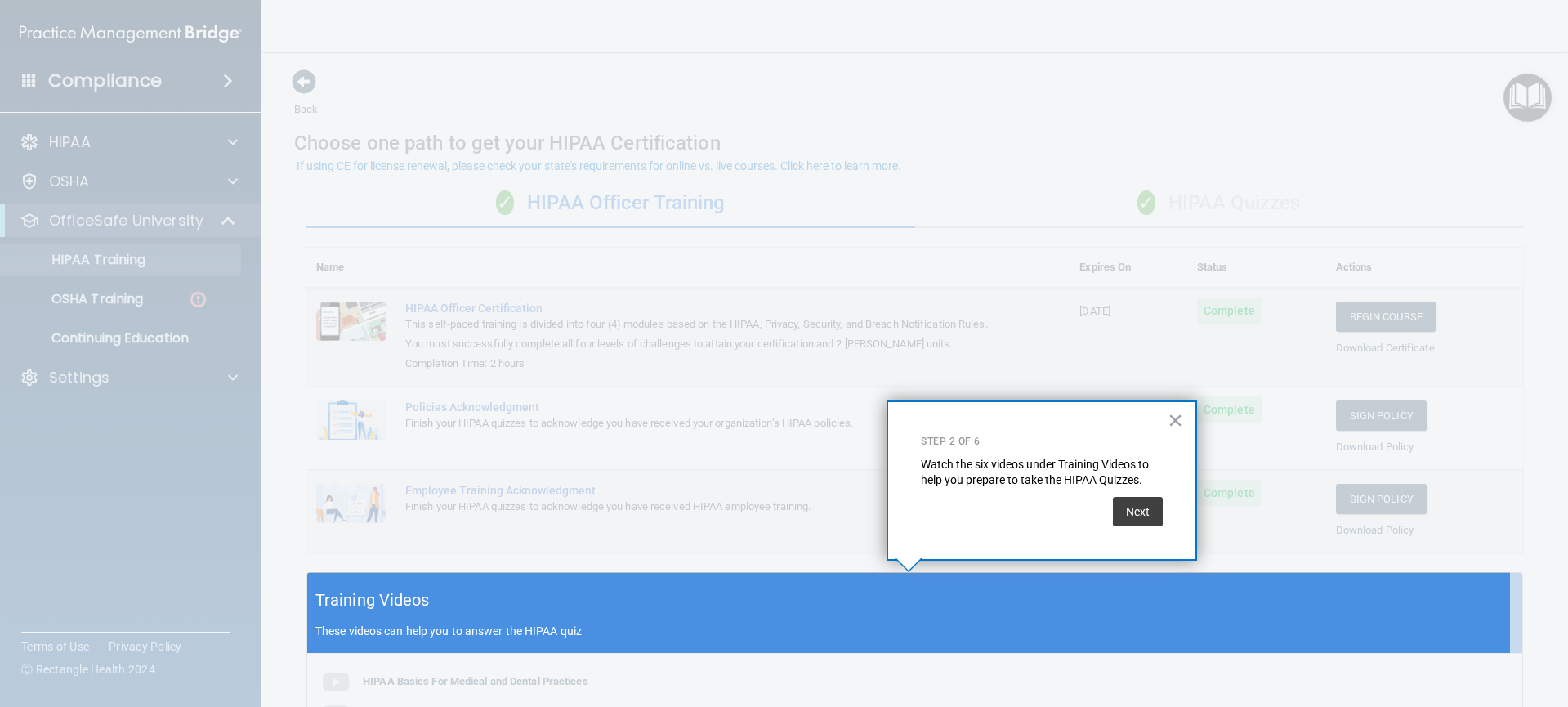
click at [1320, 537] on div at bounding box center [909, 286] width 1203 height 573
click at [1150, 510] on button "Next" at bounding box center [1137, 512] width 49 height 30
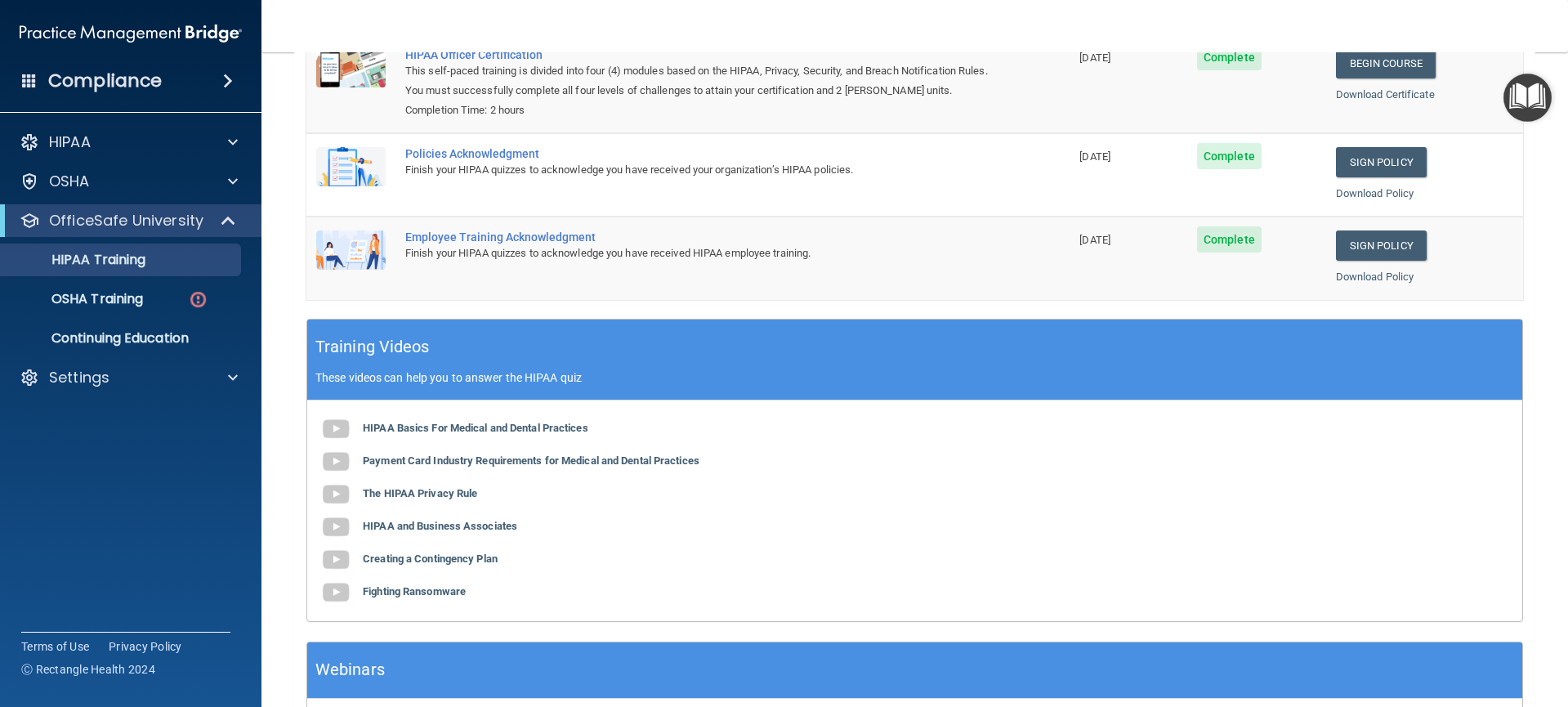
scroll to position [55, 0]
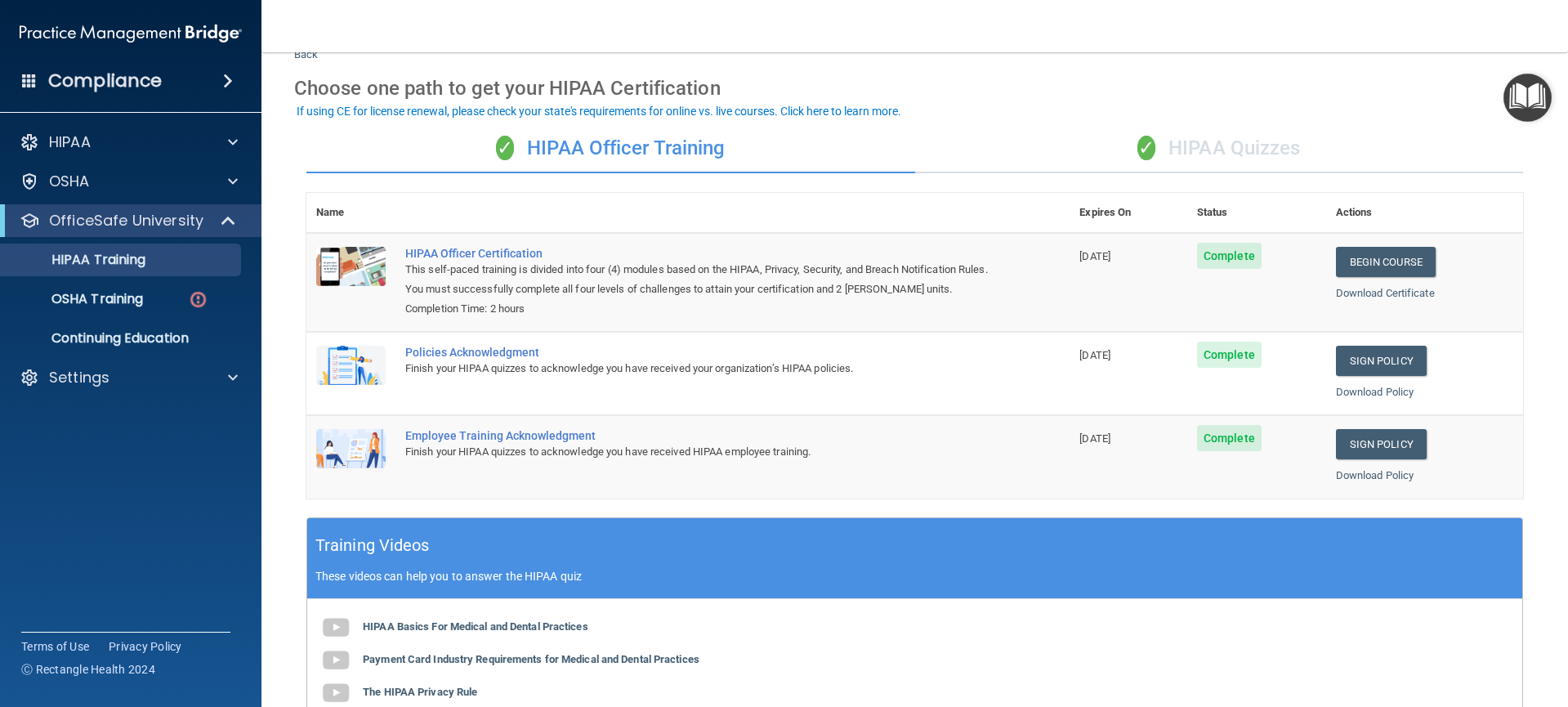
click at [1532, 105] on img "Open Resource Center" at bounding box center [1528, 98] width 49 height 49
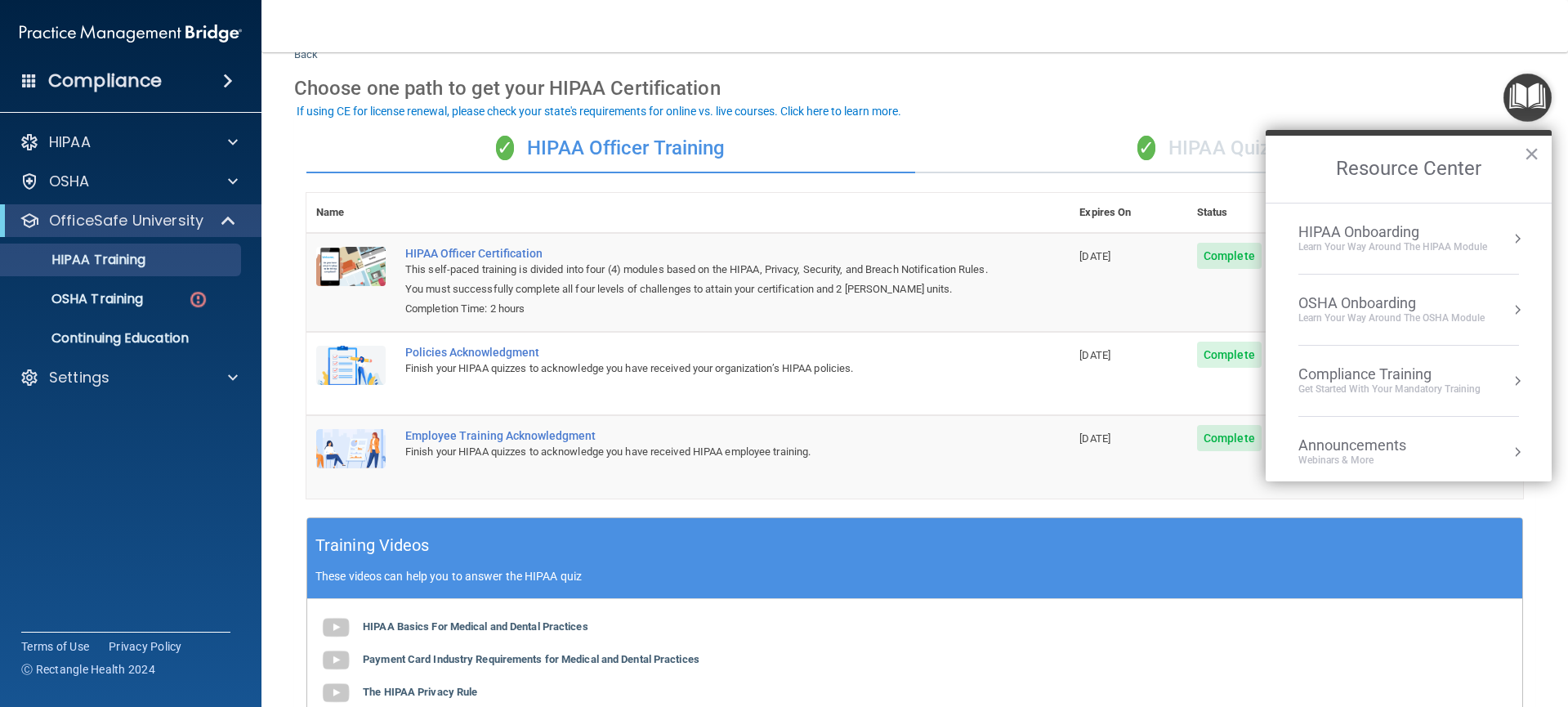
click at [1509, 239] on button "Resource Center" at bounding box center [1518, 239] width 17 height 17
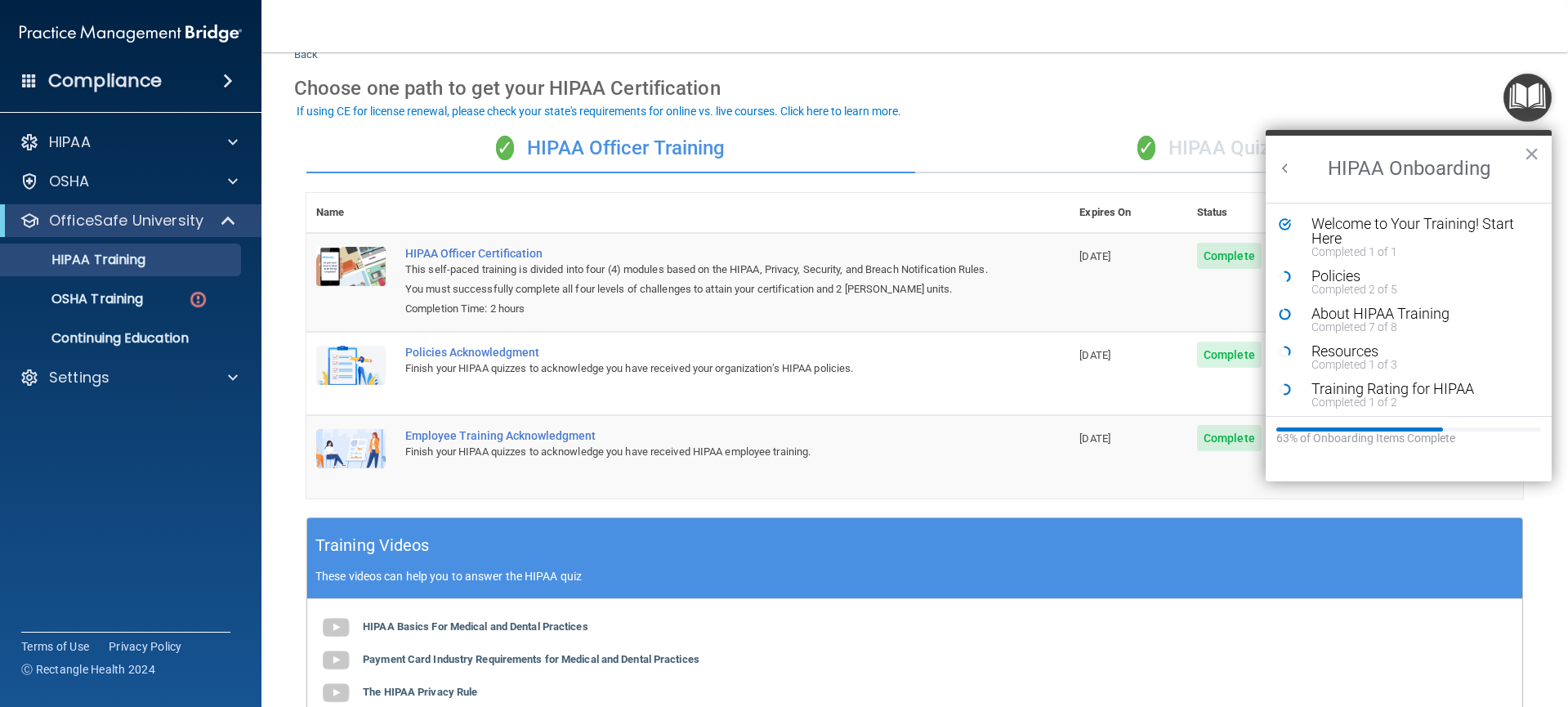
scroll to position [0, 0]
click at [1369, 321] on div "Completed 7 of 8" at bounding box center [1415, 327] width 206 height 11
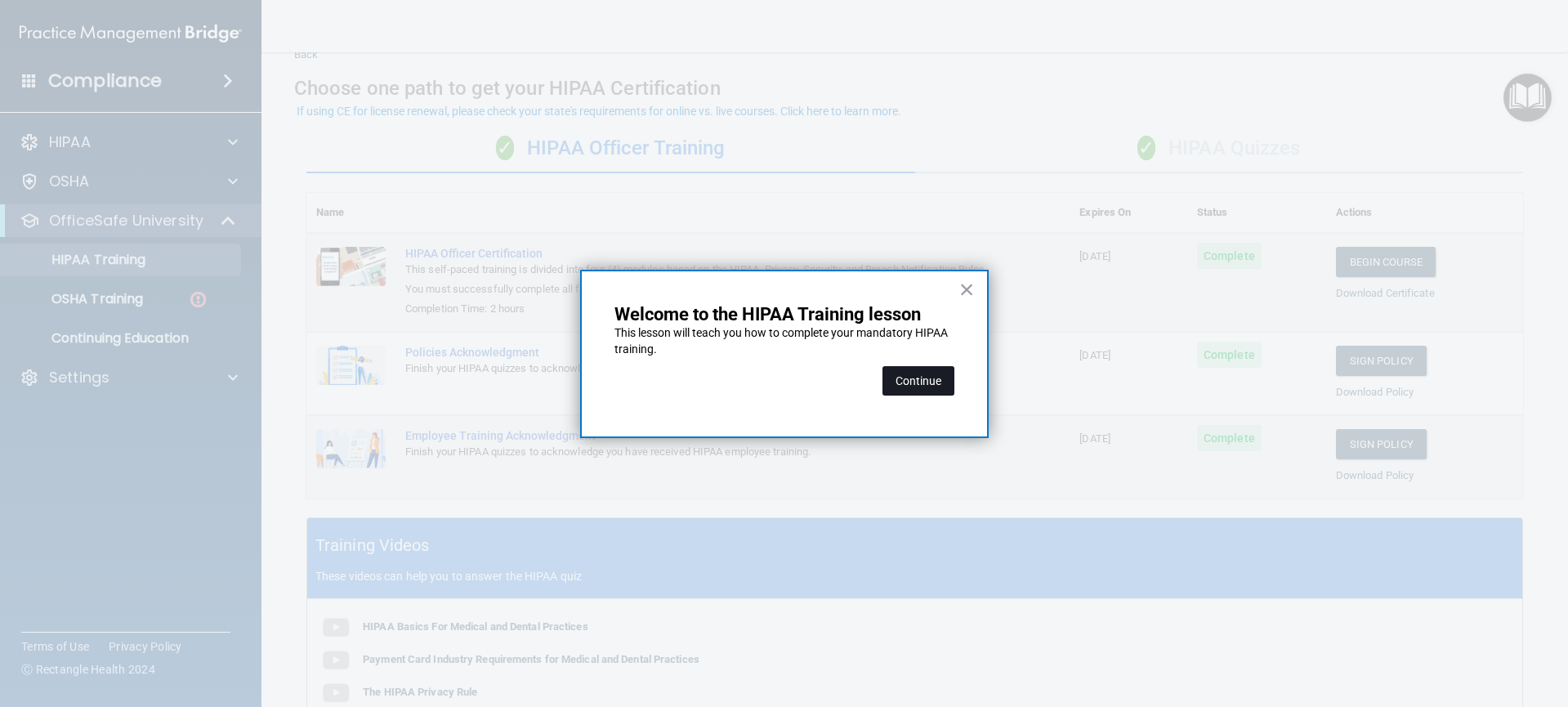
click at [921, 376] on button "Continue" at bounding box center [918, 381] width 72 height 30
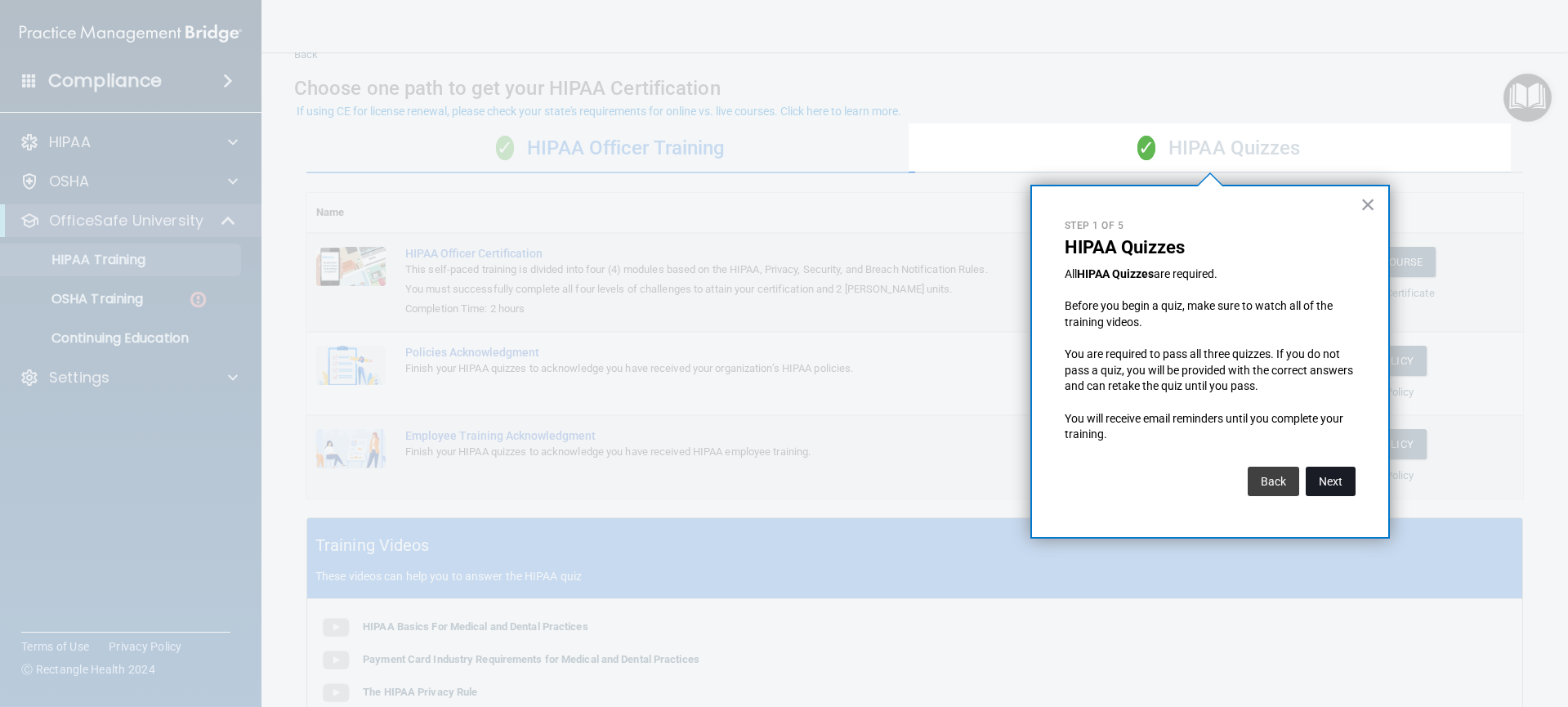
click at [1325, 486] on button "Next" at bounding box center [1330, 482] width 49 height 30
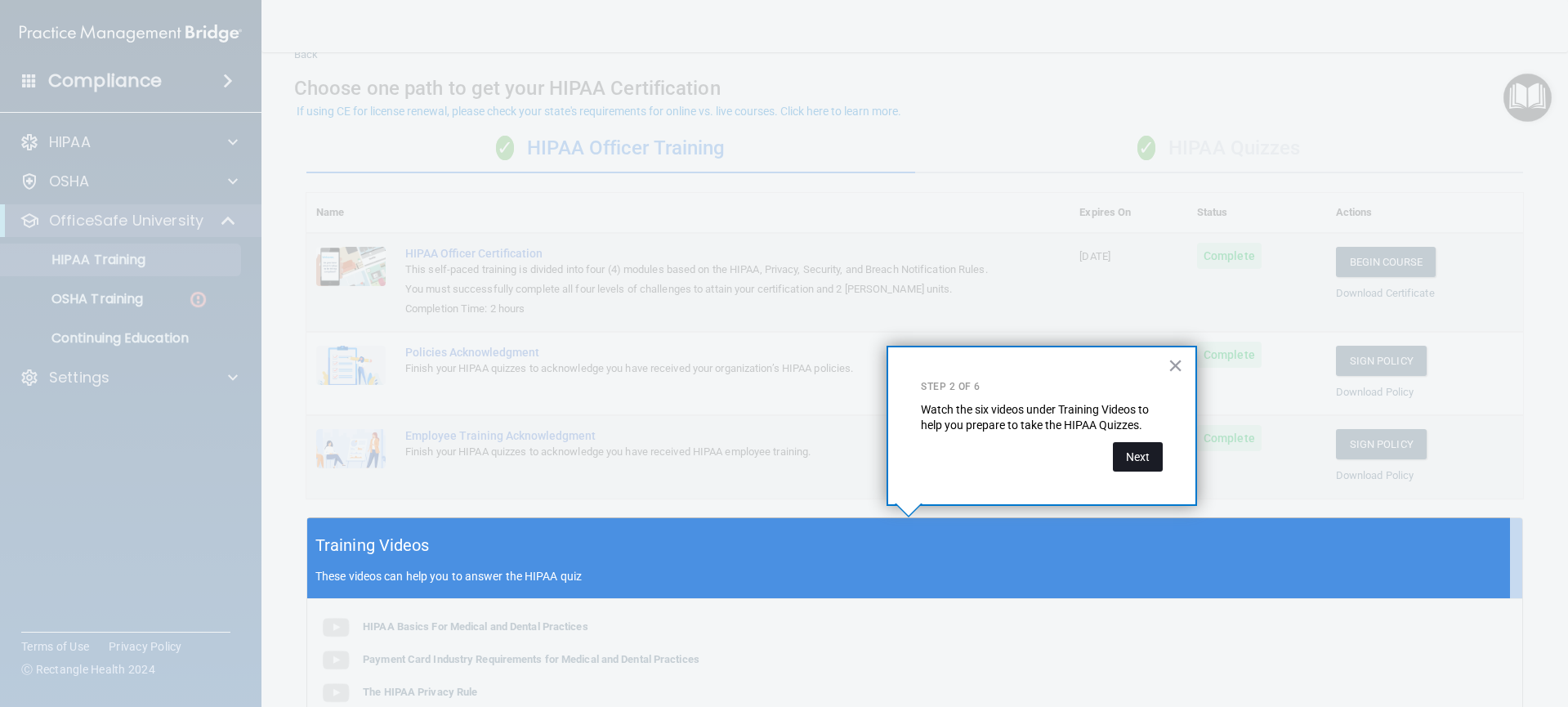
click at [1148, 464] on button "Next" at bounding box center [1137, 457] width 49 height 30
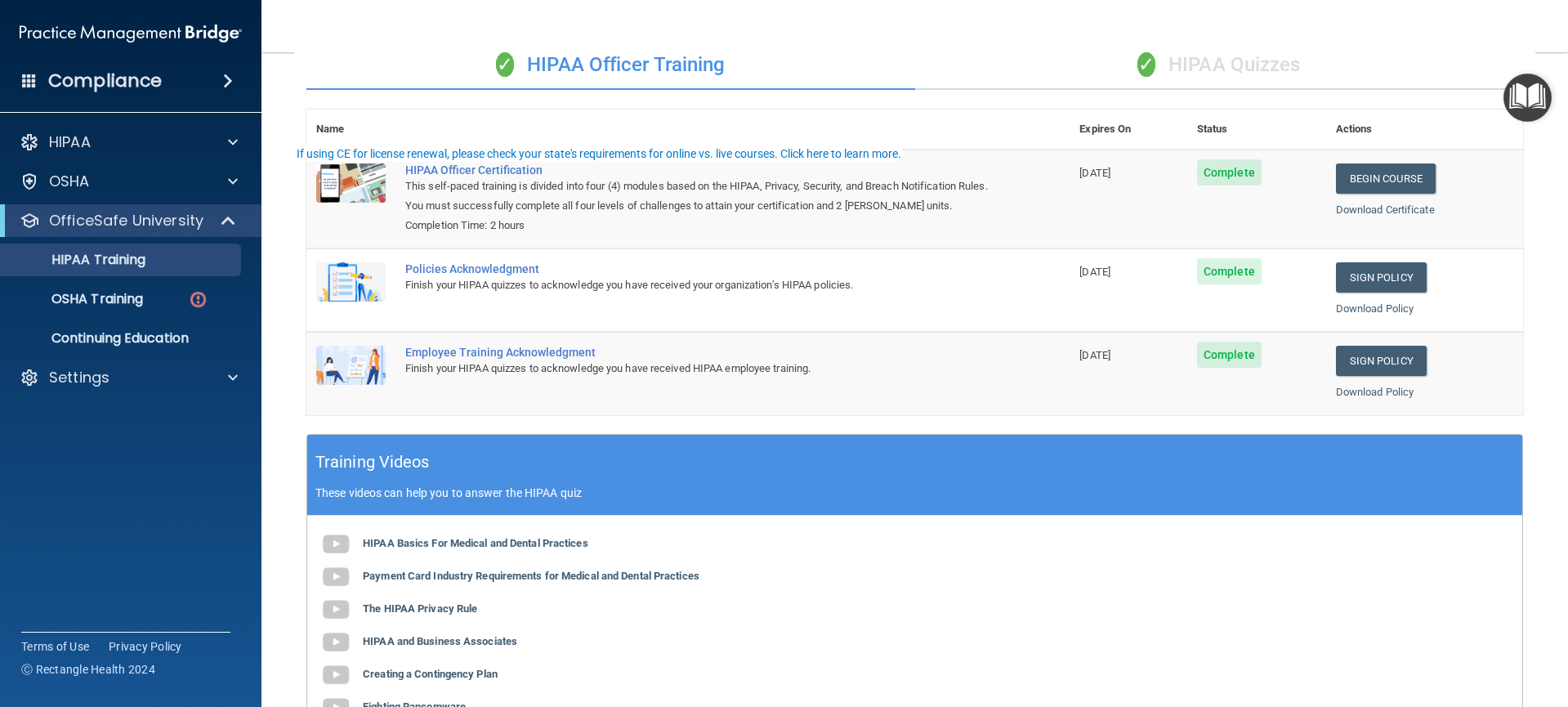
scroll to position [321, 0]
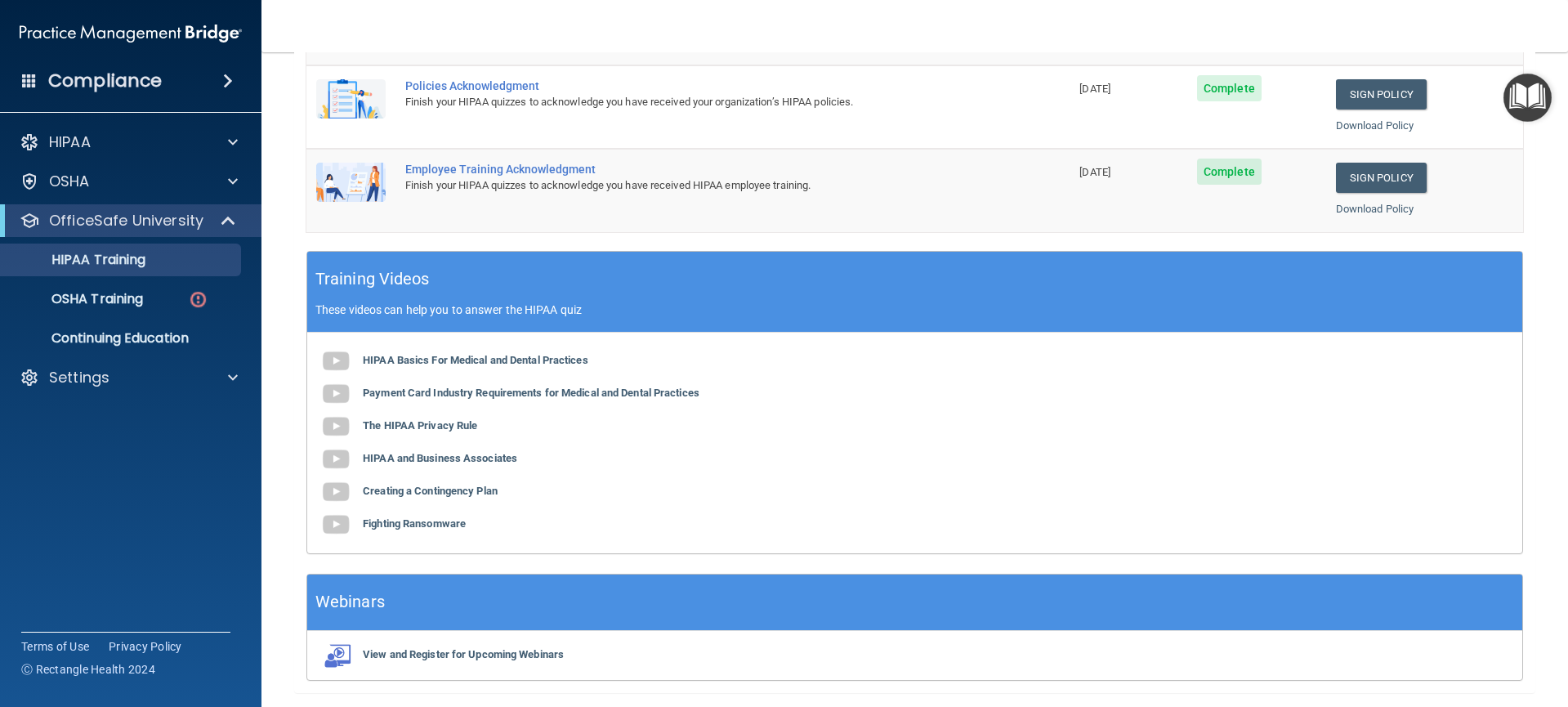
click at [1517, 101] on img "Open Resource Center" at bounding box center [1528, 98] width 49 height 49
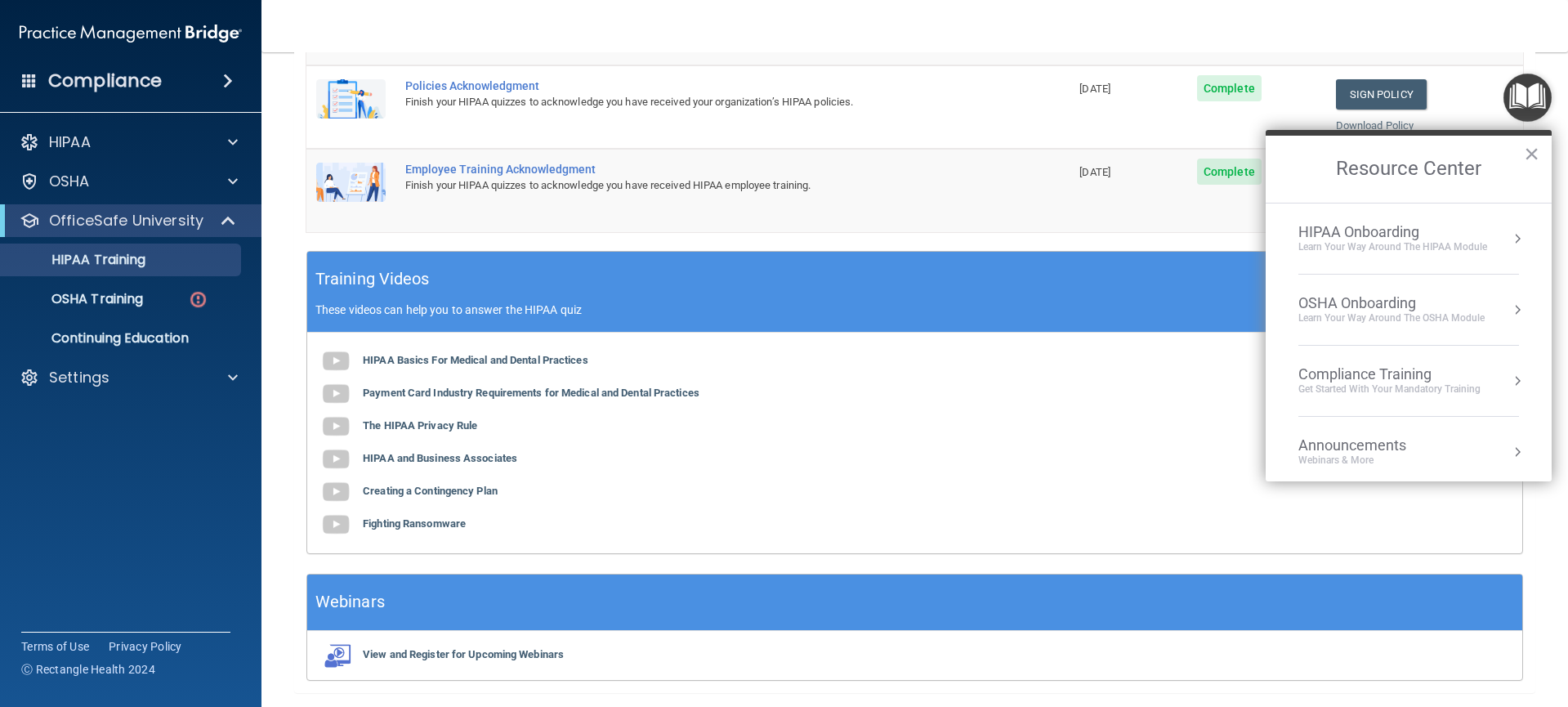
click at [1456, 250] on div "Learn Your Way around the HIPAA module" at bounding box center [1393, 247] width 189 height 14
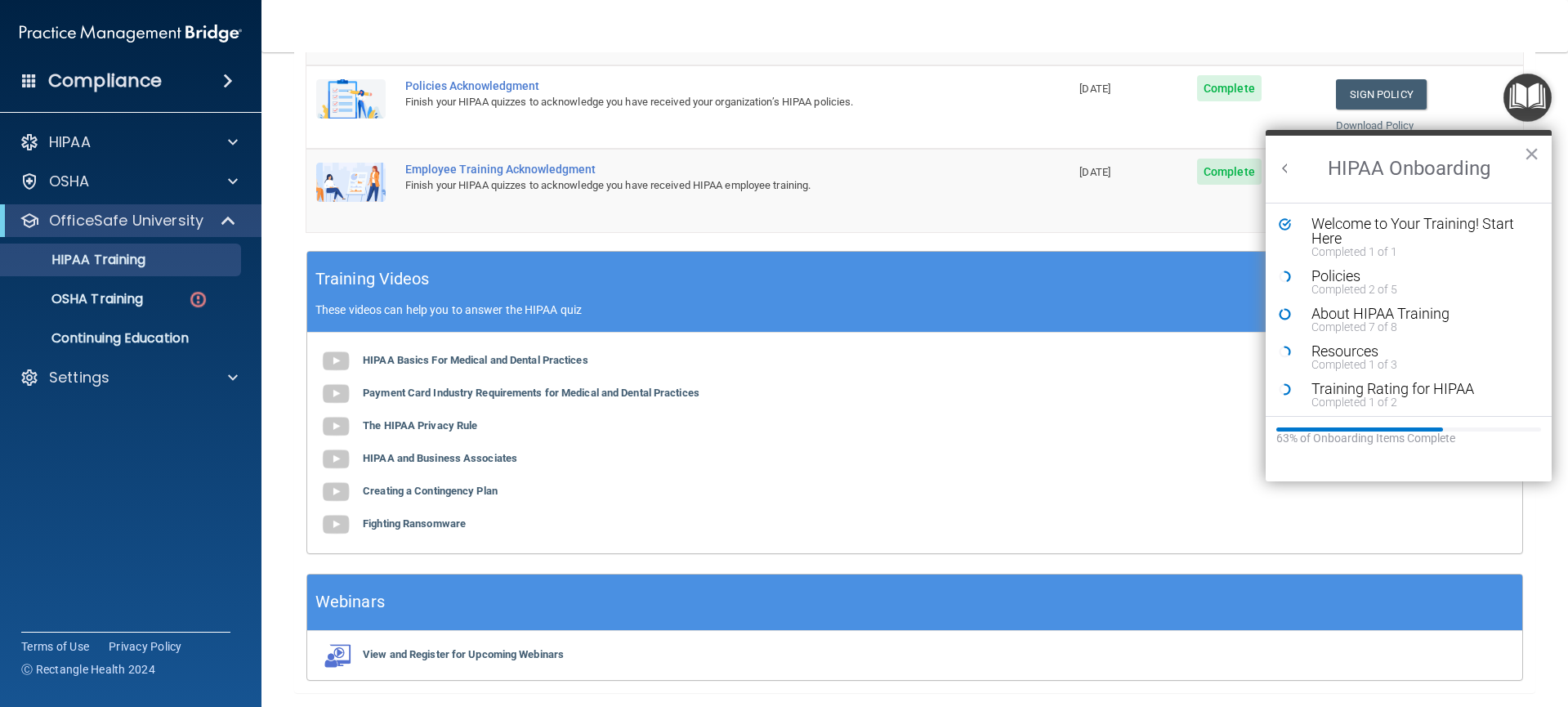
scroll to position [0, 0]
